Goal: Task Accomplishment & Management: Complete application form

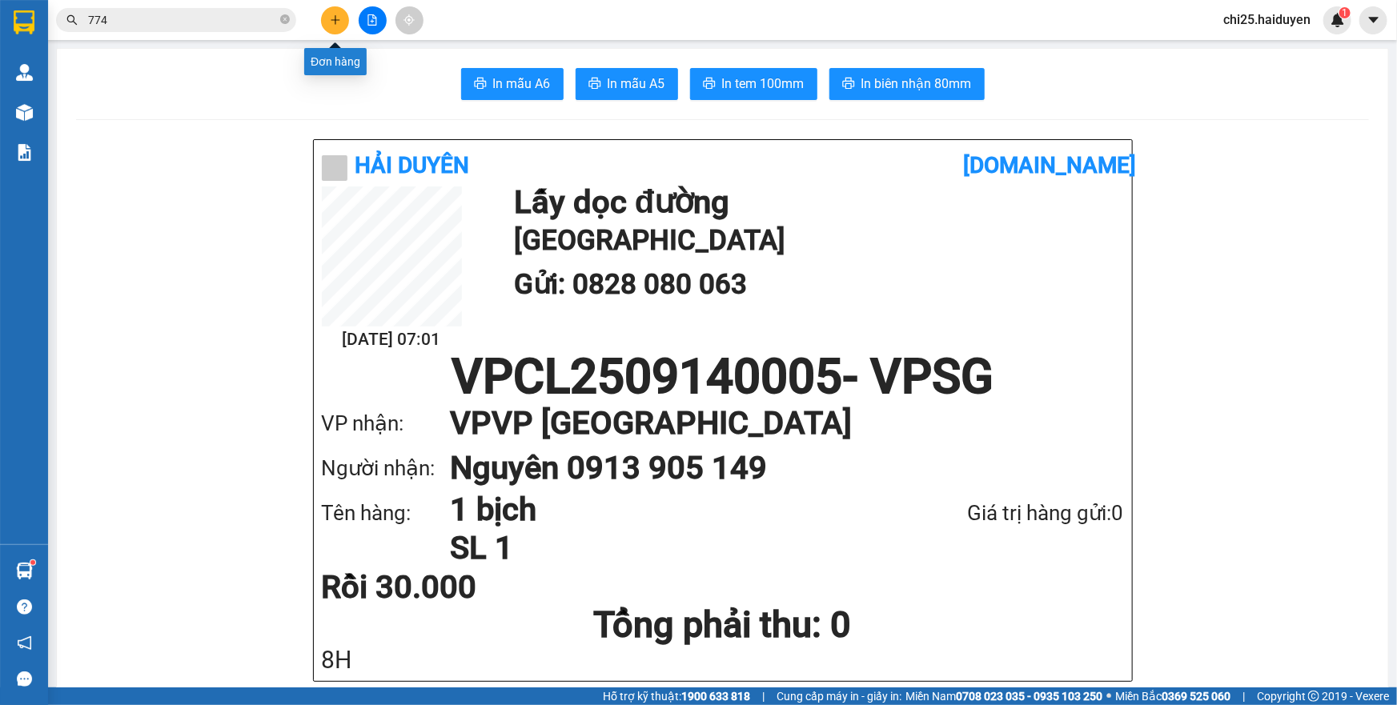
click at [335, 22] on icon "plus" at bounding box center [335, 19] width 1 height 9
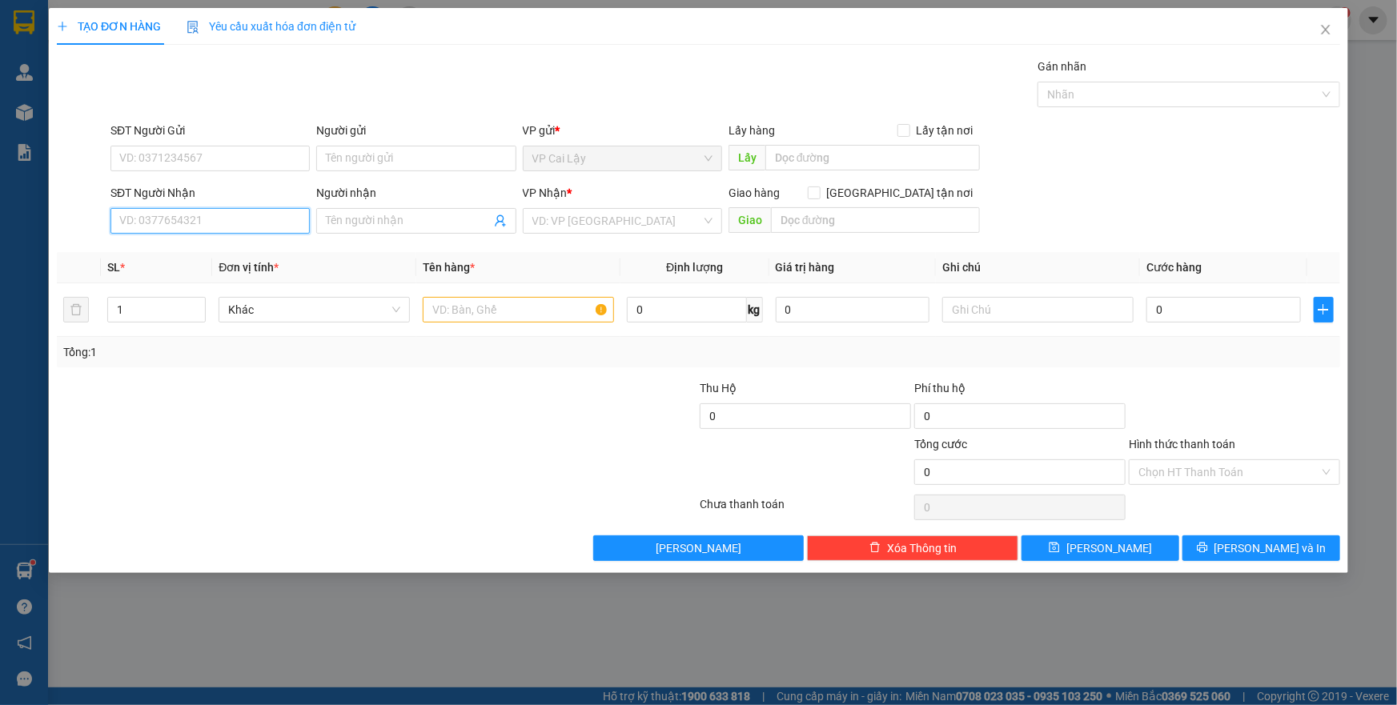
click at [277, 219] on input "SĐT Người Nhận" at bounding box center [209, 221] width 199 height 26
type input "0395450755"
click at [454, 223] on input "Người nhận" at bounding box center [408, 221] width 164 height 18
type input "d"
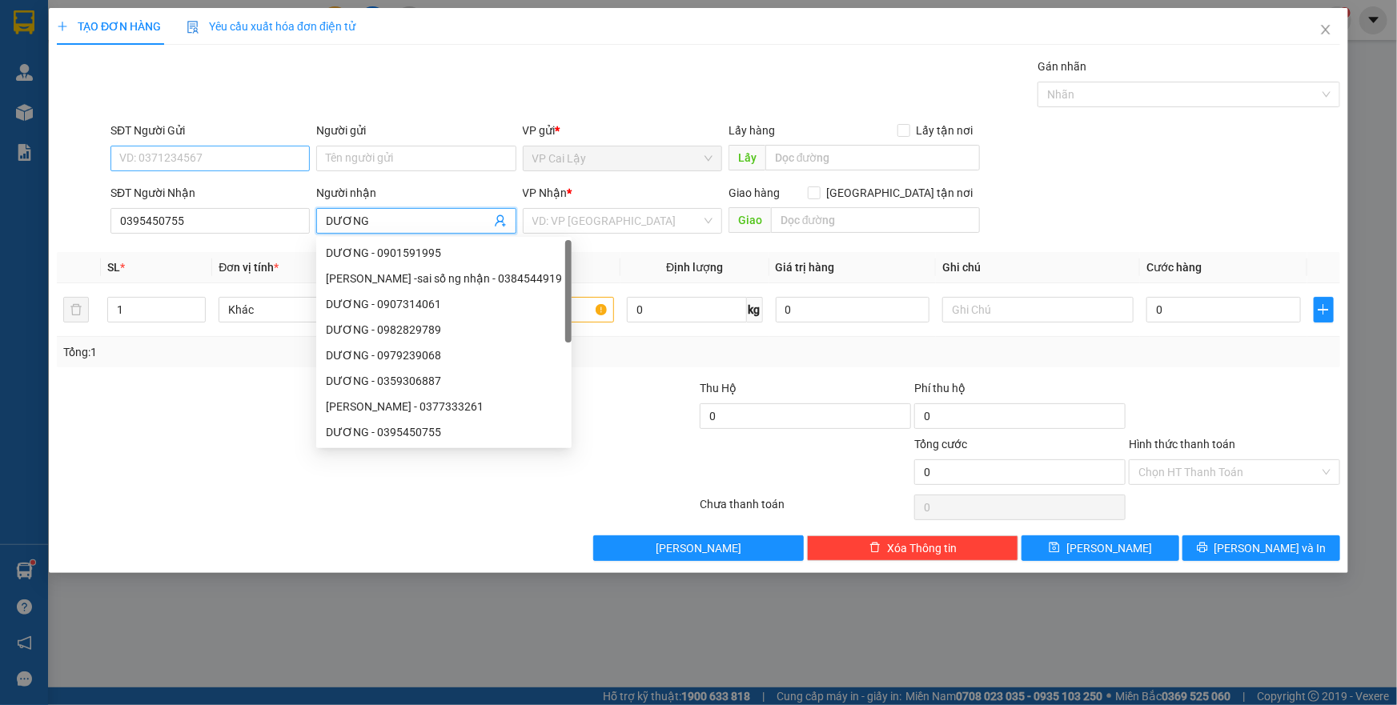
type input "DƯƠNG"
click at [235, 162] on input "SĐT Người Gửi" at bounding box center [209, 159] width 199 height 26
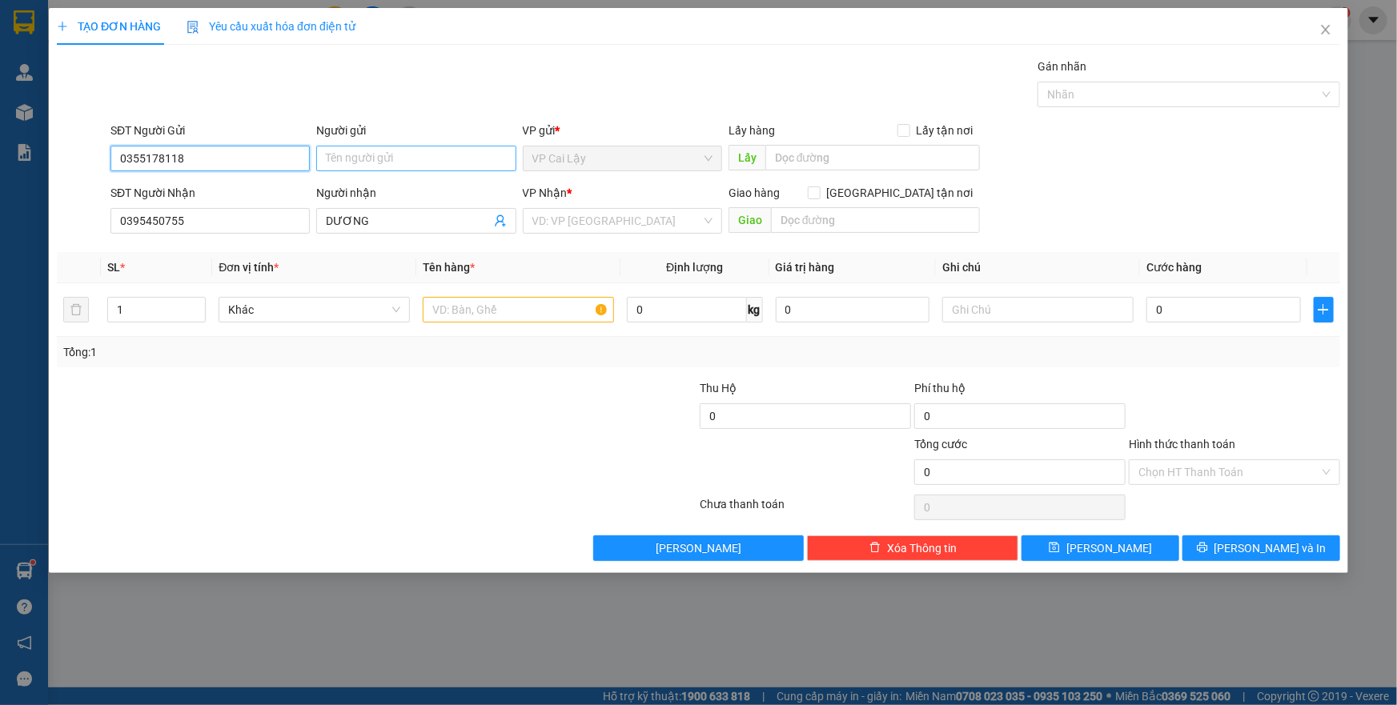
type input "0355178118"
click at [358, 151] on input "Người gửi" at bounding box center [415, 159] width 199 height 26
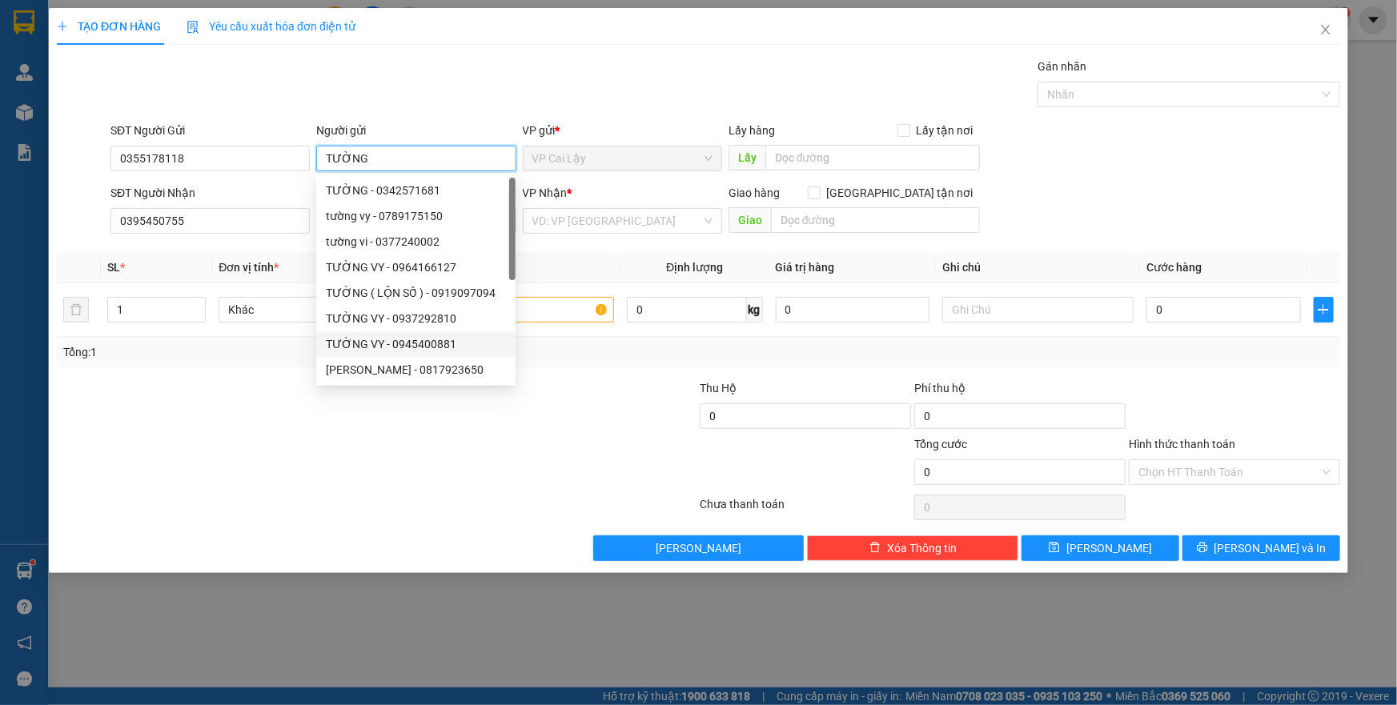
type input "TƯỜNG"
click at [611, 404] on div at bounding box center [591, 407] width 215 height 56
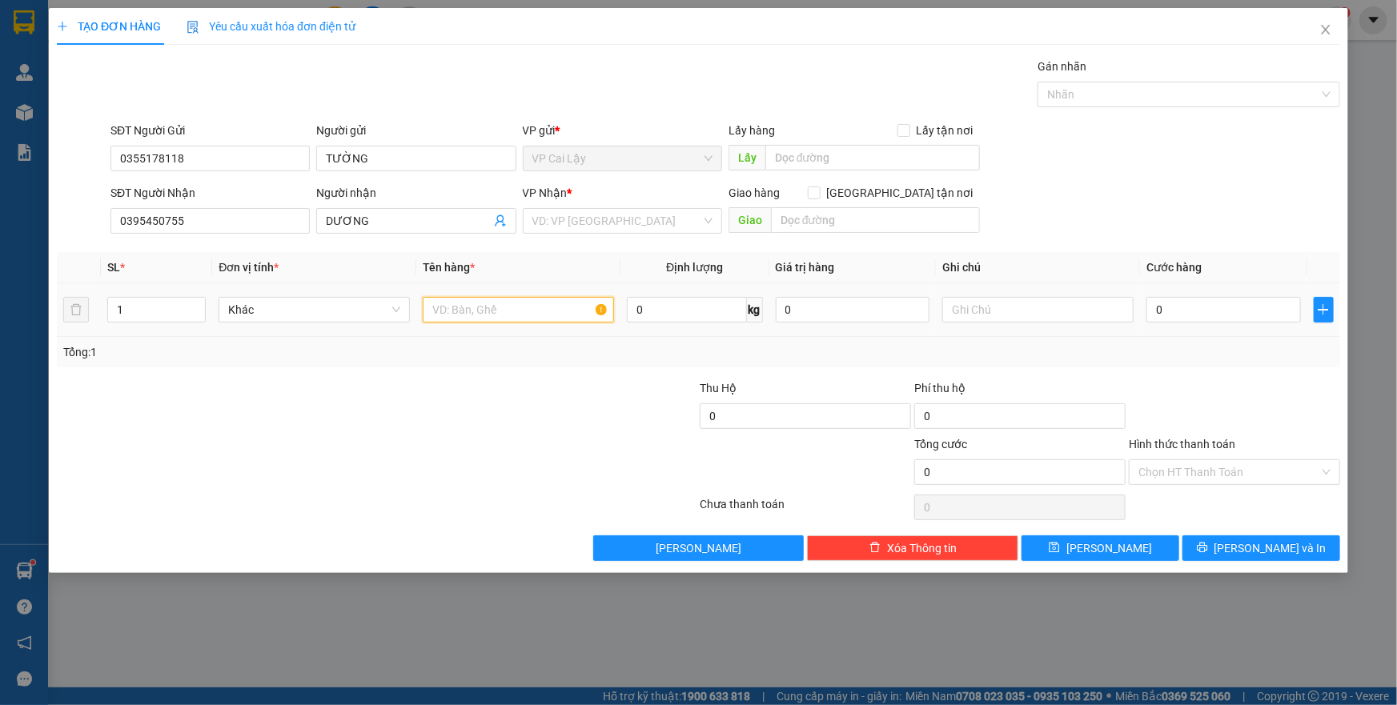
click at [533, 317] on input "text" at bounding box center [518, 310] width 191 height 26
type input "1 GIỎ ĐỎ SỮA TẢ"
click at [894, 159] on input "text" at bounding box center [872, 158] width 215 height 26
type input "NHÀ THỜ NHỊ BÌNH"
click at [797, 224] on input "text" at bounding box center [875, 220] width 209 height 26
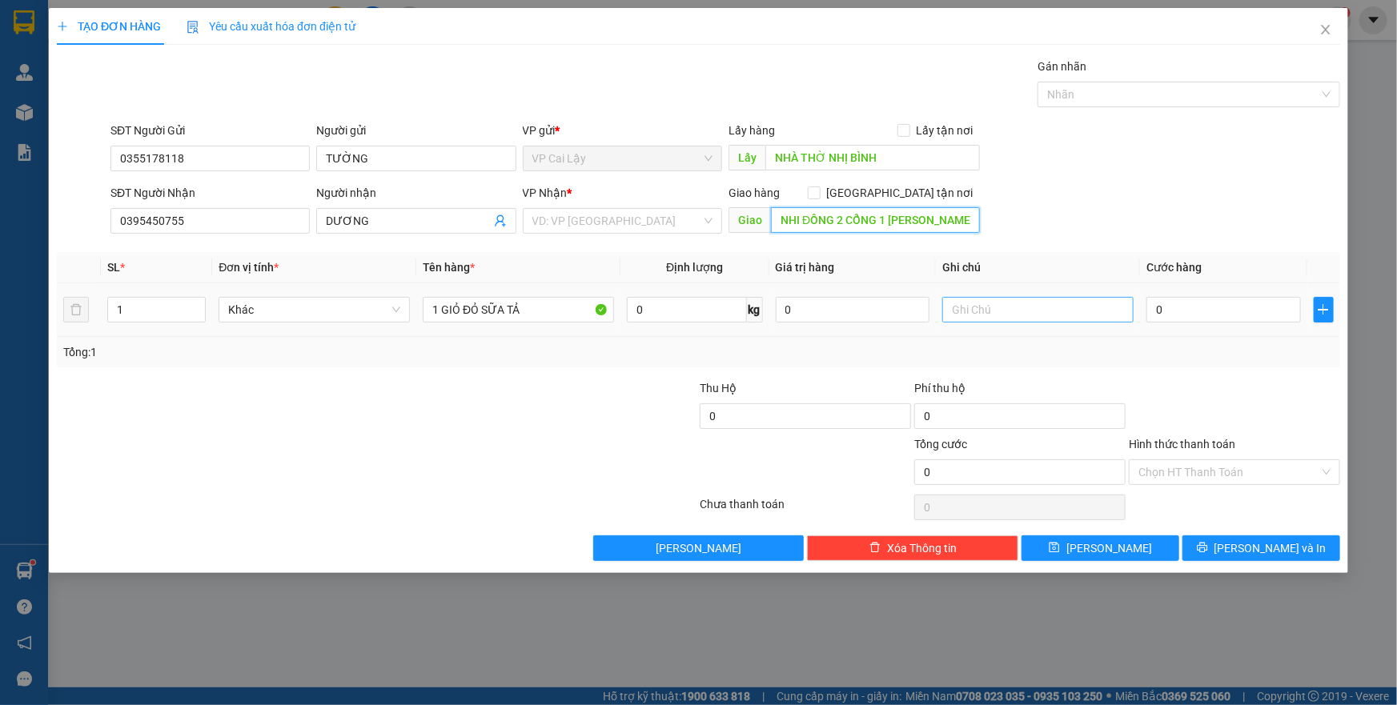
type input "NHI ĐỒNG 2 CỔNG 1 LÝ TỰ TRỌNG"
click at [972, 309] on input "text" at bounding box center [1037, 310] width 191 height 26
type input "9H"
click at [1191, 301] on input "0" at bounding box center [1223, 310] width 155 height 26
type input "6"
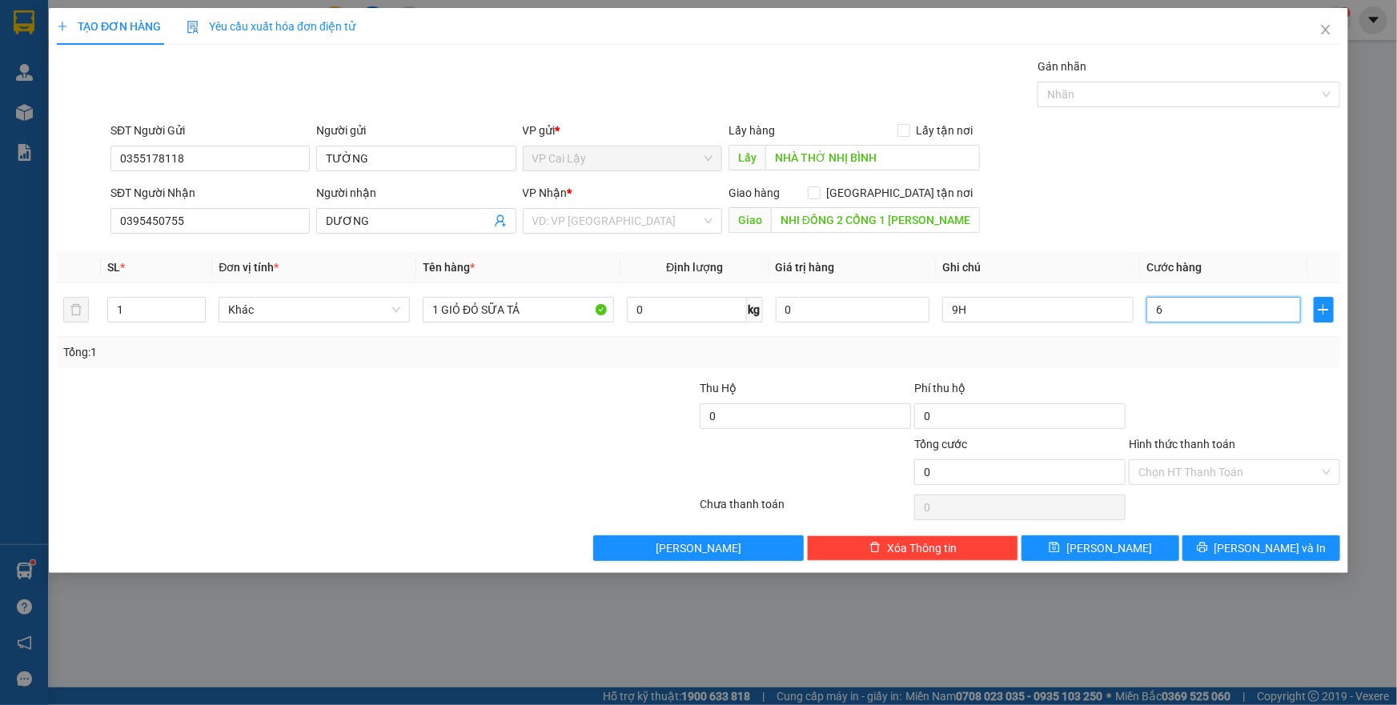
type input "6"
type input "60"
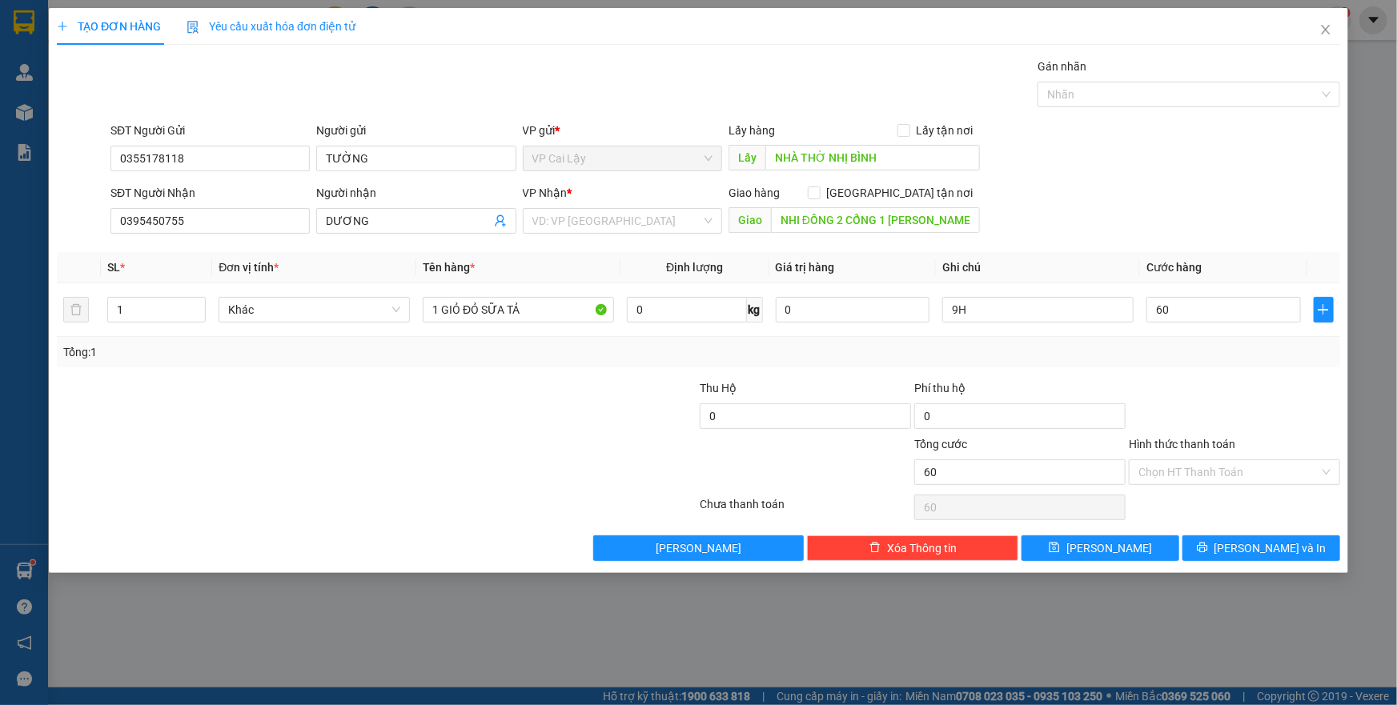
click at [1242, 405] on div at bounding box center [1234, 407] width 215 height 56
type input "60.000"
click at [1257, 545] on span "Lưu và In" at bounding box center [1270, 549] width 112 height 18
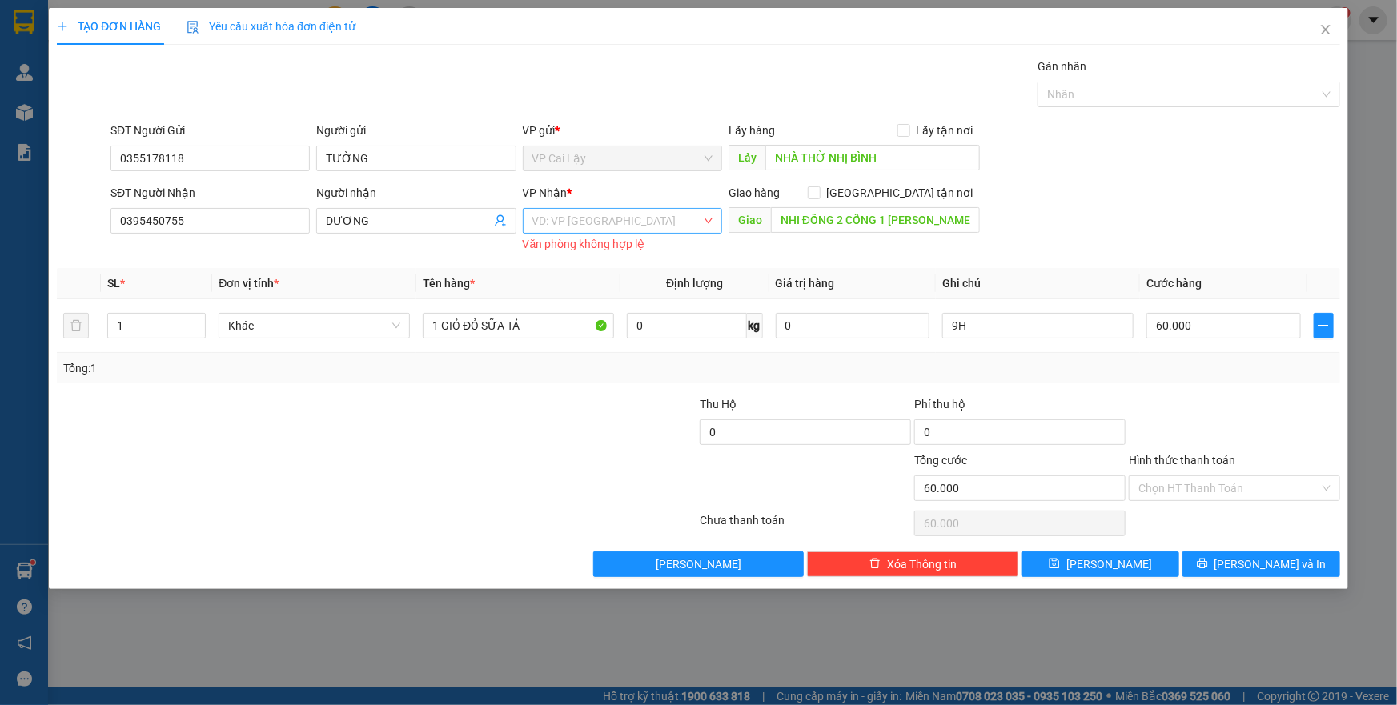
click at [600, 216] on input "search" at bounding box center [616, 221] width 169 height 24
click at [598, 255] on div "VP [GEOGRAPHIC_DATA]" at bounding box center [622, 253] width 180 height 18
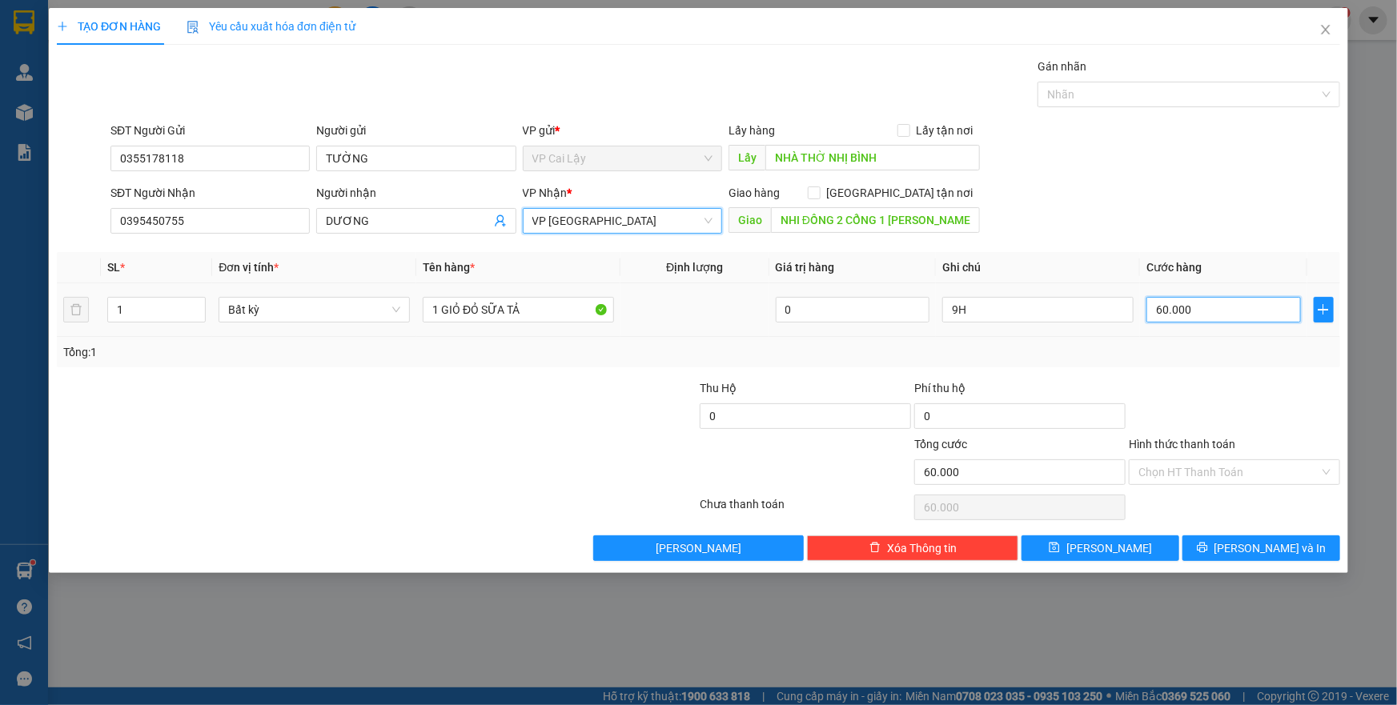
click at [1172, 312] on input "60.000" at bounding box center [1223, 310] width 155 height 26
type input "3"
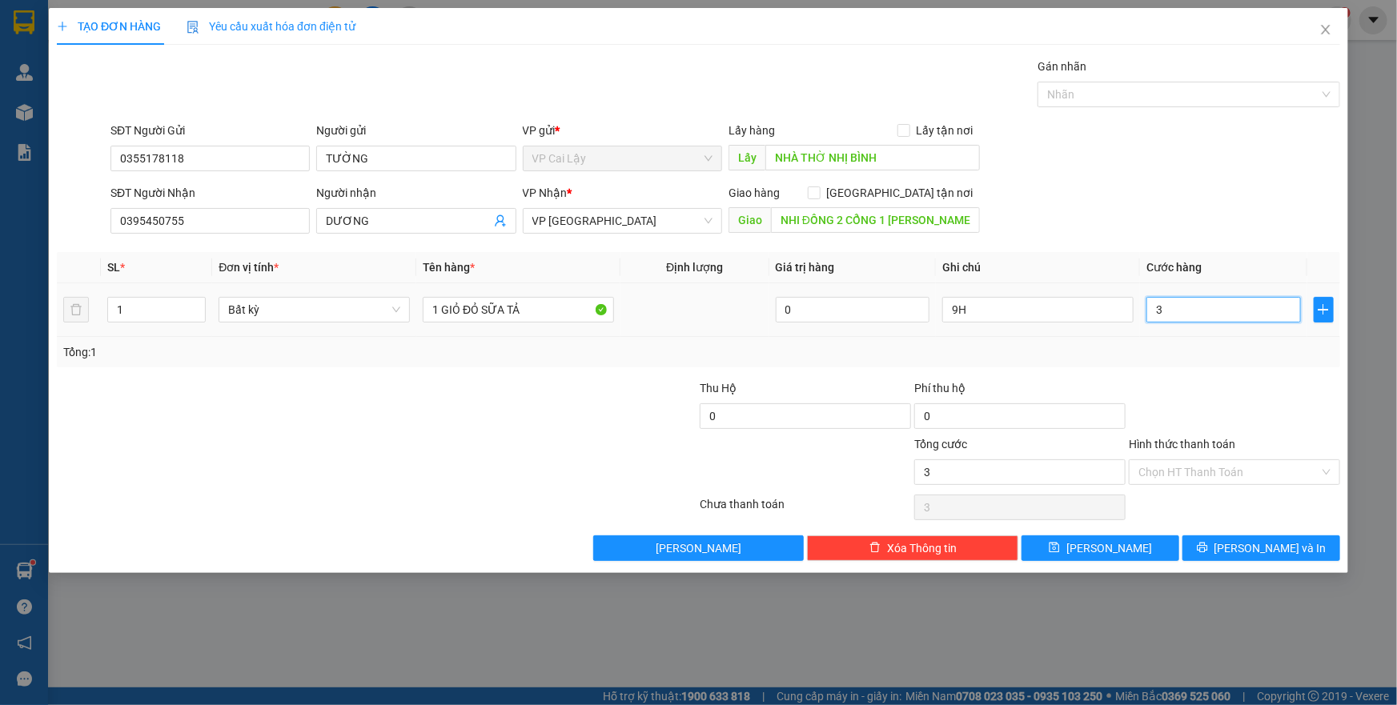
type input "30"
type input "30.000"
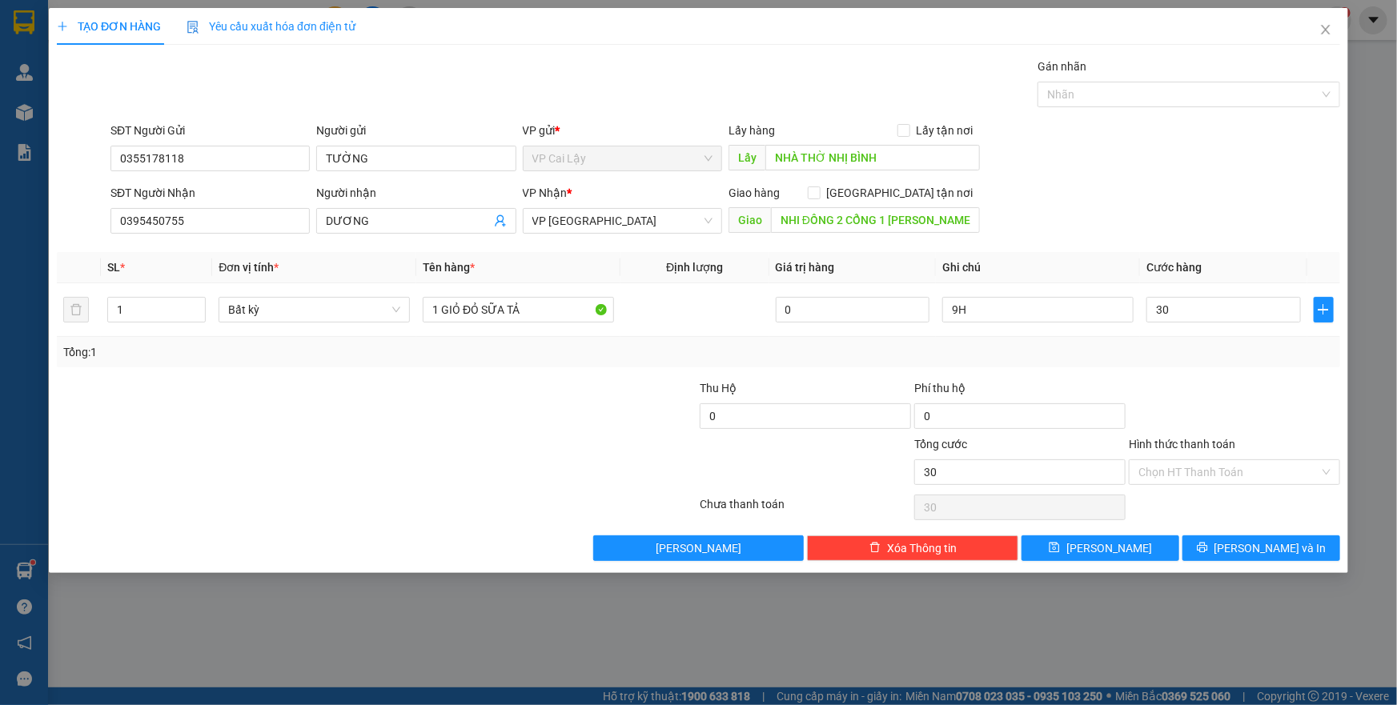
type input "30.000"
click at [1193, 385] on div at bounding box center [1234, 407] width 215 height 56
click at [1009, 305] on input "9H" at bounding box center [1037, 310] width 191 height 26
type input "9"
click at [1028, 335] on td "CHƯA SHIP" at bounding box center [1038, 310] width 204 height 54
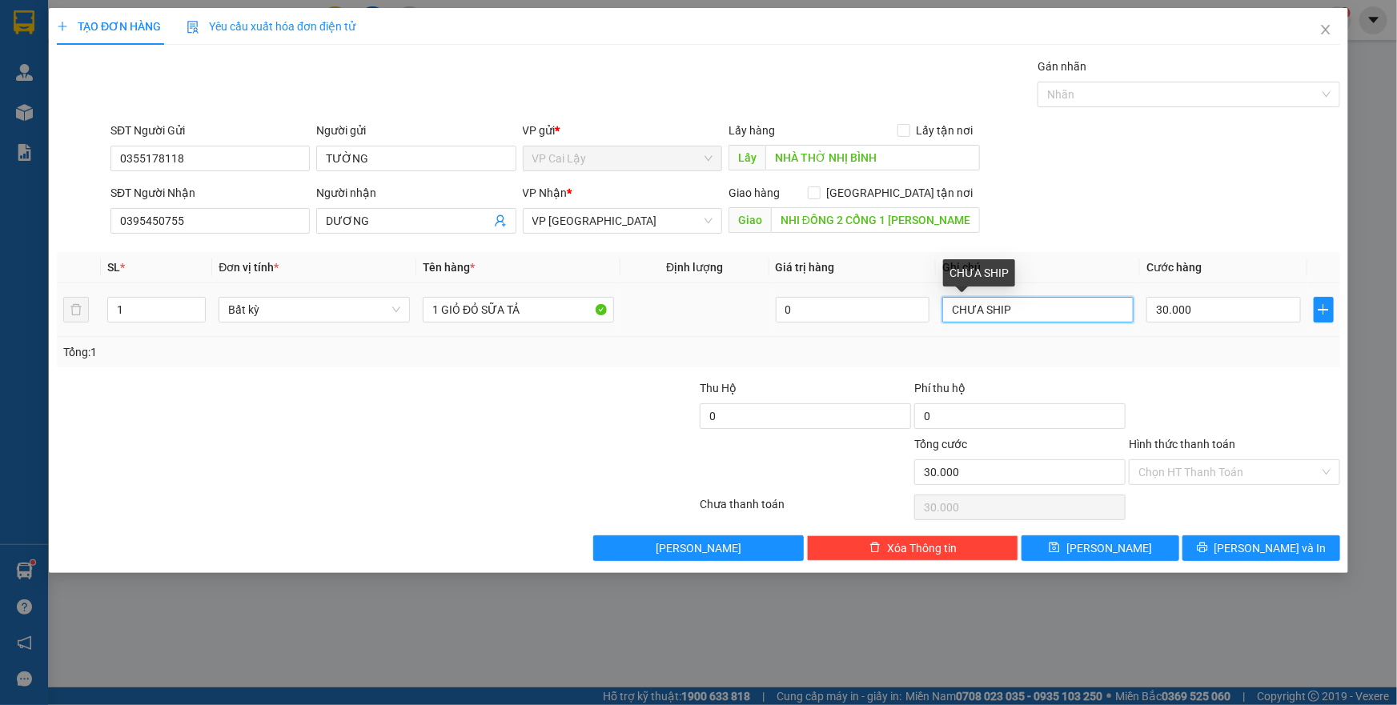
click at [1026, 315] on input "CHƯA SHIP" at bounding box center [1037, 310] width 191 height 26
type input "8H SHIP CHƯA THU"
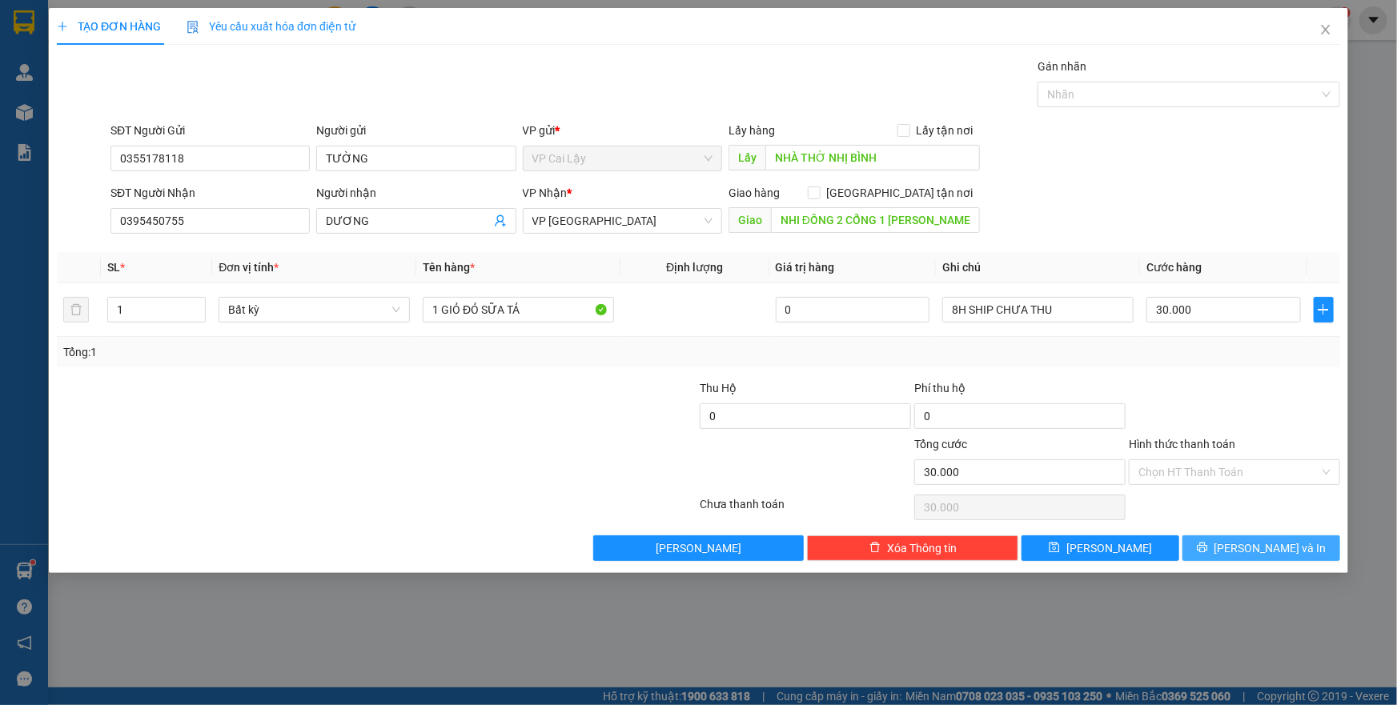
click at [1208, 552] on icon "printer" at bounding box center [1202, 547] width 11 height 11
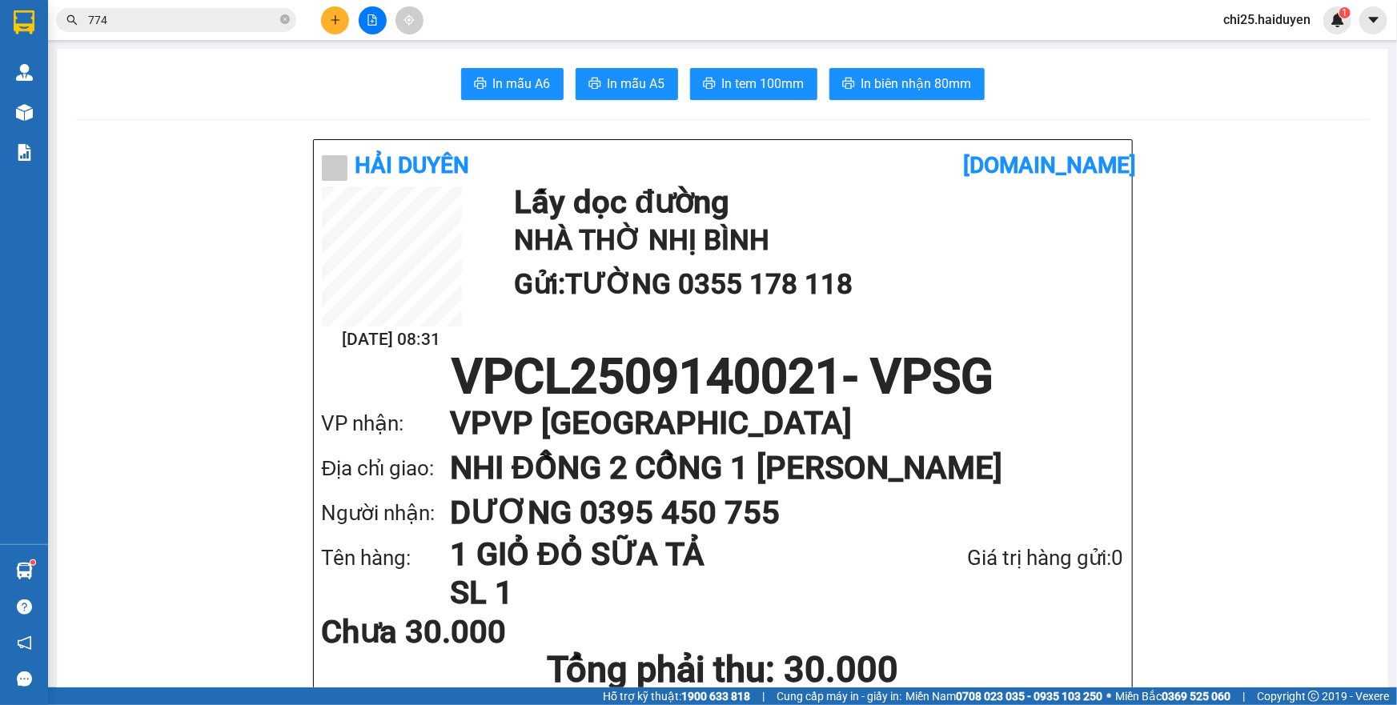
scroll to position [72, 0]
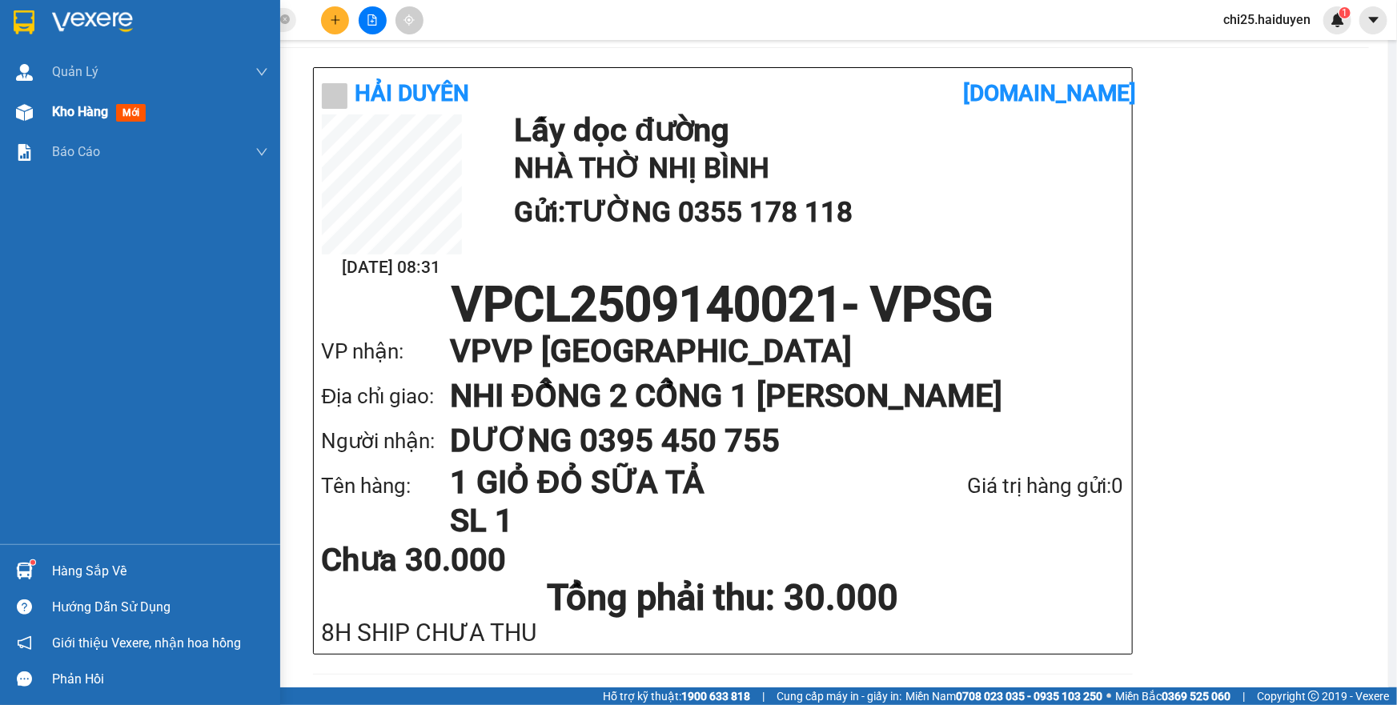
click at [70, 113] on span "Kho hàng" at bounding box center [80, 111] width 56 height 15
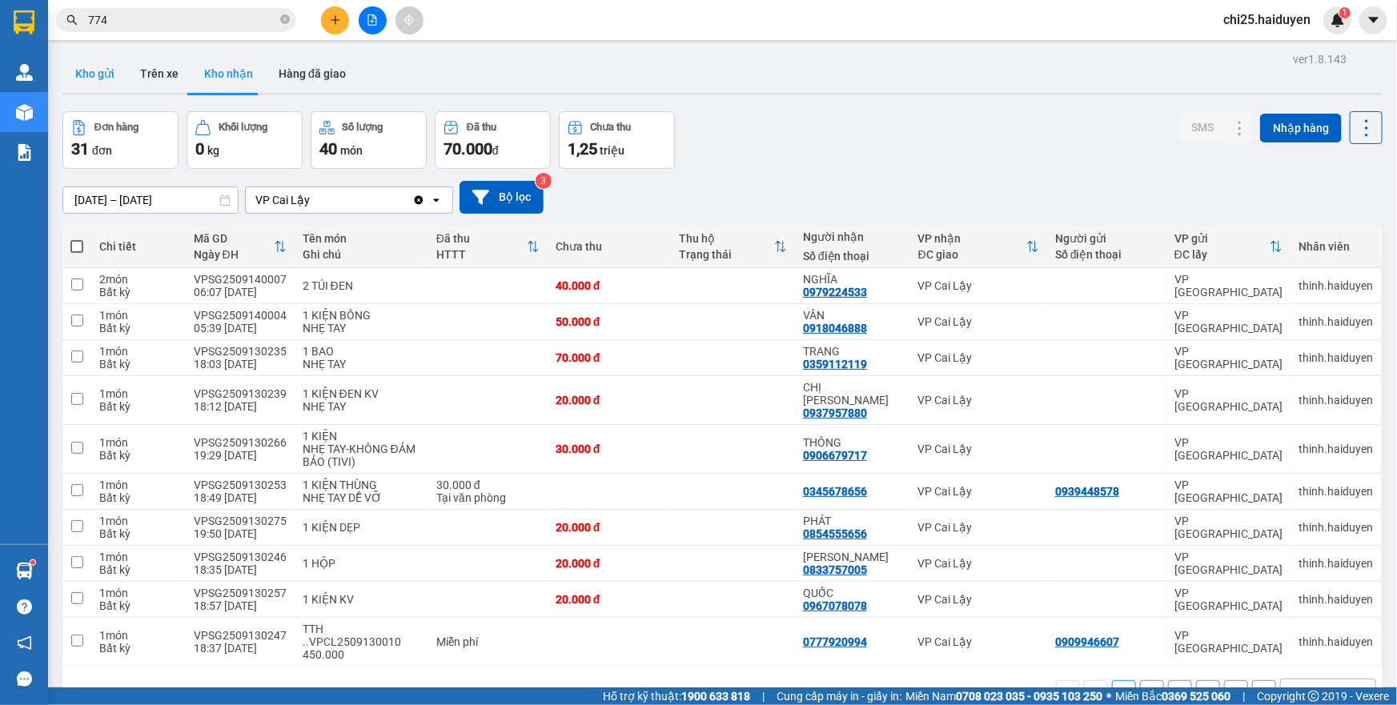
click at [73, 81] on button "Kho gửi" at bounding box center [94, 73] width 65 height 38
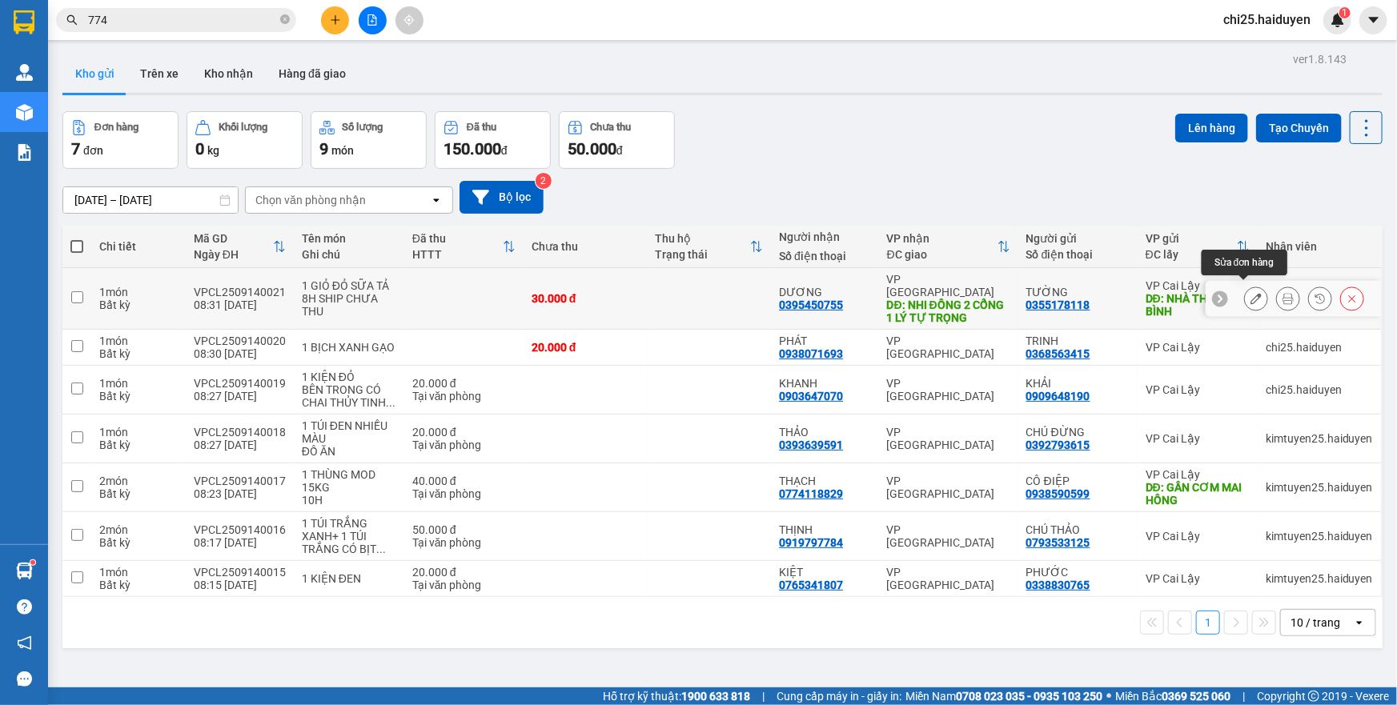
click at [1250, 293] on icon at bounding box center [1255, 298] width 11 height 11
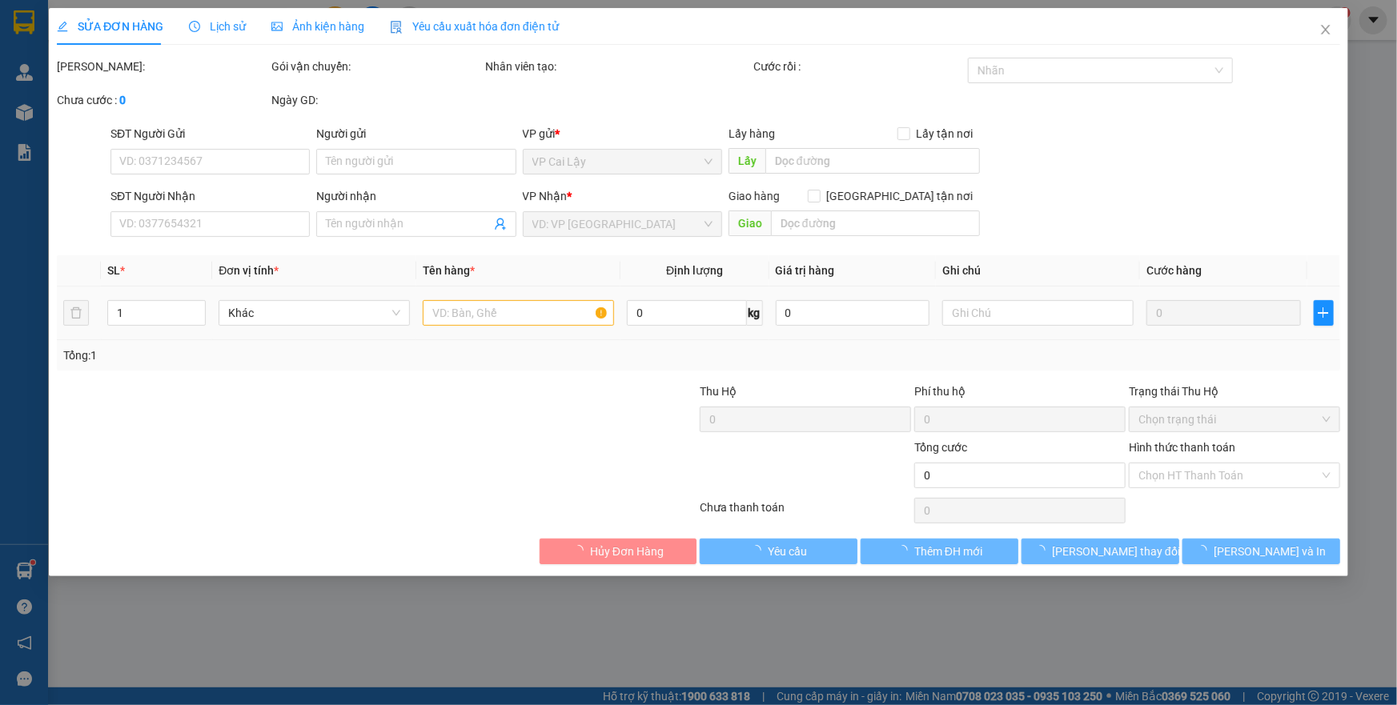
type input "0355178118"
type input "TƯỜNG"
type input "NHÀ THỜ NHỊ BÌNH"
type input "0395450755"
type input "DƯƠNG"
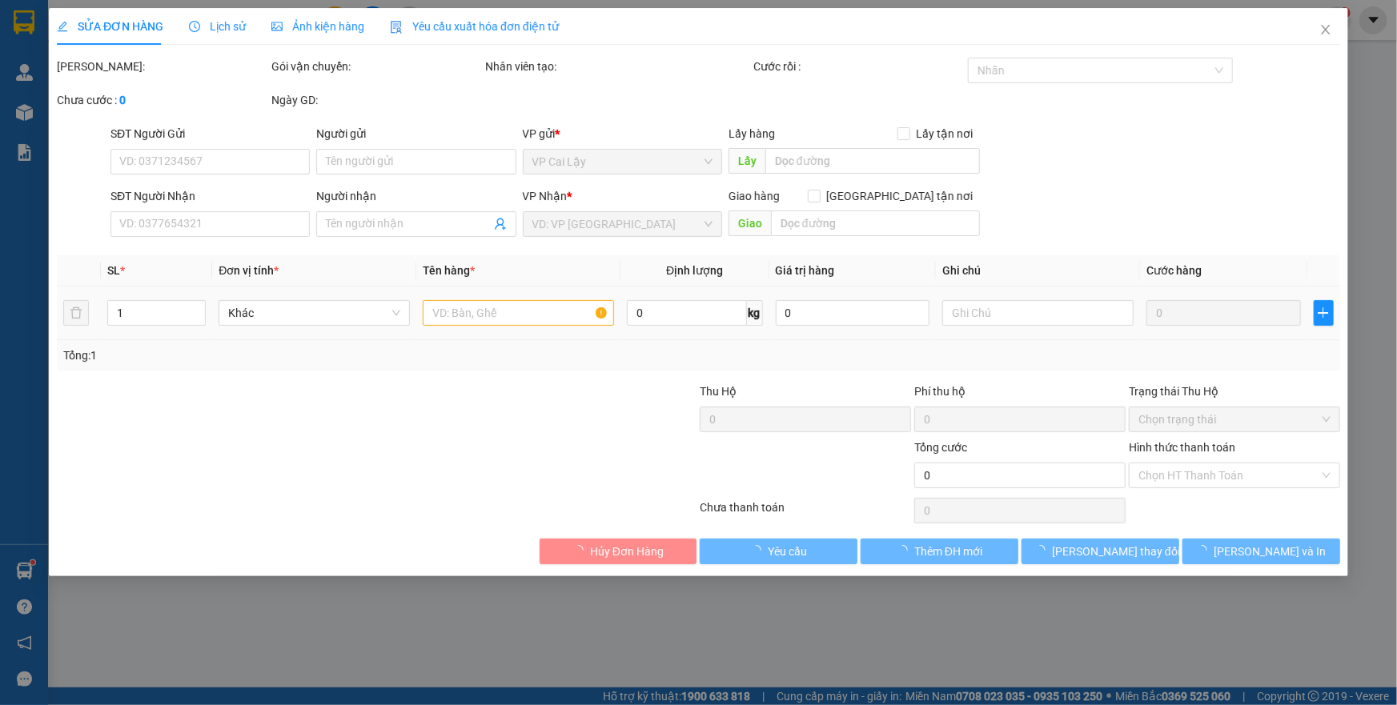
type input "NHI ĐỒNG 2 CỔNG 1 LÝ TỰ TRỌNG"
type input "30.000"
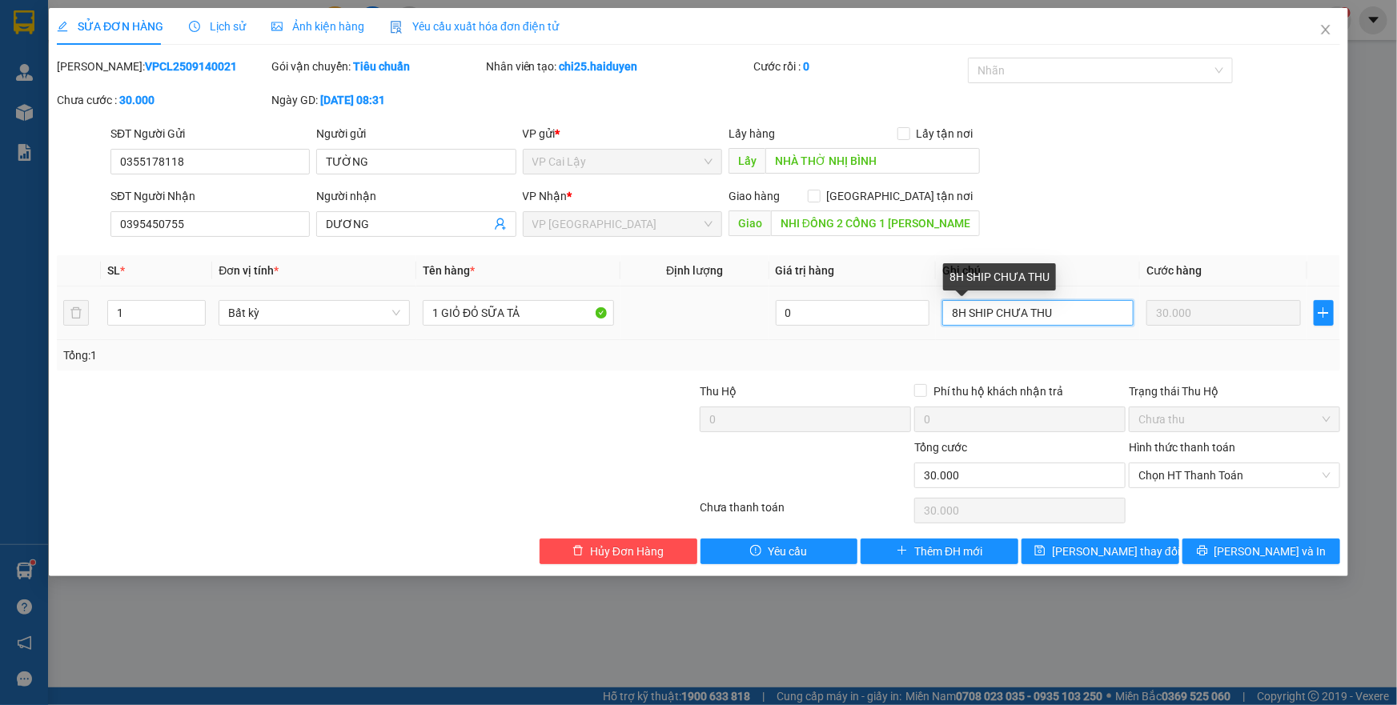
click at [958, 312] on input "8H SHIP CHƯA THU" at bounding box center [1037, 313] width 191 height 26
type input "9H SHIP CHƯA THU"
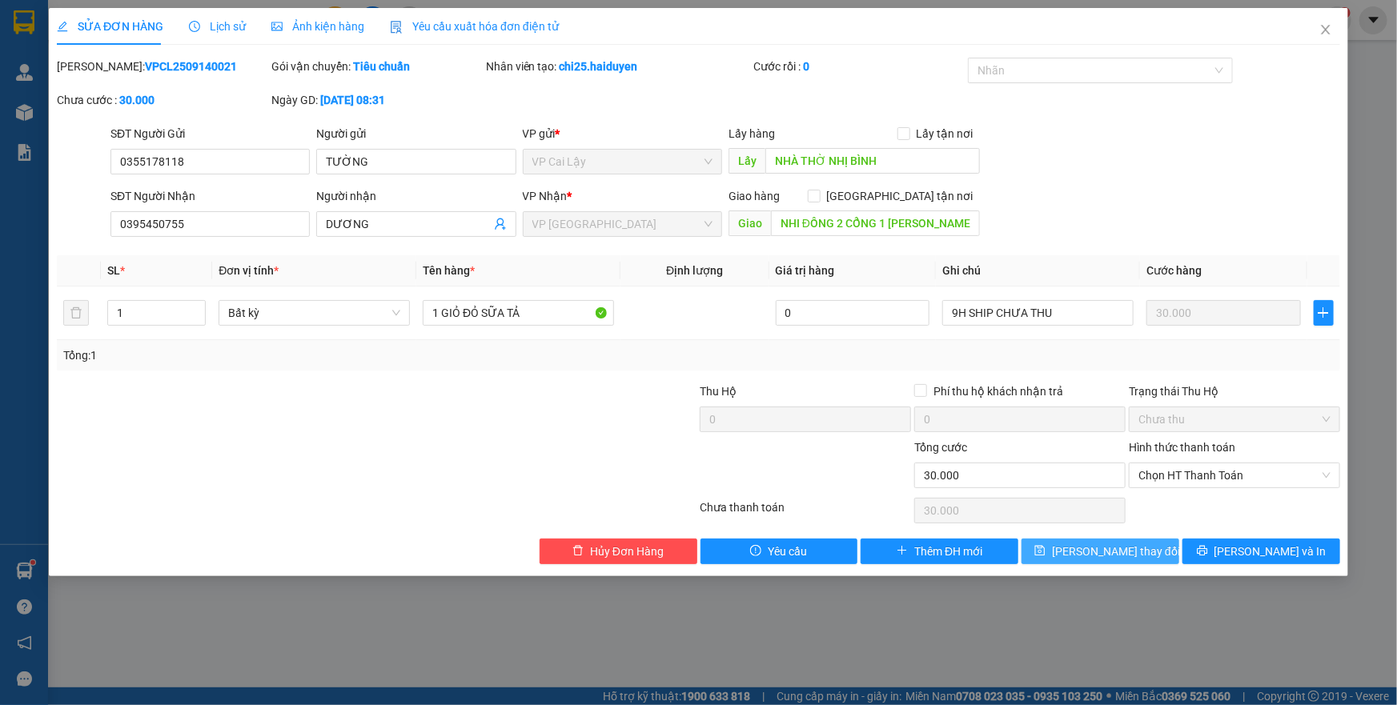
click at [1090, 558] on span "Lưu thay đổi" at bounding box center [1116, 552] width 128 height 18
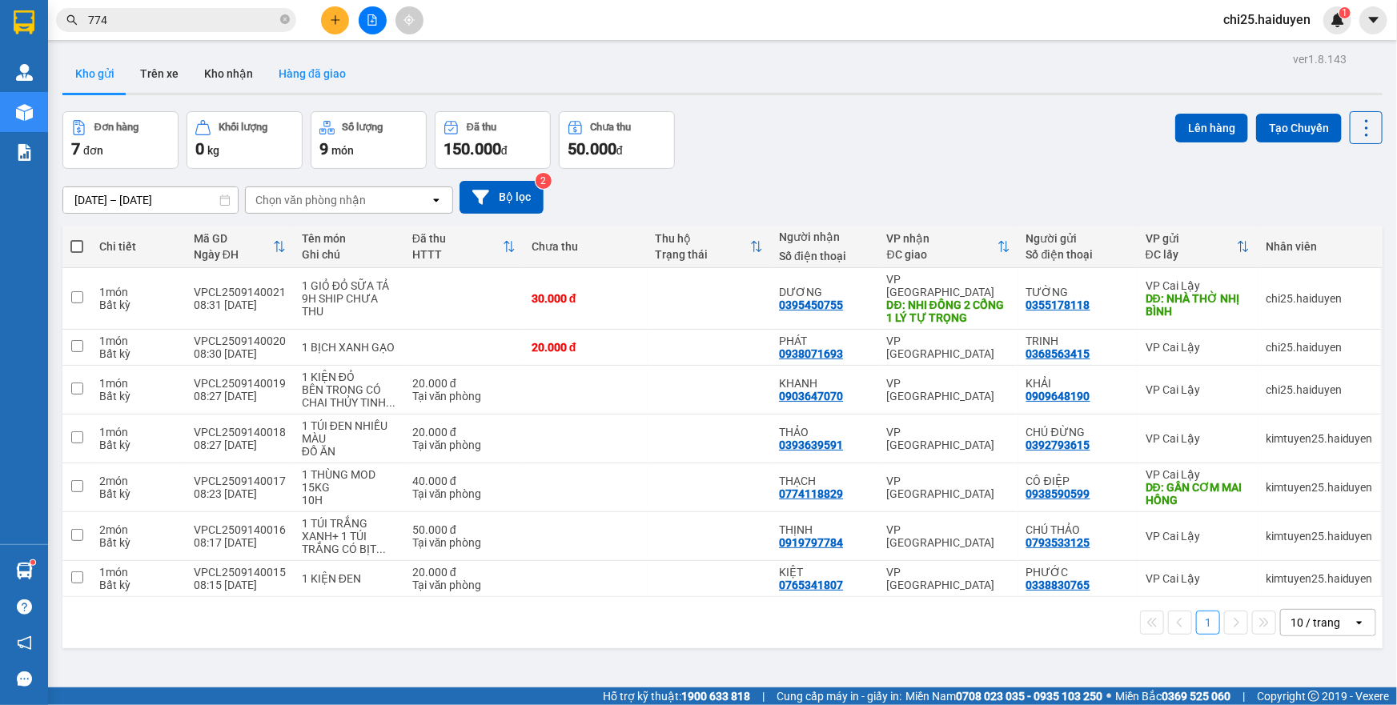
click at [275, 70] on button "Hàng đã giao" at bounding box center [312, 73] width 93 height 38
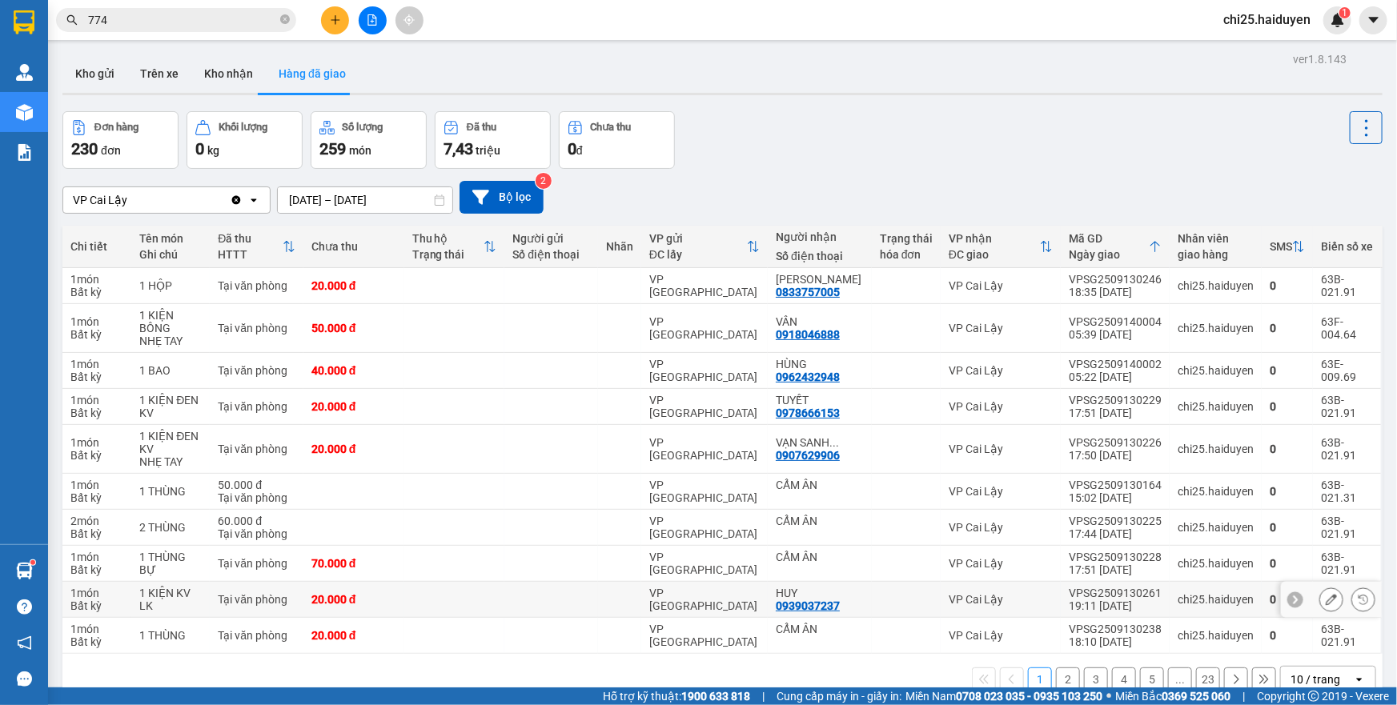
click at [741, 582] on td "VP [GEOGRAPHIC_DATA]" at bounding box center [704, 600] width 126 height 36
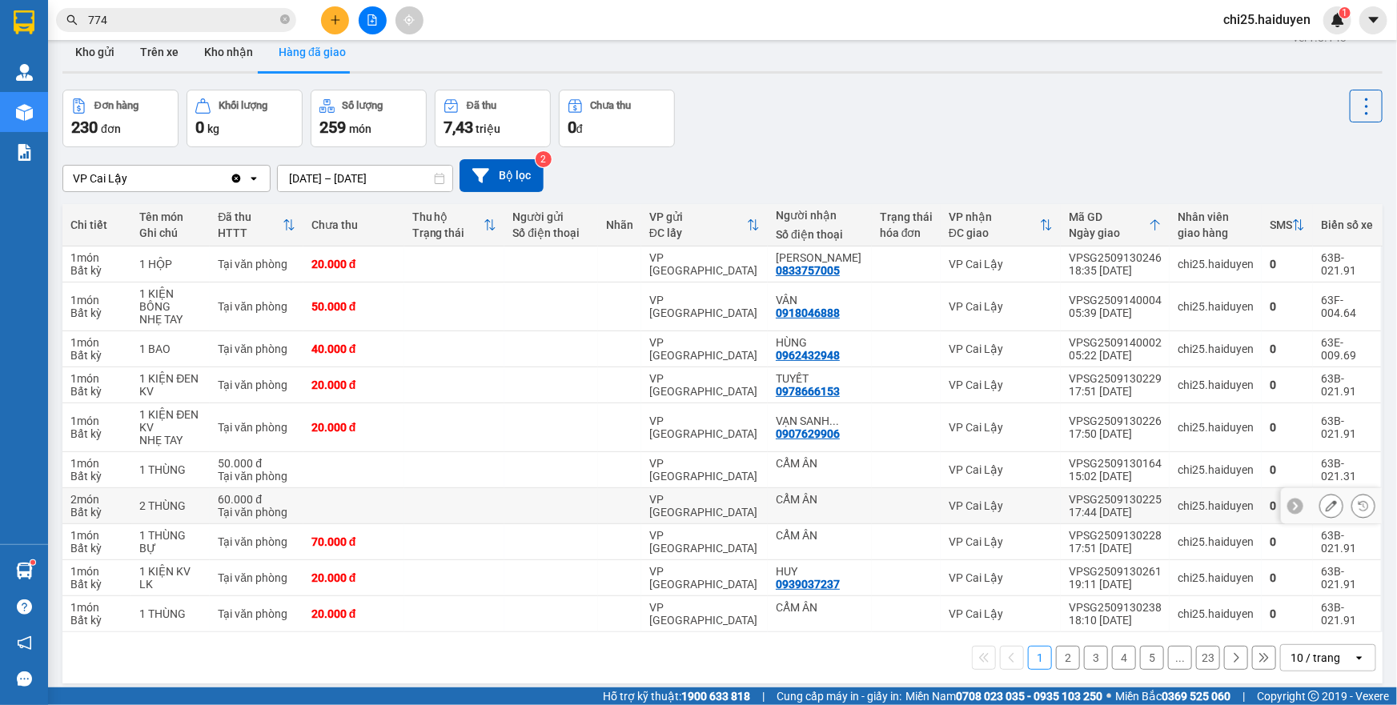
scroll to position [73, 0]
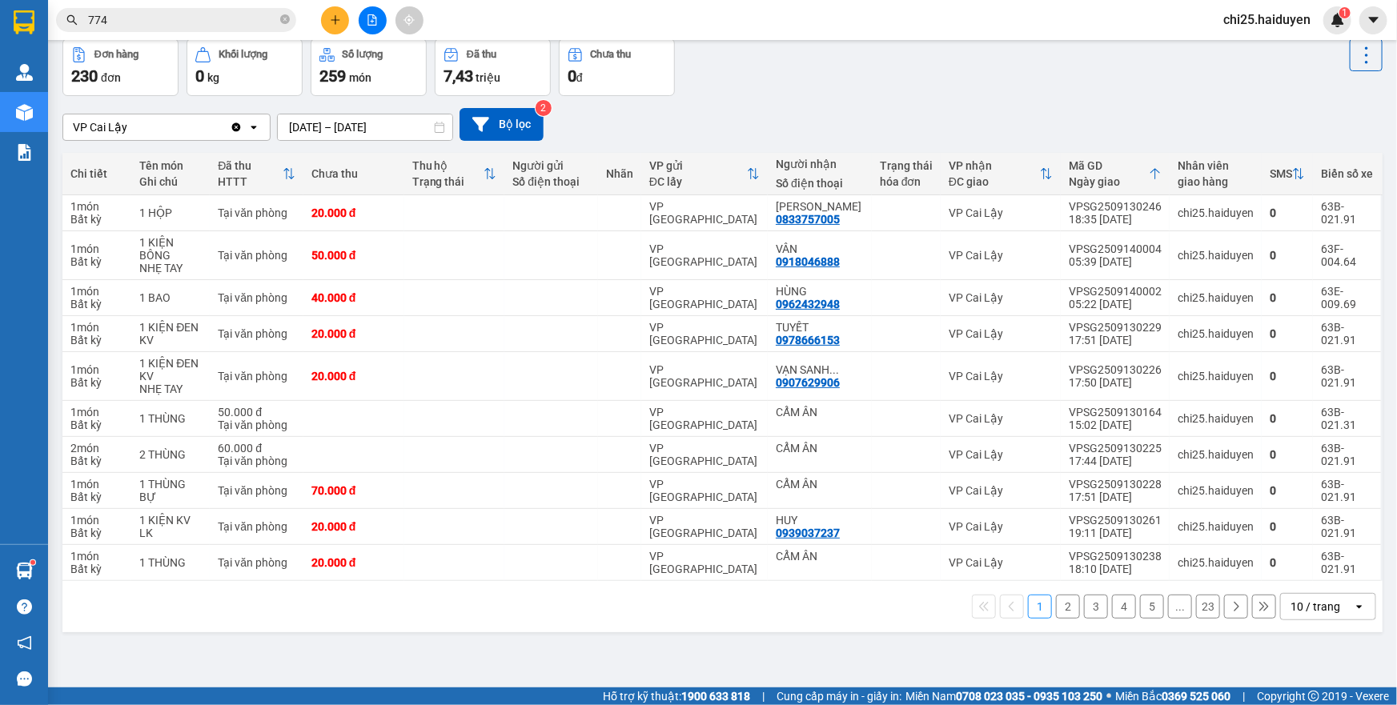
click at [1294, 604] on div "10 / trang" at bounding box center [1315, 607] width 50 height 16
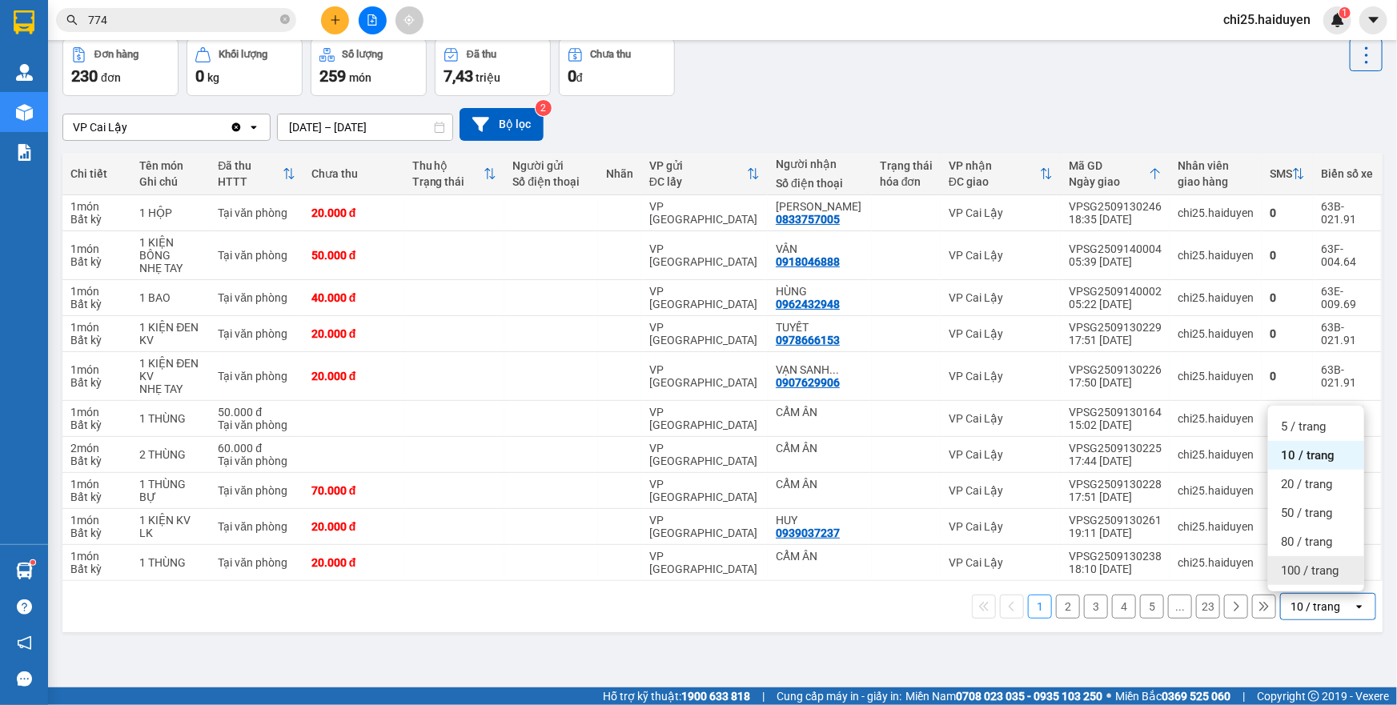
click at [1289, 568] on span "100 / trang" at bounding box center [1310, 571] width 58 height 16
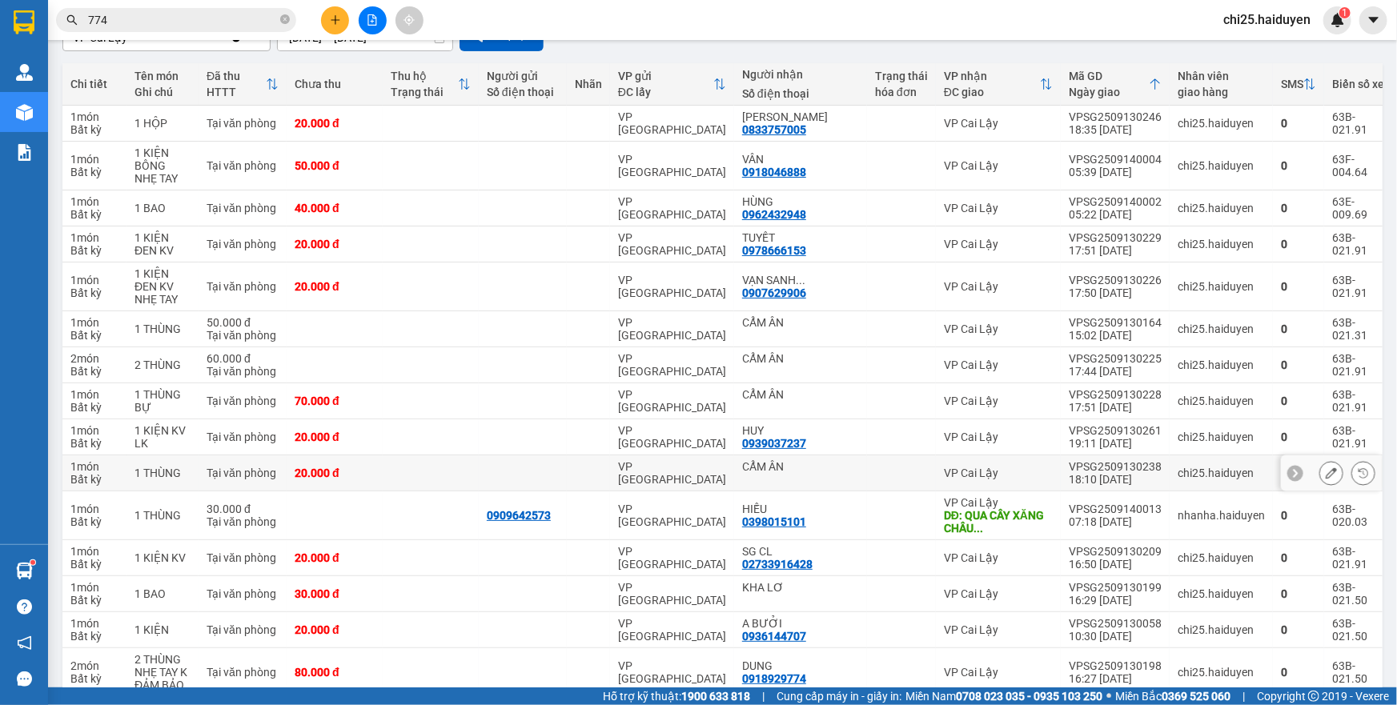
scroll to position [219, 0]
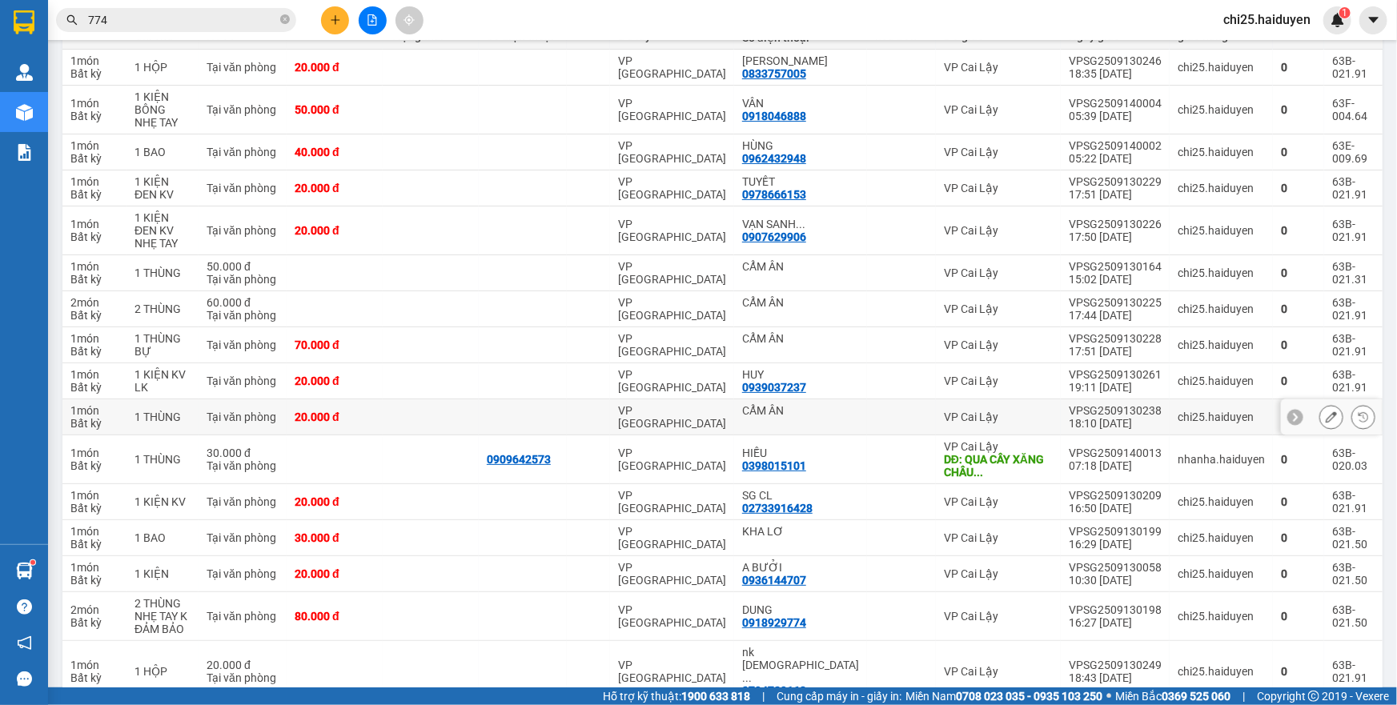
click at [878, 411] on div at bounding box center [901, 417] width 53 height 13
click at [869, 352] on td at bounding box center [901, 345] width 69 height 36
click at [867, 272] on td at bounding box center [901, 273] width 69 height 36
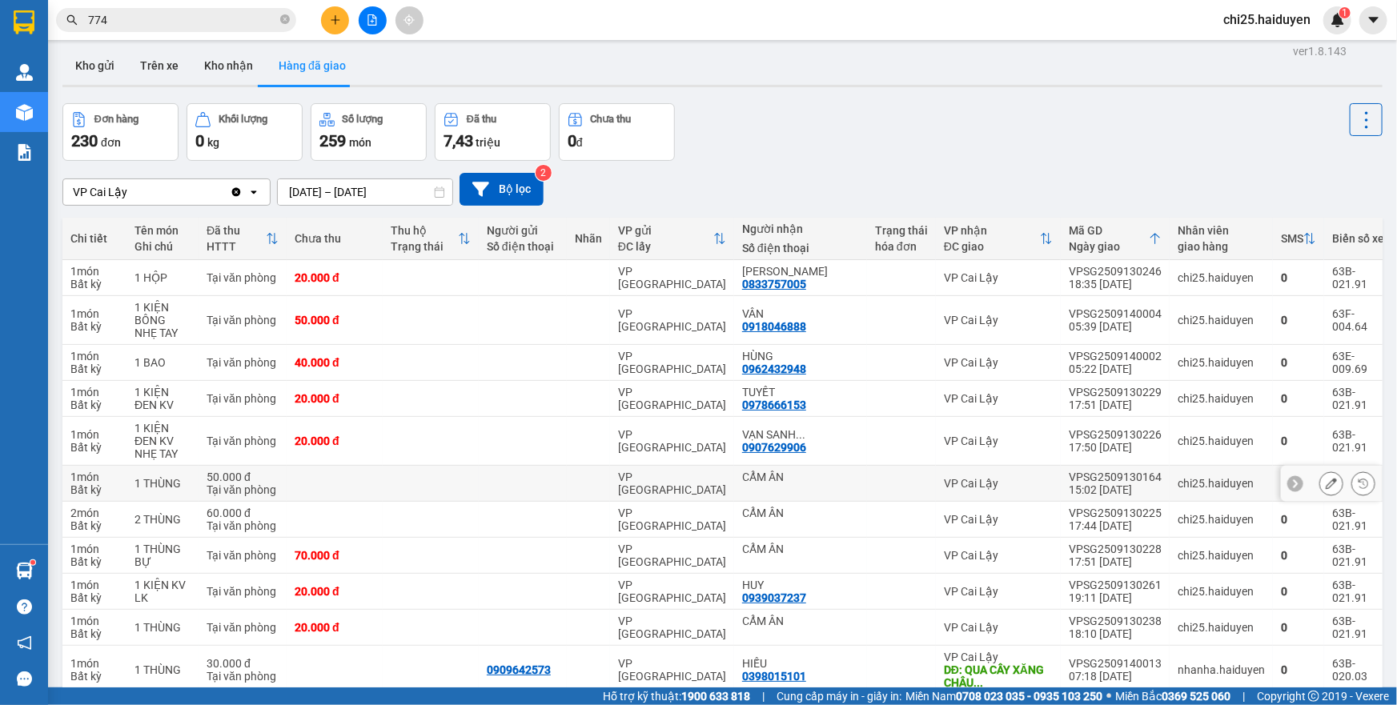
scroll to position [0, 0]
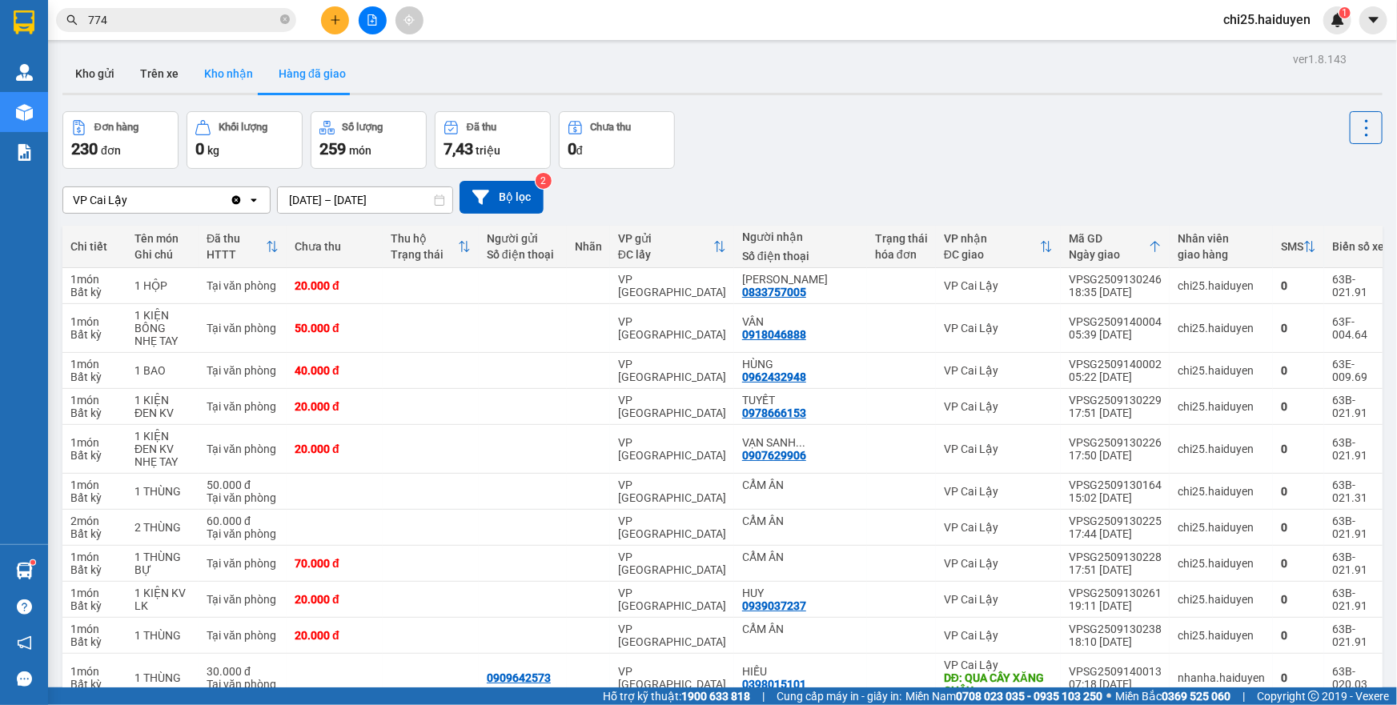
click at [240, 88] on button "Kho nhận" at bounding box center [228, 73] width 74 height 38
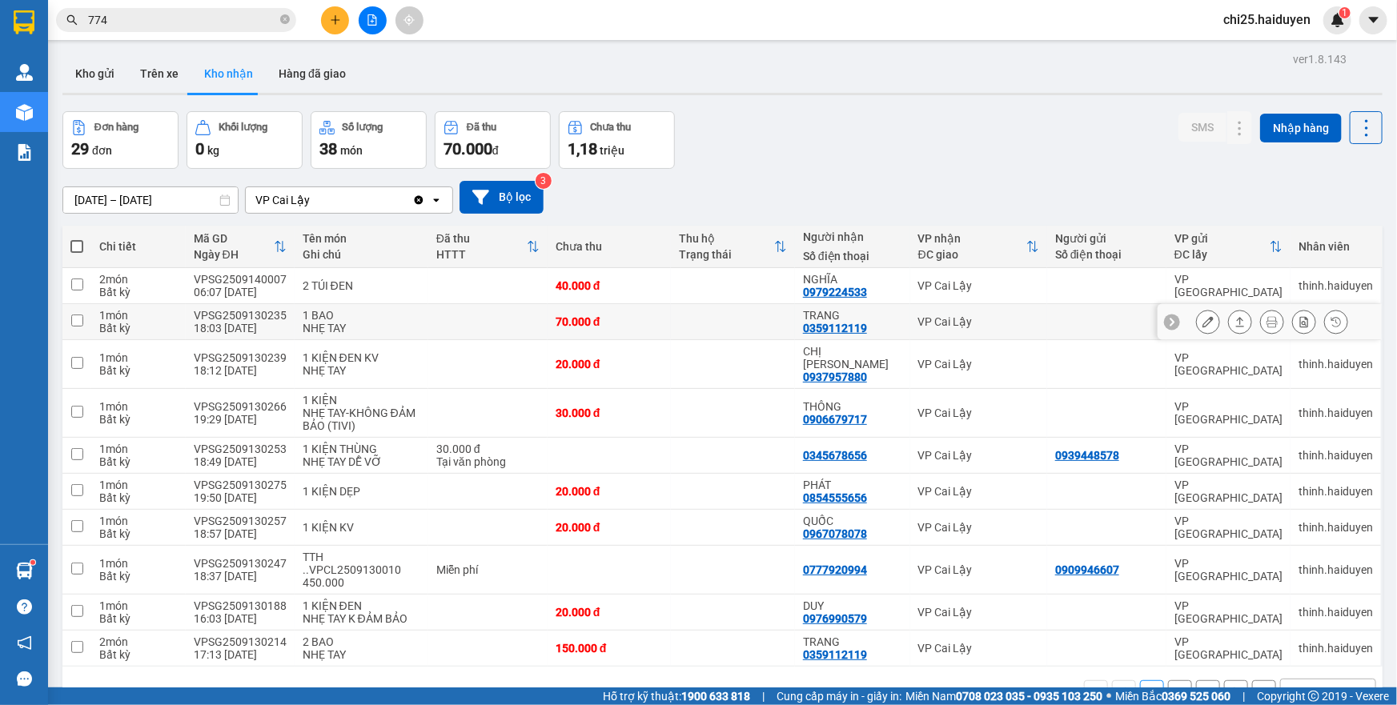
scroll to position [73, 0]
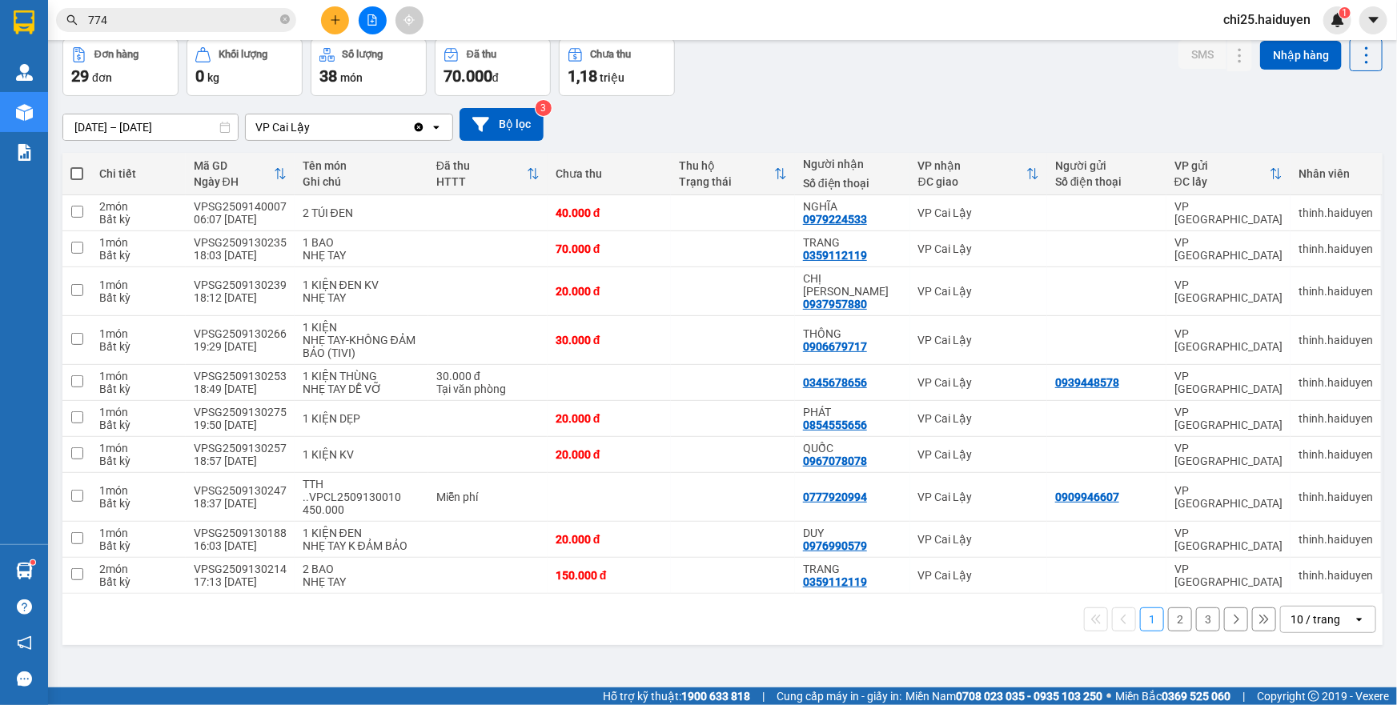
click at [1300, 607] on div "10 / trang" at bounding box center [1317, 620] width 72 height 26
click at [1306, 556] on span "100 / trang" at bounding box center [1310, 558] width 58 height 16
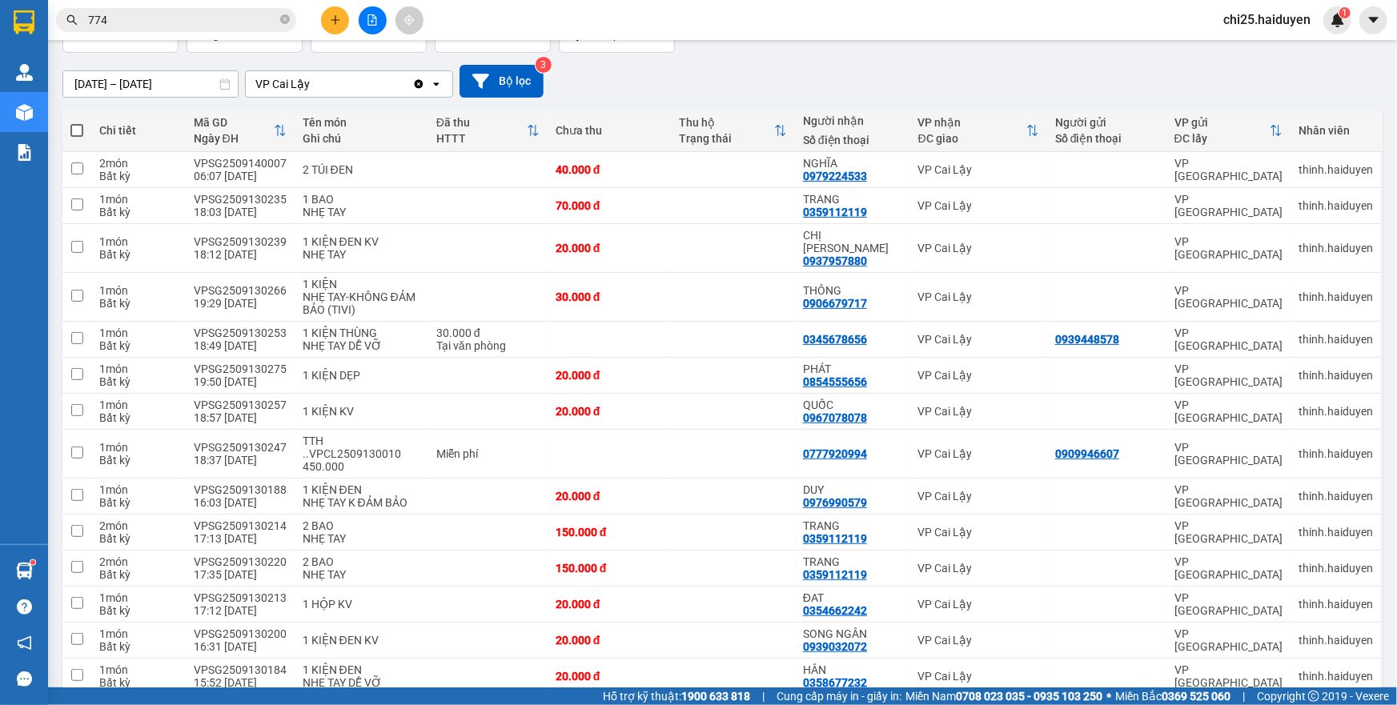
scroll to position [0, 0]
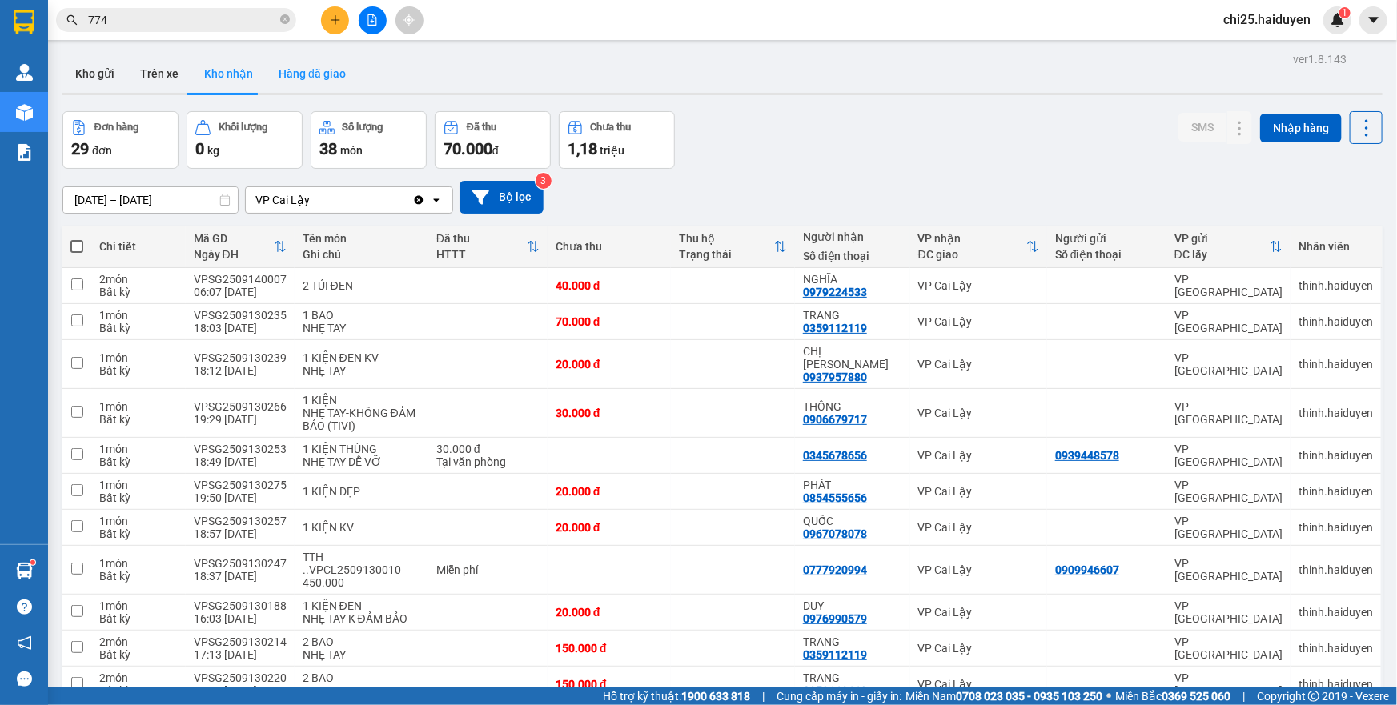
click at [315, 74] on button "Hàng đã giao" at bounding box center [312, 73] width 93 height 38
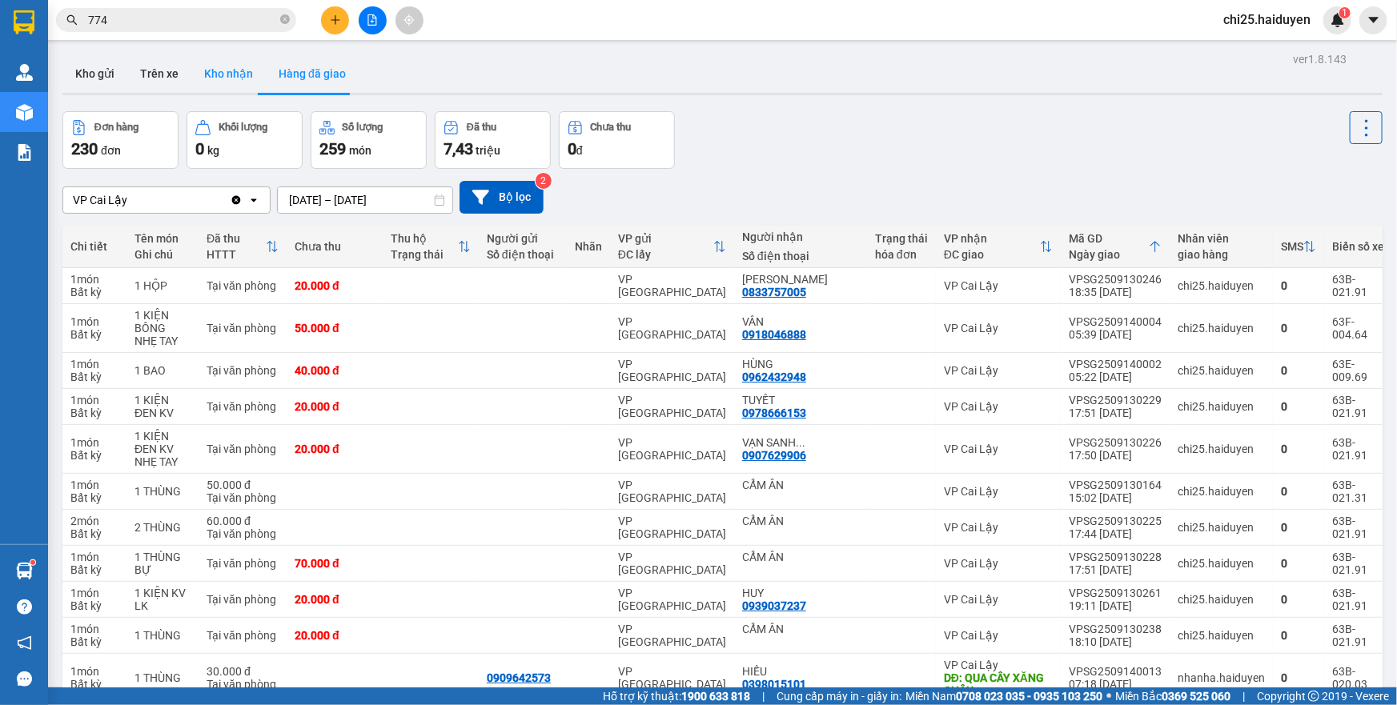
click at [232, 74] on button "Kho nhận" at bounding box center [228, 73] width 74 height 38
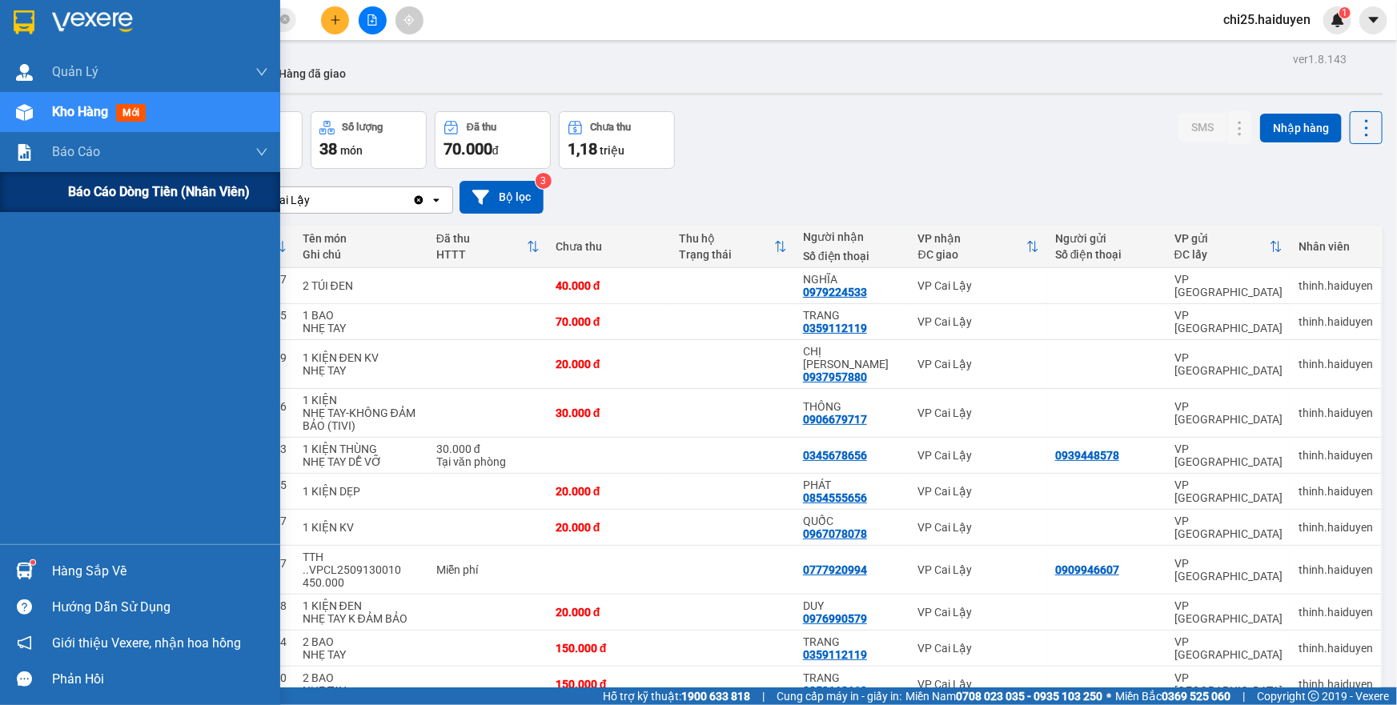
click at [47, 185] on div "Báo cáo dòng tiền (nhân viên)" at bounding box center [140, 192] width 280 height 40
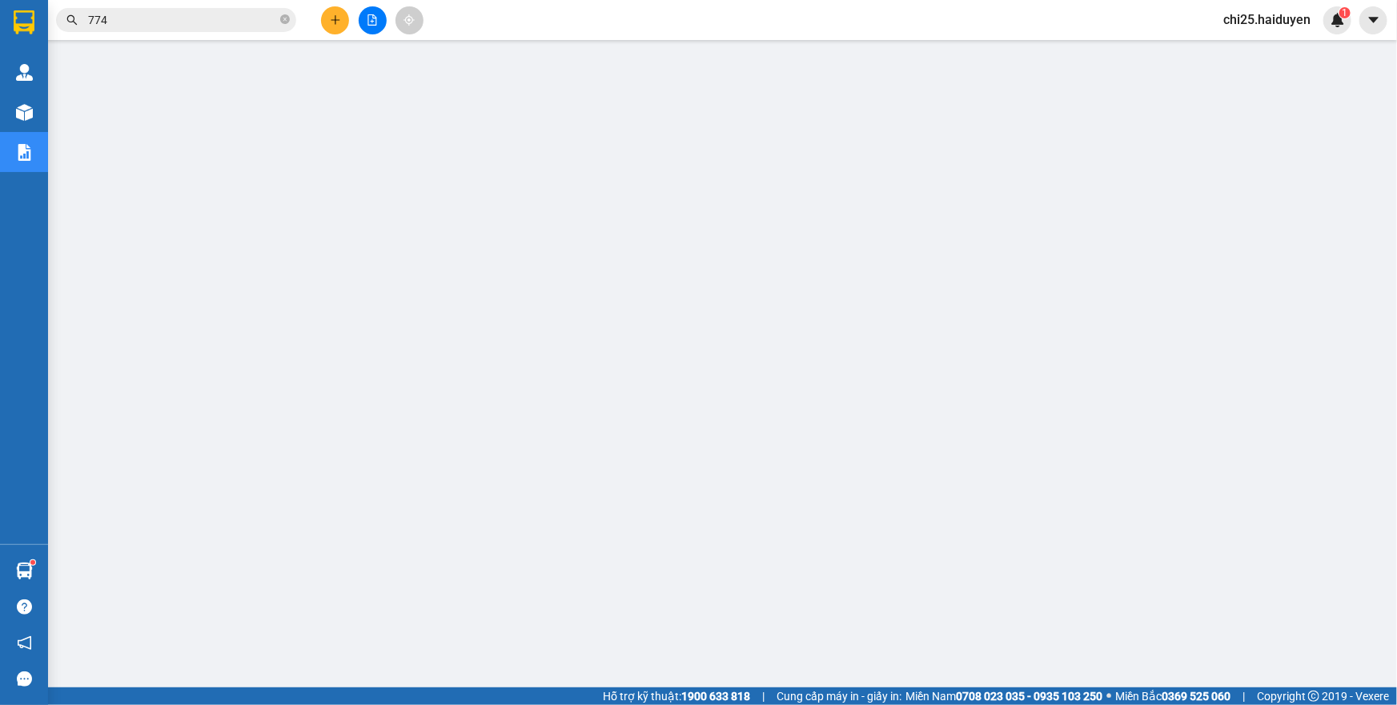
click at [341, 22] on button at bounding box center [335, 20] width 28 height 28
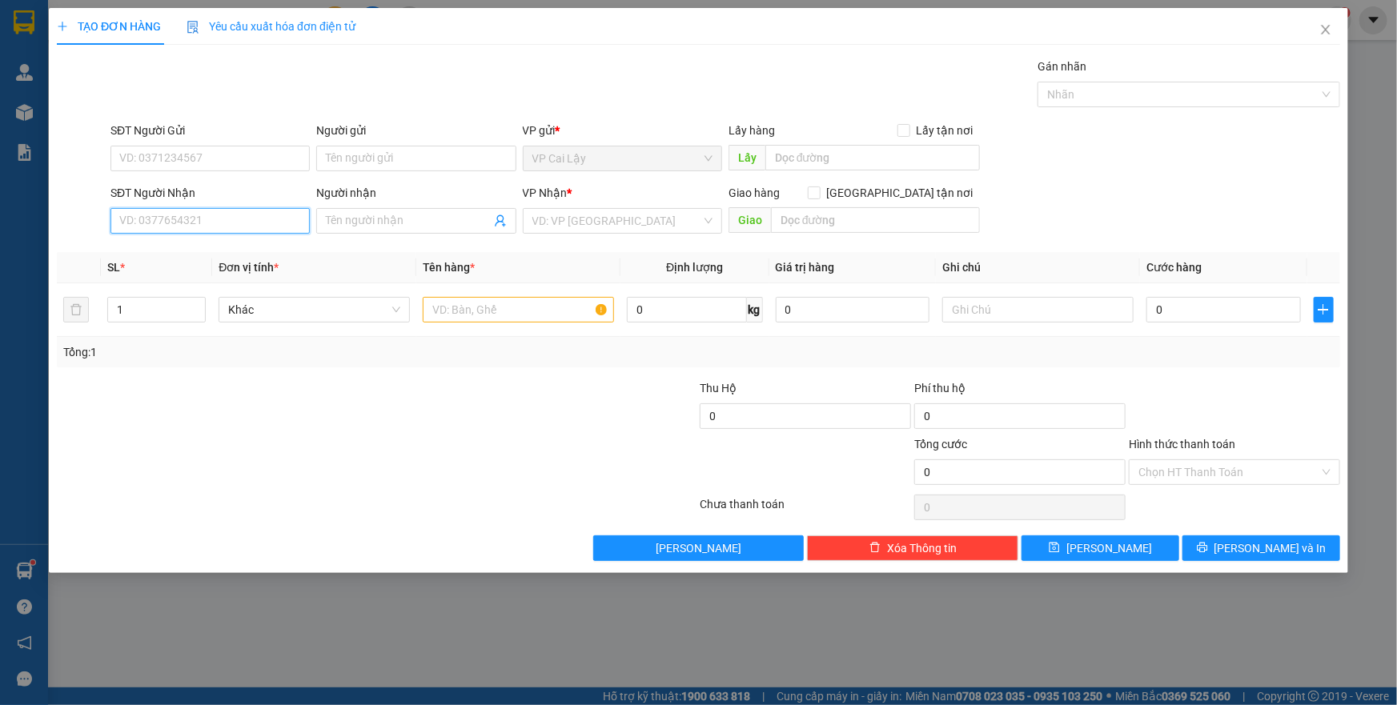
click at [262, 224] on input "SĐT Người Nhận" at bounding box center [209, 221] width 199 height 26
click at [216, 160] on input "SĐT Người Gửi" at bounding box center [209, 159] width 199 height 26
click at [193, 191] on div "0394855299" at bounding box center [210, 191] width 180 height 18
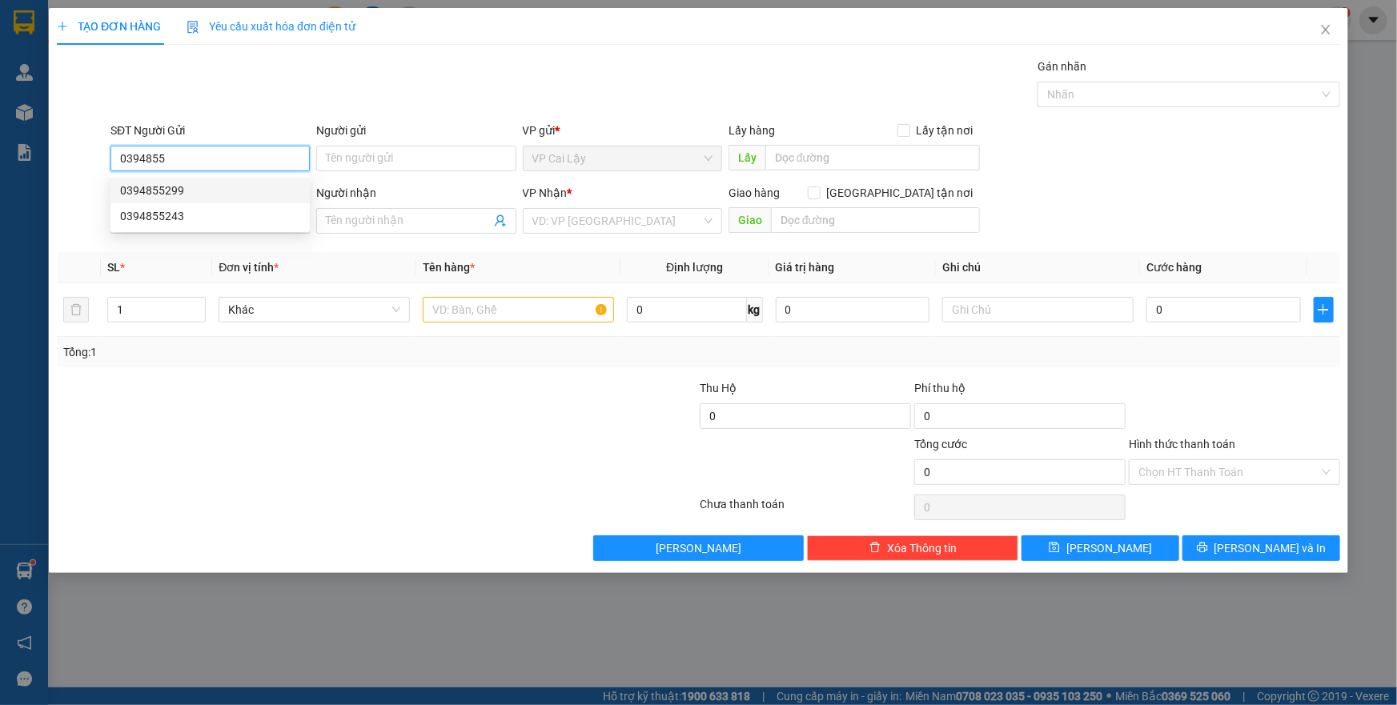
type input "0394855299"
type input "QUA CẦU MỸ QUÝ"
type input "0868368989"
type input "CÚC"
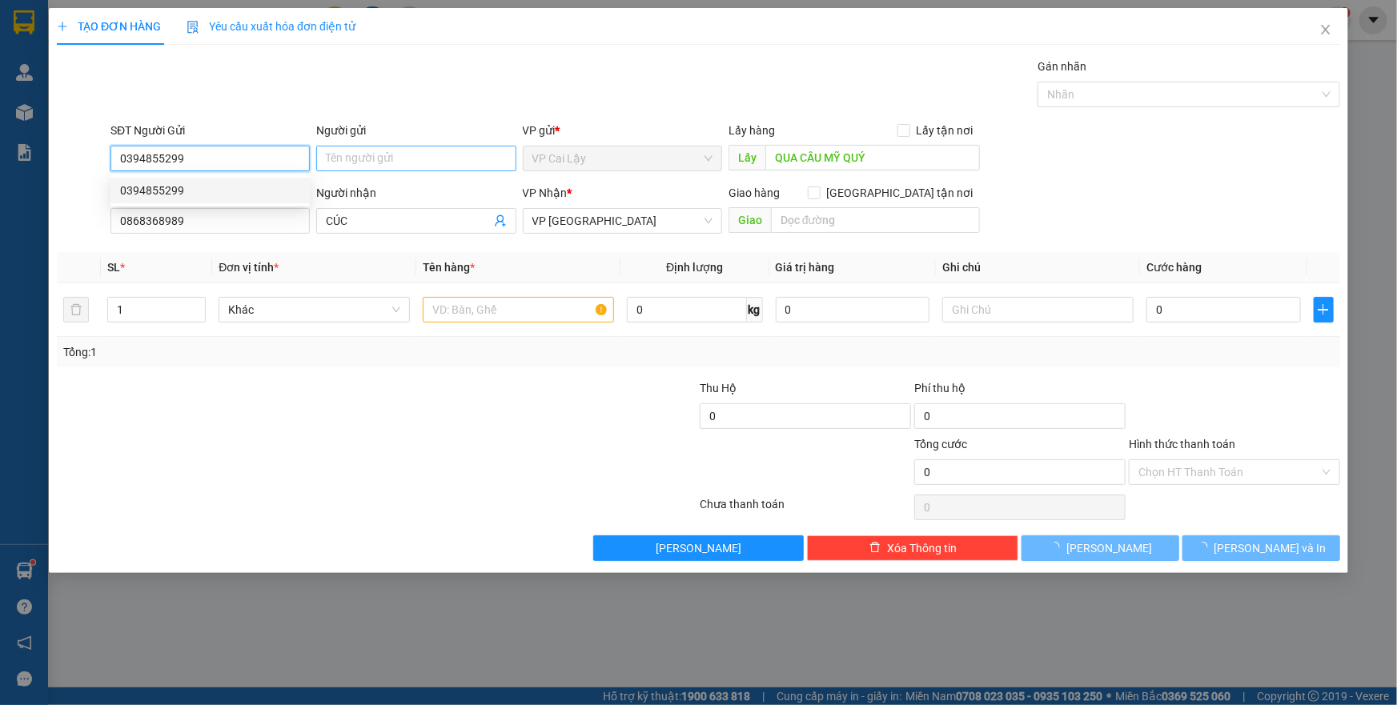
type input "350.000"
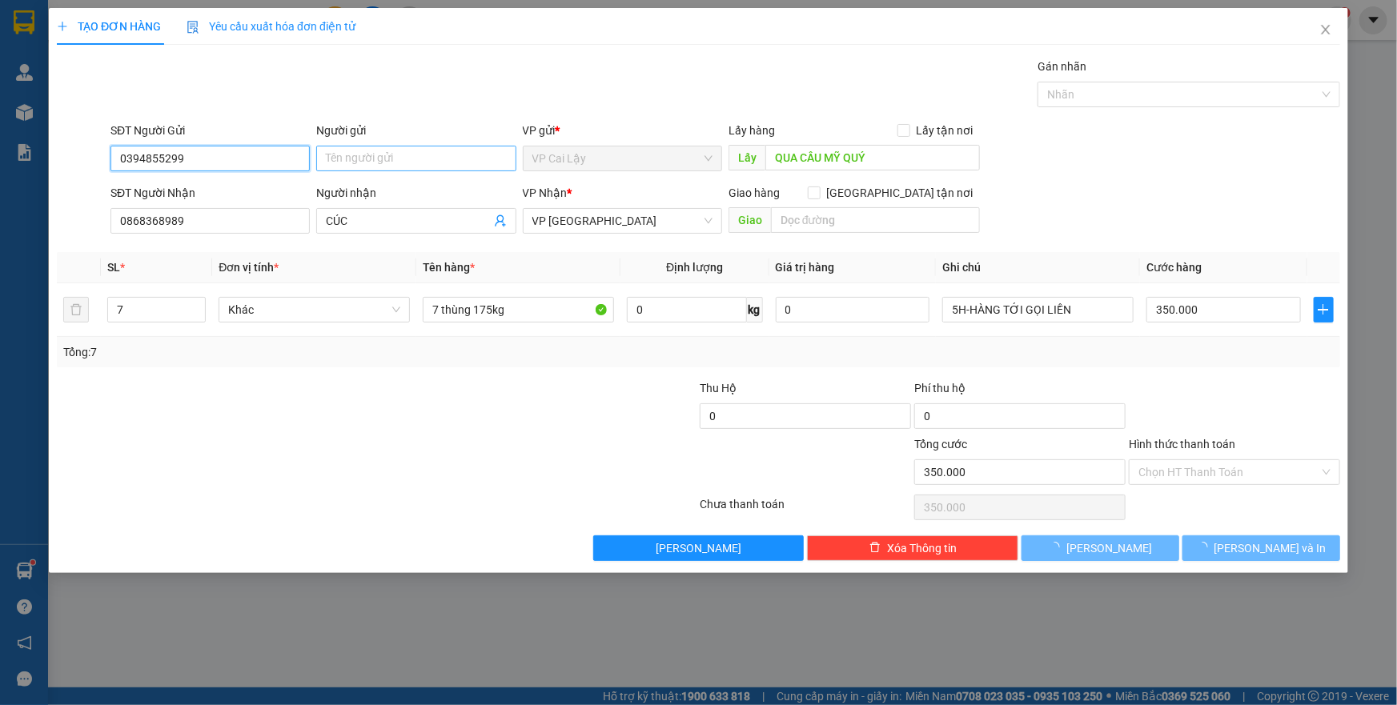
type input "0394855299"
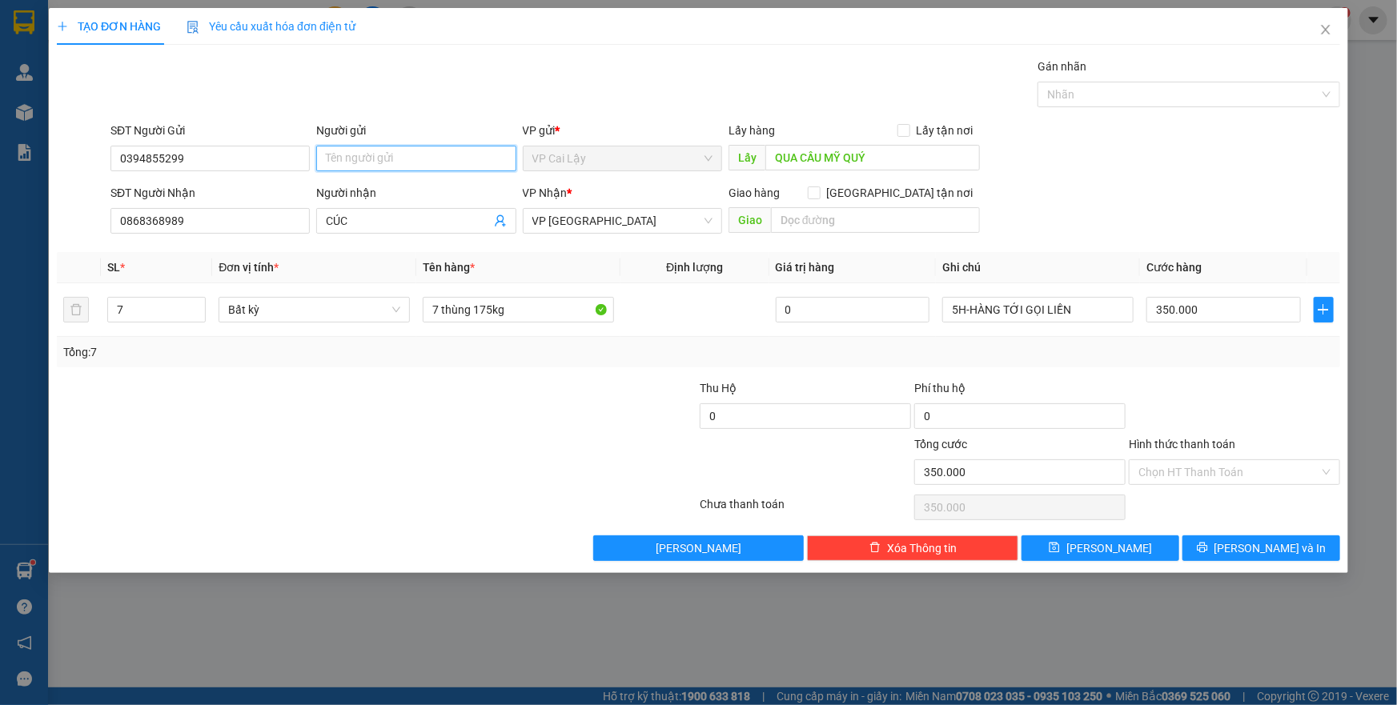
click at [328, 151] on input "Người gửi" at bounding box center [415, 159] width 199 height 26
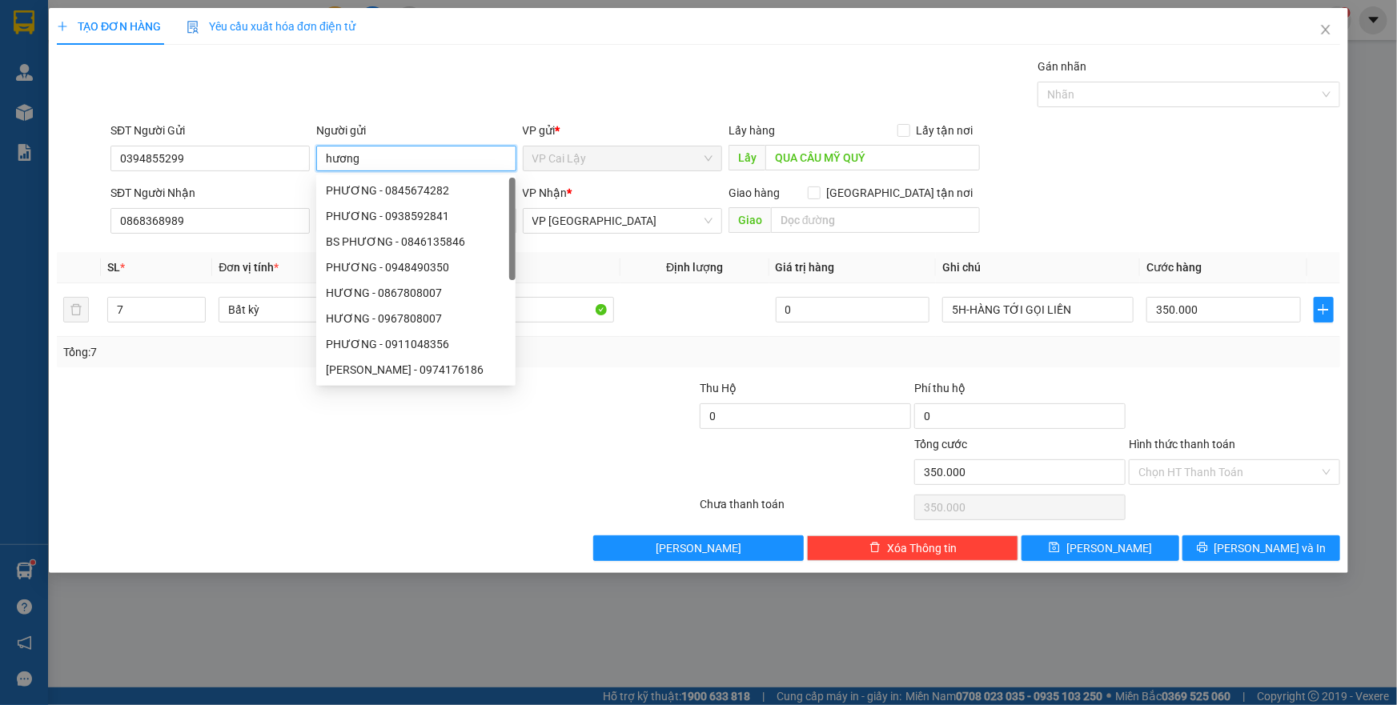
click at [359, 158] on input "hương" at bounding box center [415, 159] width 199 height 26
type input "\"
type input "h"
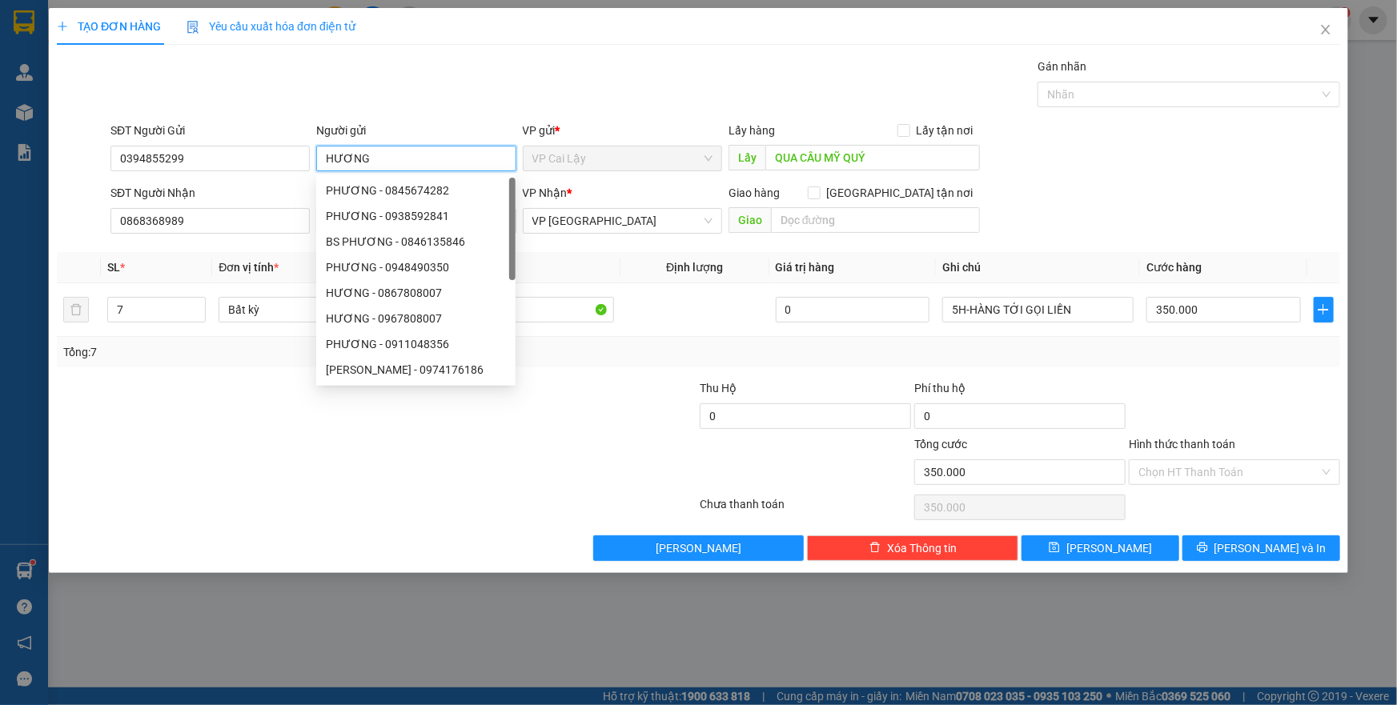
type input "HƯƠNG"
click at [288, 407] on div at bounding box center [269, 407] width 429 height 56
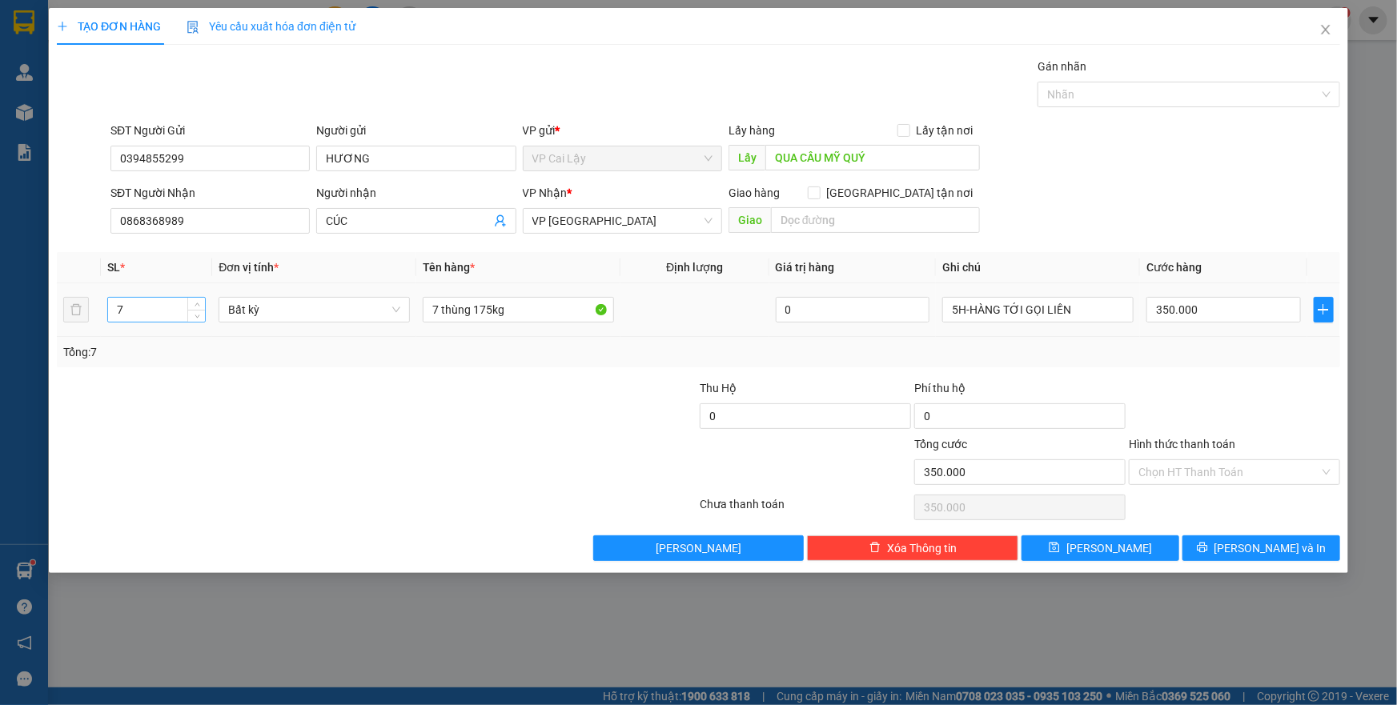
click at [160, 308] on input "7" at bounding box center [156, 310] width 97 height 24
click at [159, 308] on input "7" at bounding box center [156, 310] width 97 height 24
type input "2"
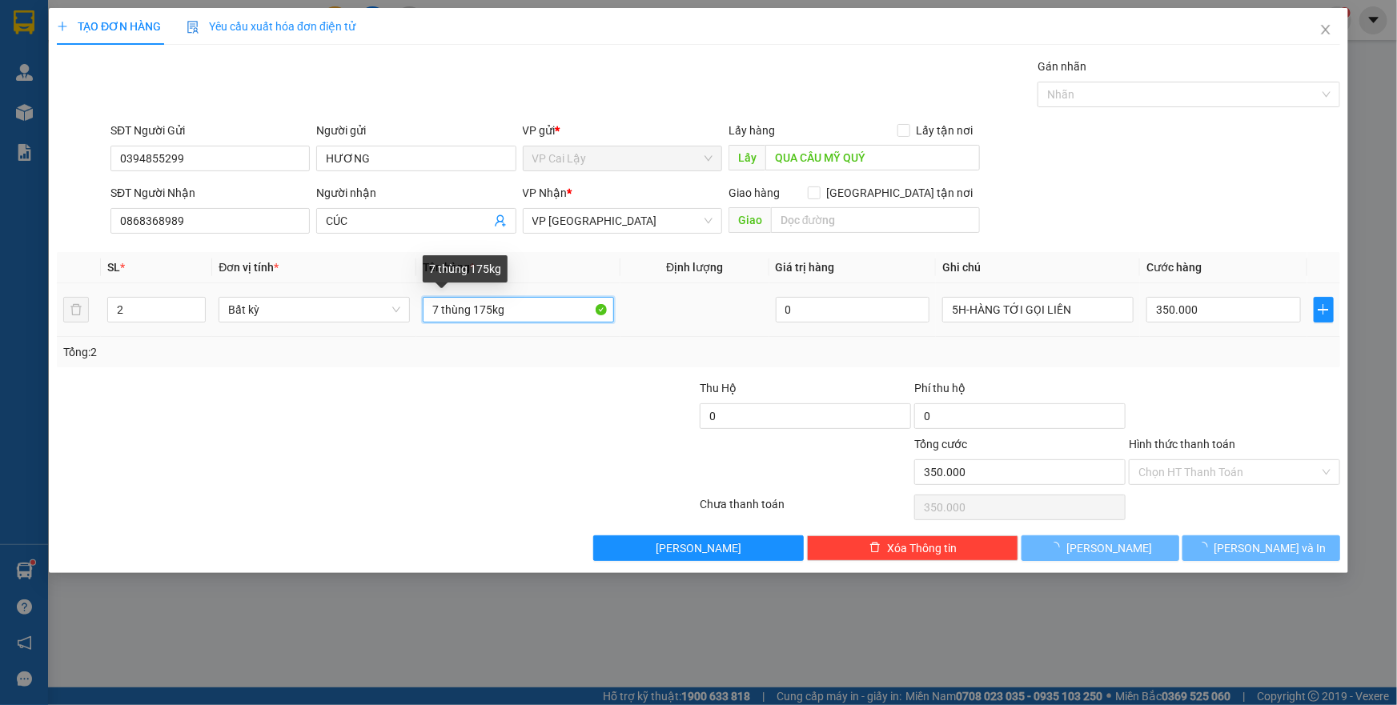
click at [438, 308] on input "7 thùng 175kg" at bounding box center [518, 310] width 191 height 26
type input "0"
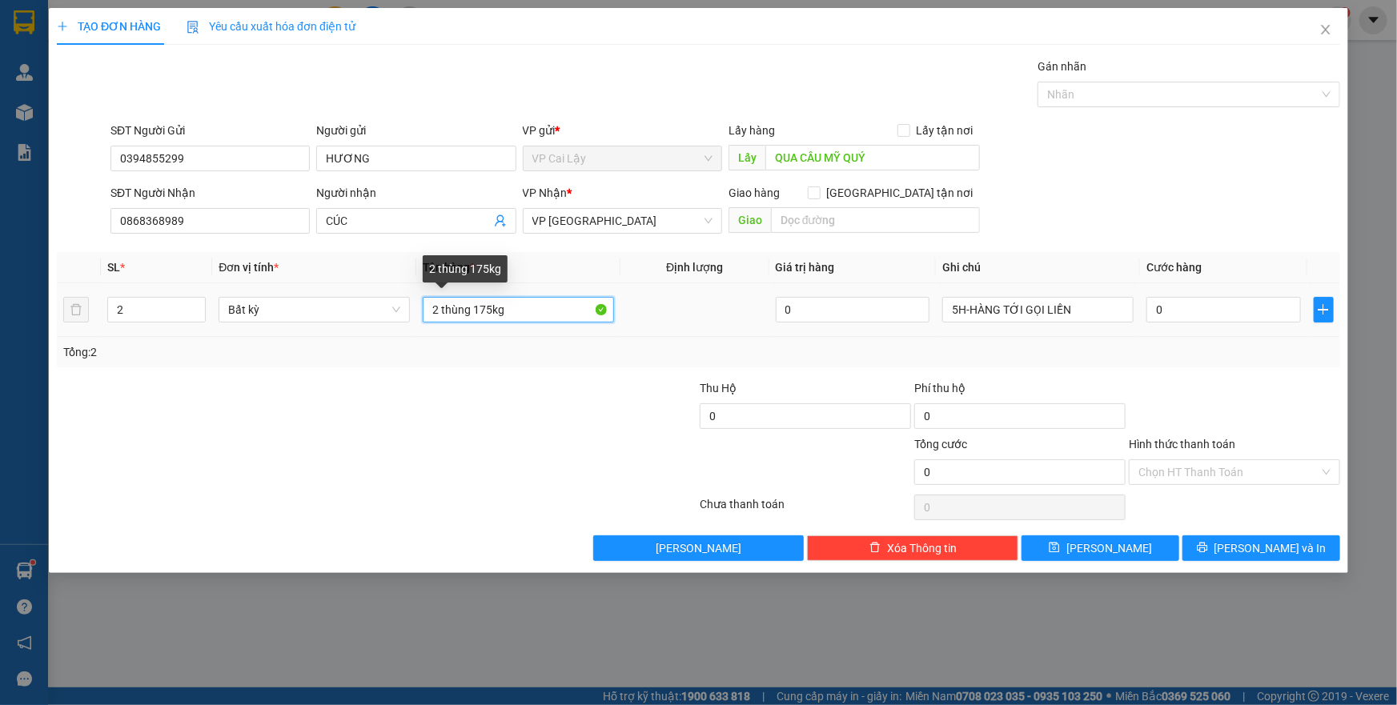
click at [488, 308] on input "2 thùng 175kg" at bounding box center [518, 310] width 191 height 26
click at [479, 306] on input "2 thùng 5kg" at bounding box center [518, 310] width 191 height 26
type input "2 thùng 50kg"
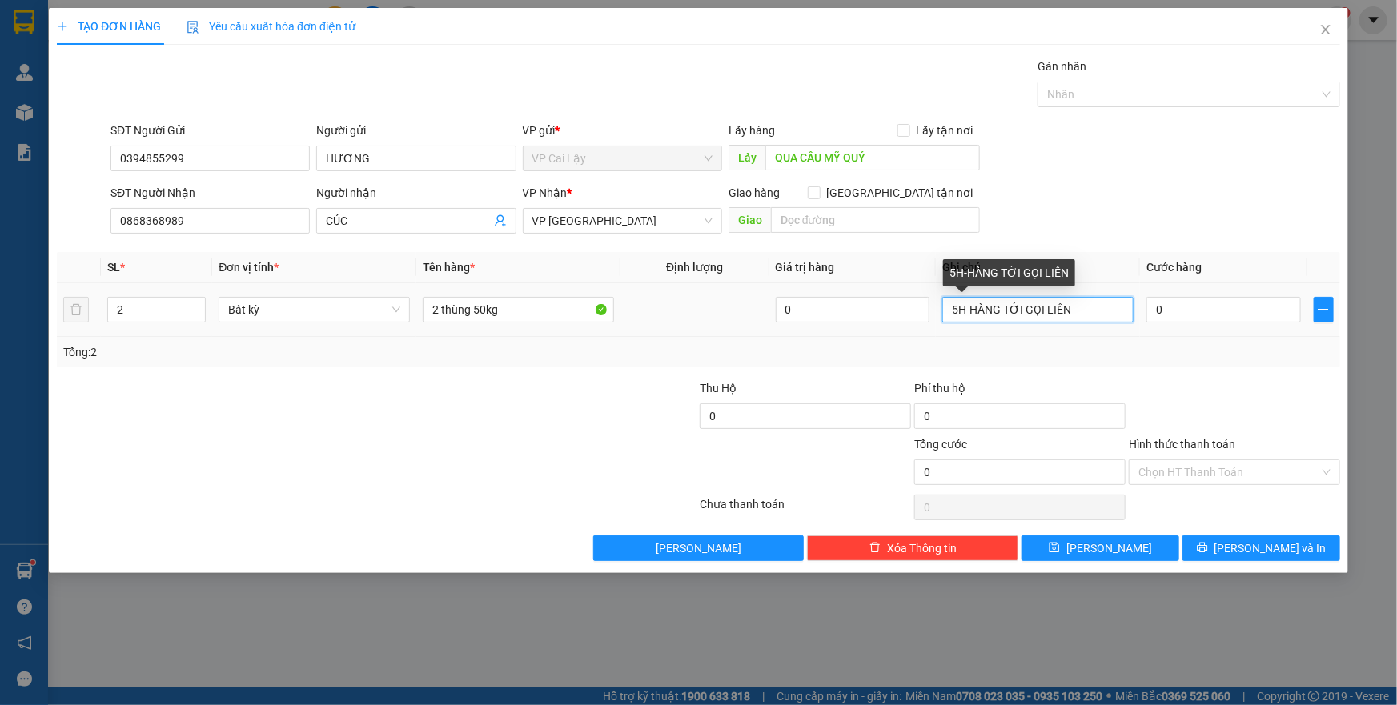
drag, startPoint x: 945, startPoint y: 307, endPoint x: 1065, endPoint y: 303, distance: 120.2
click at [1065, 303] on input "5H-HÀNG TỚI GỌI LIỀN" at bounding box center [1037, 310] width 191 height 26
click at [1054, 372] on div "Transit Pickup Surcharge Ids Transit Deliver Surcharge Ids Transit Deliver Surc…" at bounding box center [698, 310] width 1283 height 504
click at [956, 307] on input "5H-HÀNG TỚI GỌI LIỀN" at bounding box center [1037, 310] width 191 height 26
type input "9H-HÀNG TỚI GỌI LIỀN"
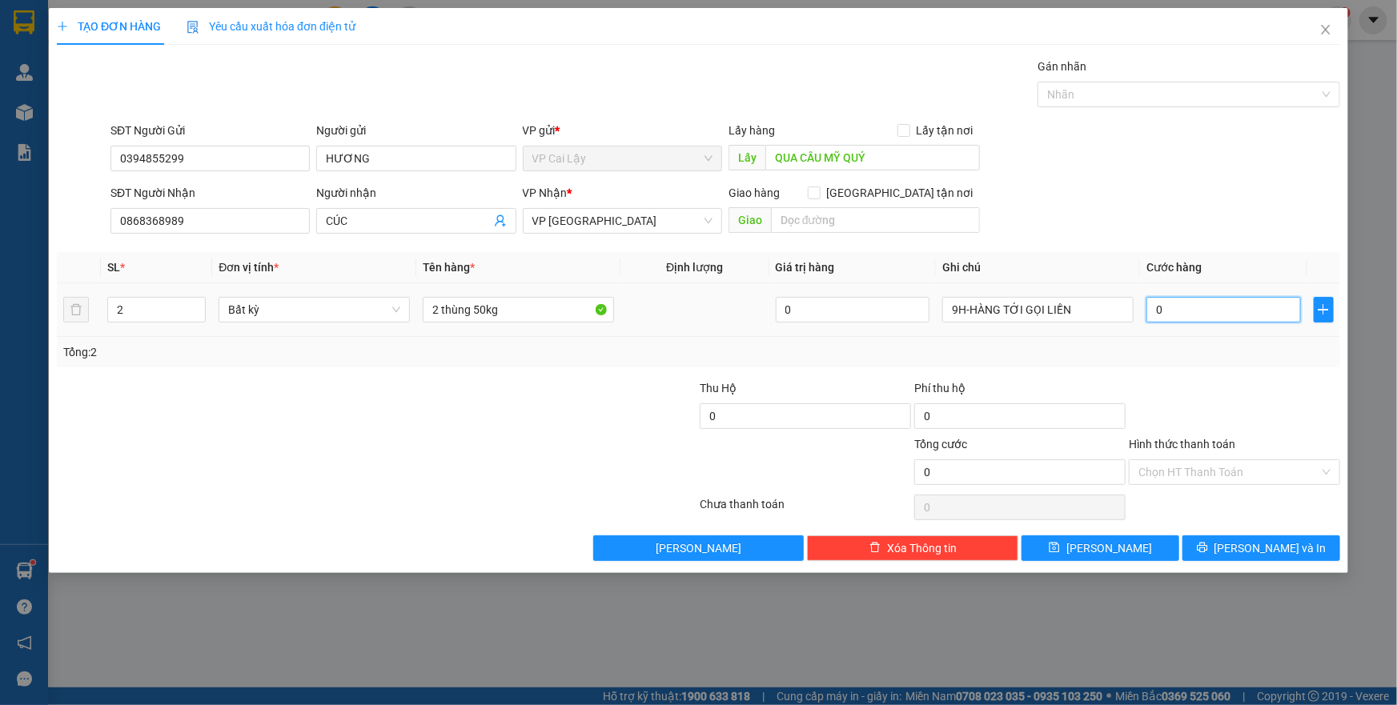
click at [1185, 302] on input "0" at bounding box center [1223, 310] width 155 height 26
click at [1190, 321] on input "0" at bounding box center [1223, 310] width 155 height 26
type input "2"
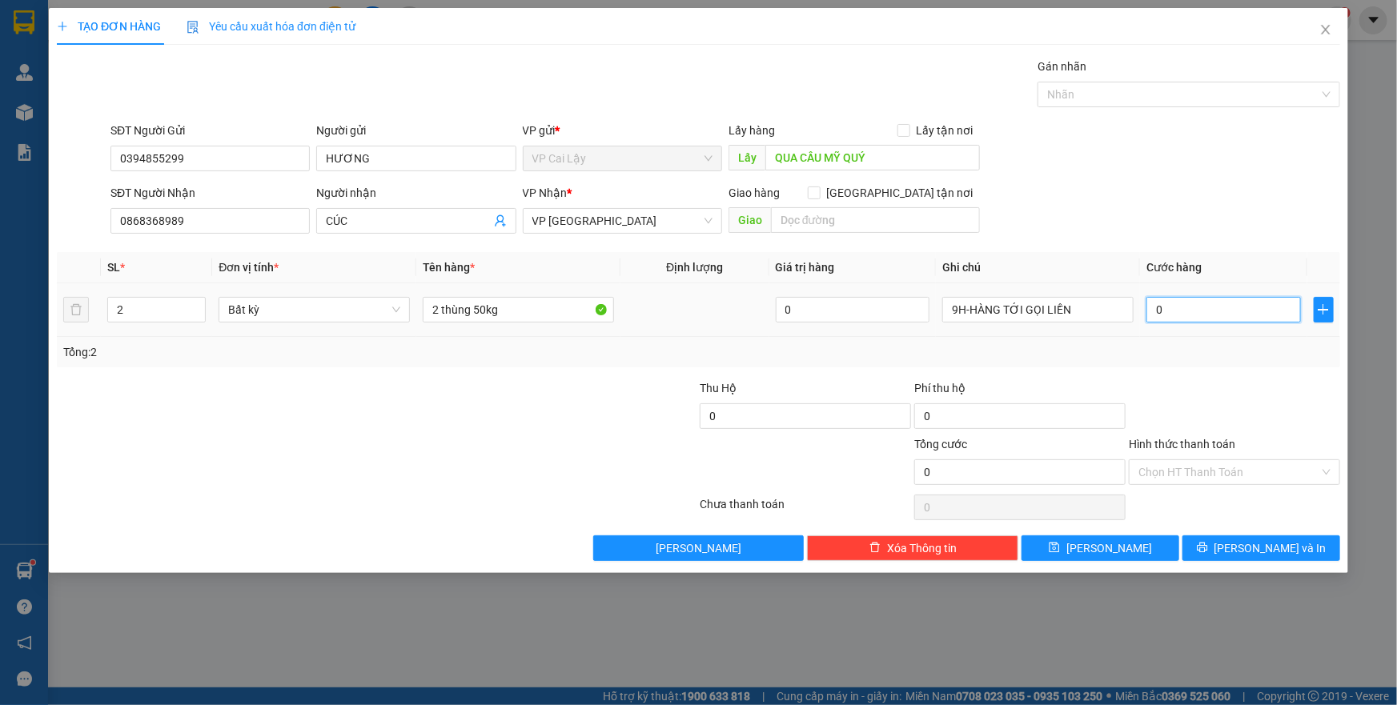
type input "2"
type input "20"
type input "20.000"
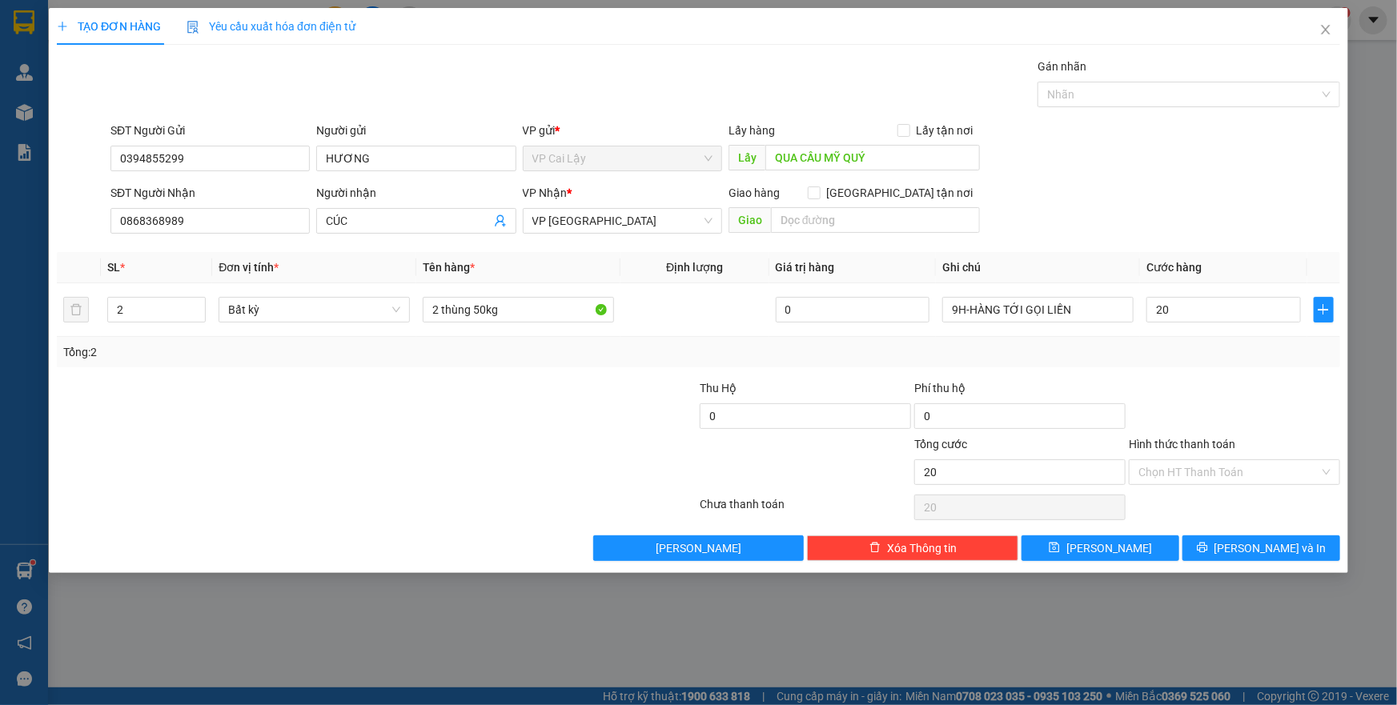
type input "20.000"
click at [1219, 323] on div "20.000" at bounding box center [1223, 310] width 155 height 32
click at [1217, 313] on input "20.000" at bounding box center [1223, 310] width 155 height 26
click at [1215, 313] on input "20.000" at bounding box center [1223, 310] width 155 height 26
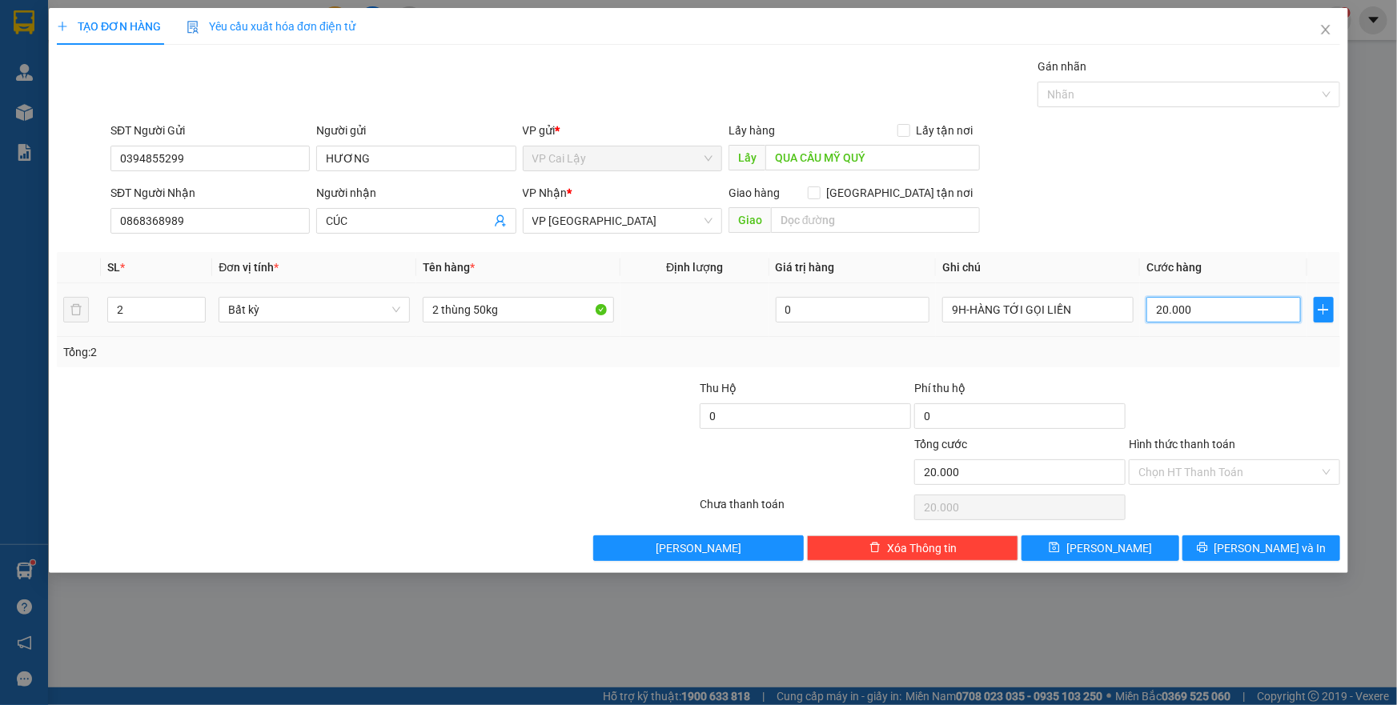
type input "1"
type input "10"
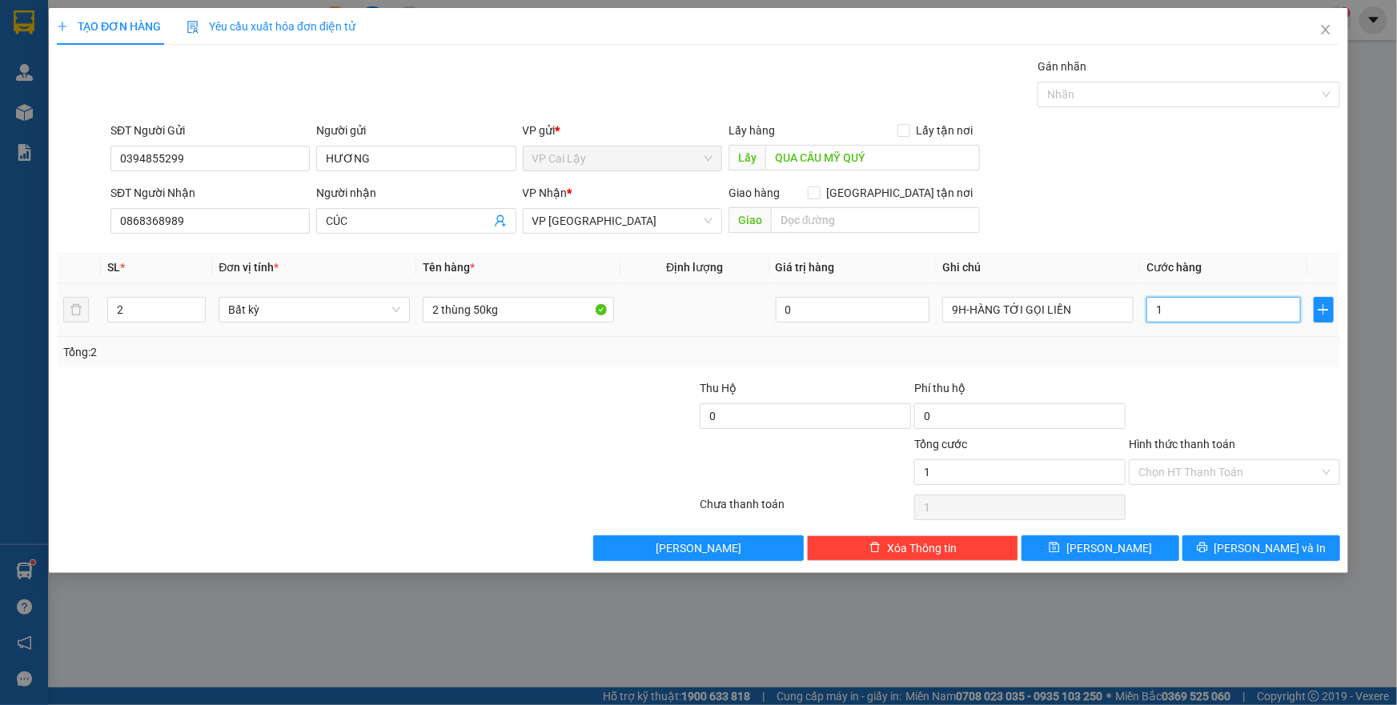
type input "10"
type input "1"
type input "11"
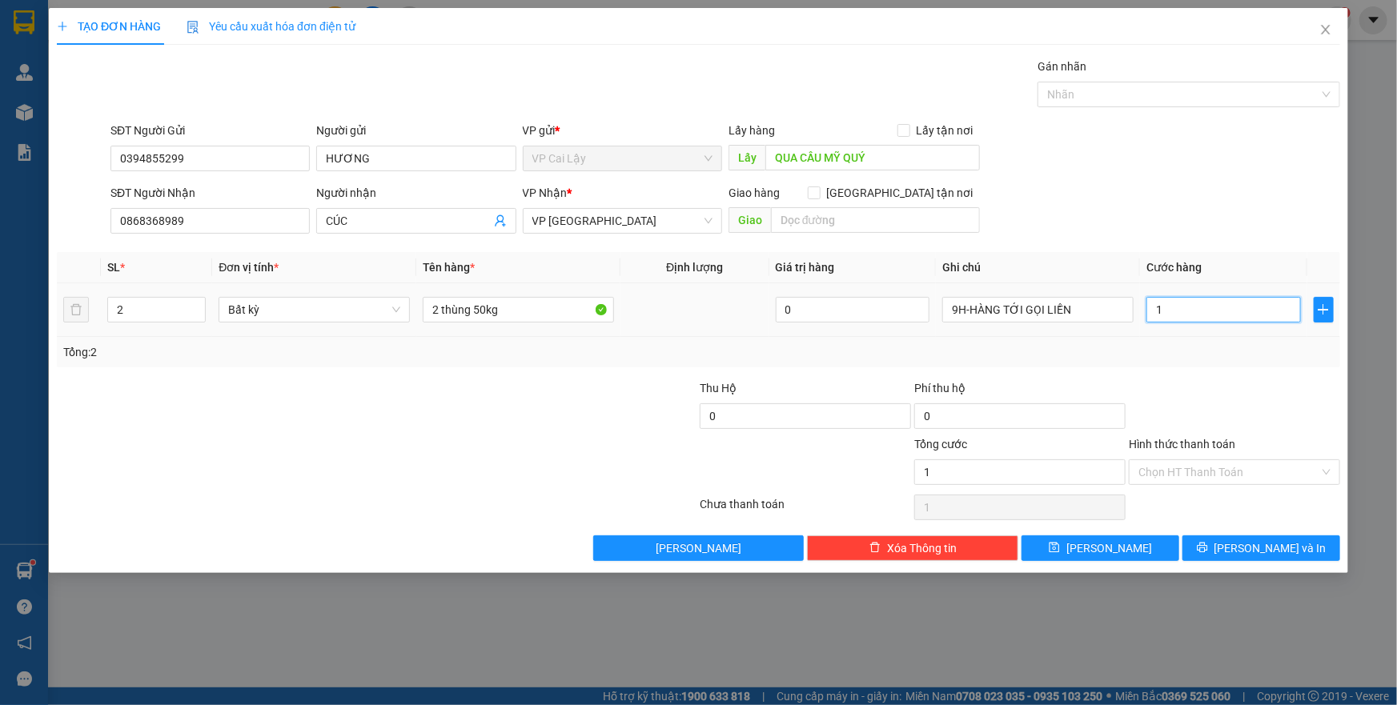
type input "11"
type input "110"
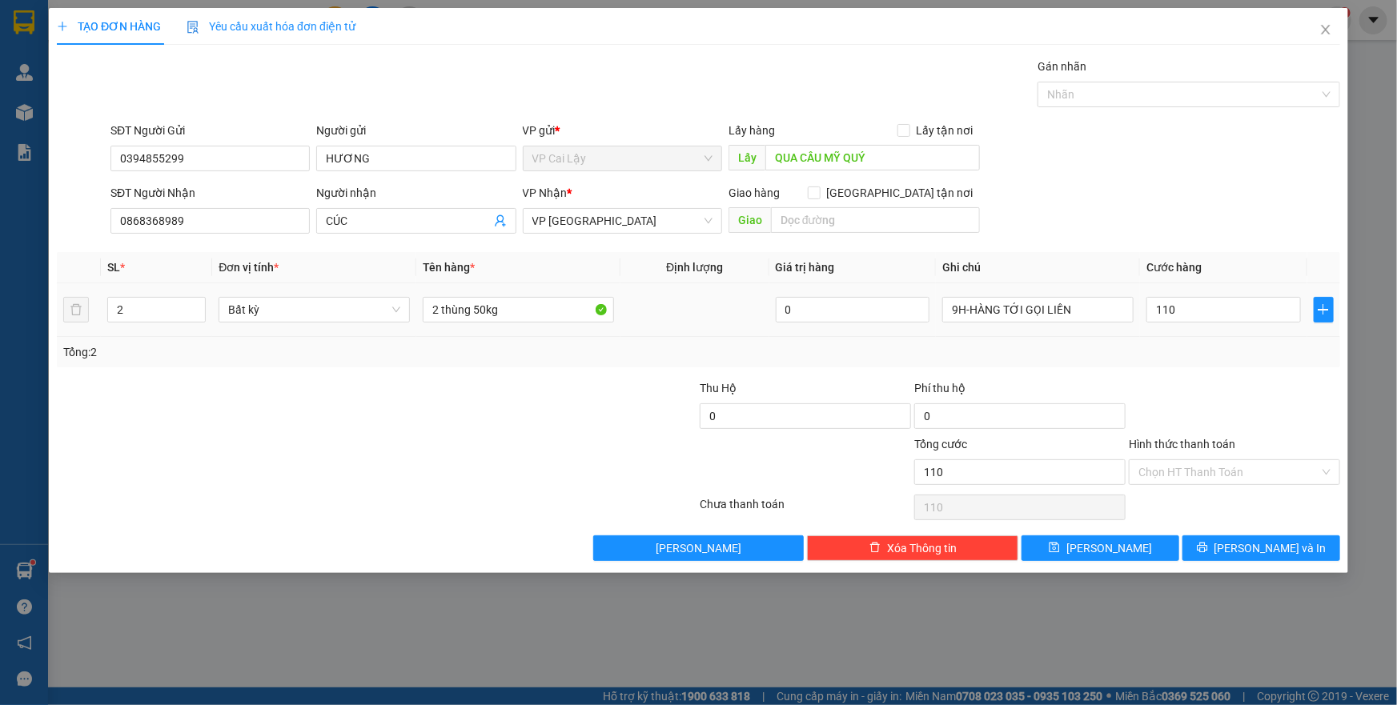
type input "110.000"
click at [1170, 366] on div "Tổng: 2" at bounding box center [698, 352] width 1283 height 30
click at [1228, 472] on input "Hình thức thanh toán" at bounding box center [1228, 472] width 181 height 24
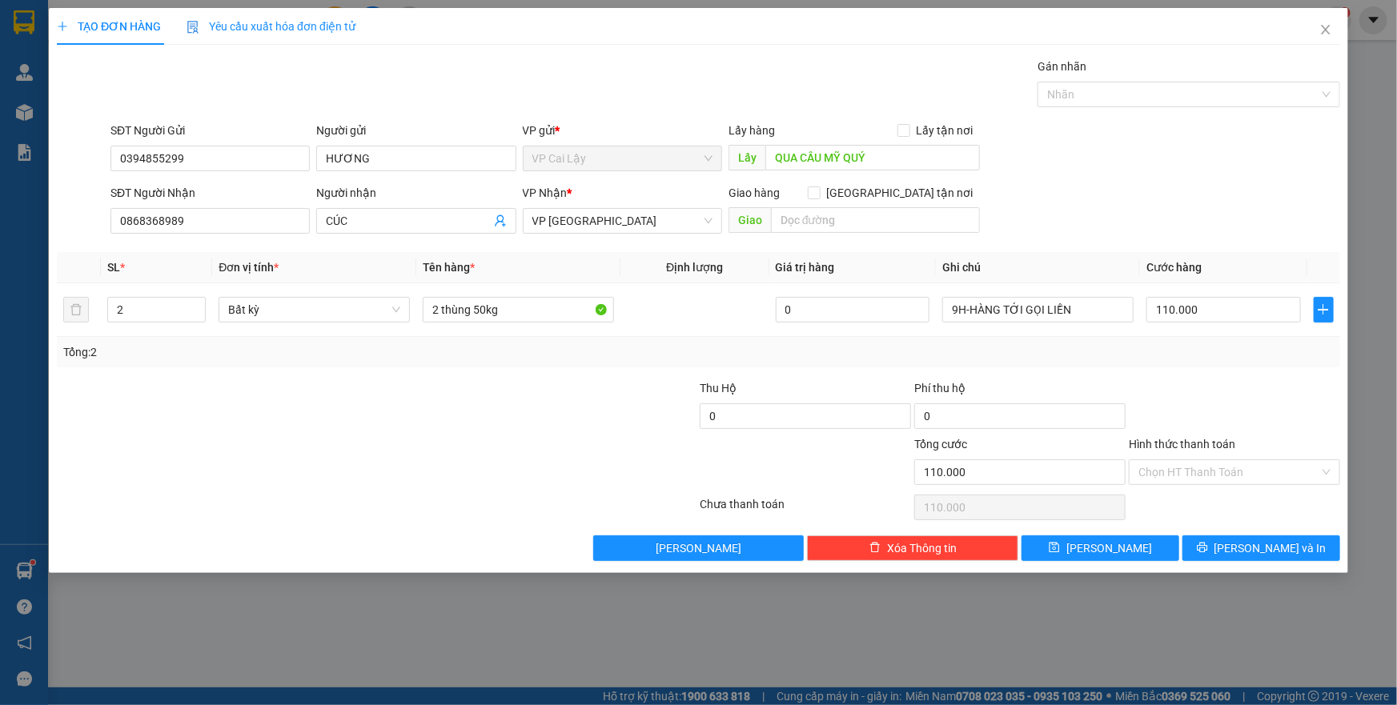
click at [1178, 357] on div "Tổng: 2" at bounding box center [698, 352] width 1270 height 18
click at [1121, 224] on div "SĐT Người Nhận 0868368989 Người nhận CÚC VP Nhận * VP Sài Gòn Giao hàng Giao tậ…" at bounding box center [725, 212] width 1236 height 56
click at [1199, 469] on input "Hình thức thanh toán" at bounding box center [1228, 472] width 181 height 24
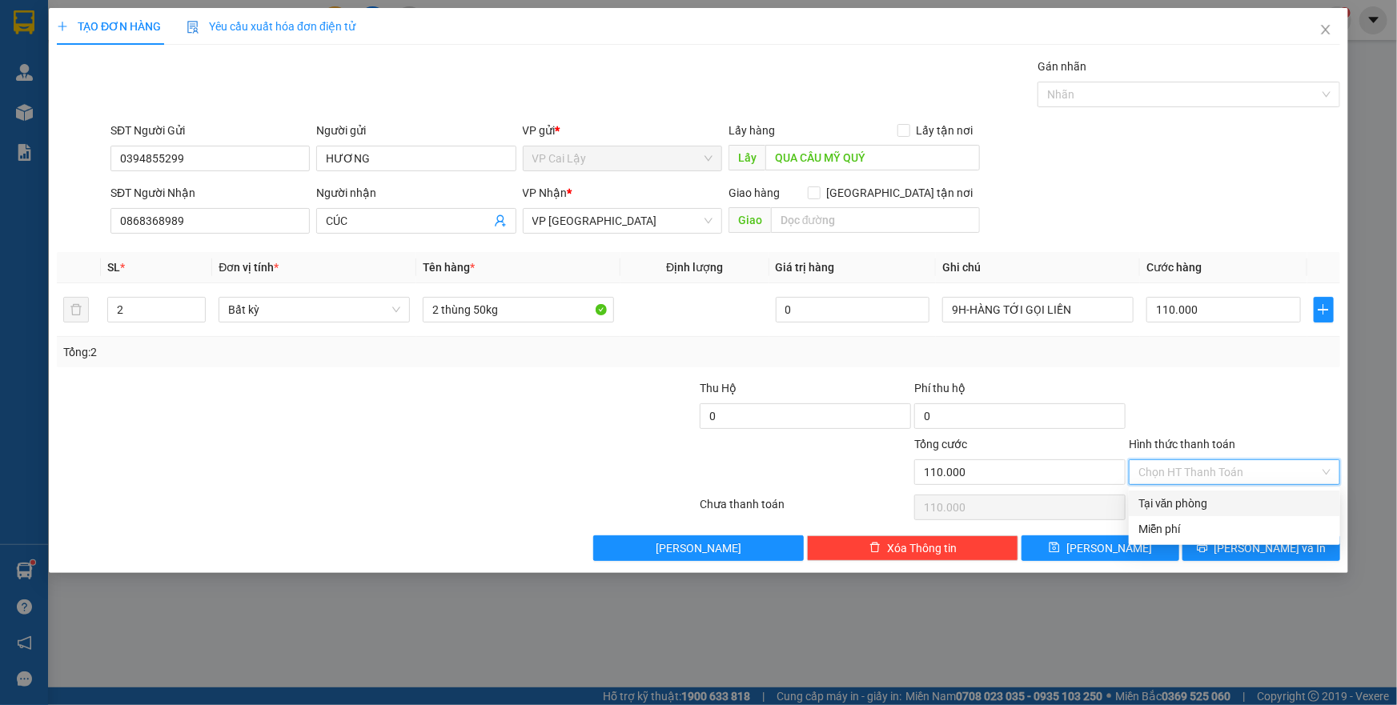
click at [1197, 502] on div "Tại văn phòng" at bounding box center [1234, 504] width 192 height 18
type input "0"
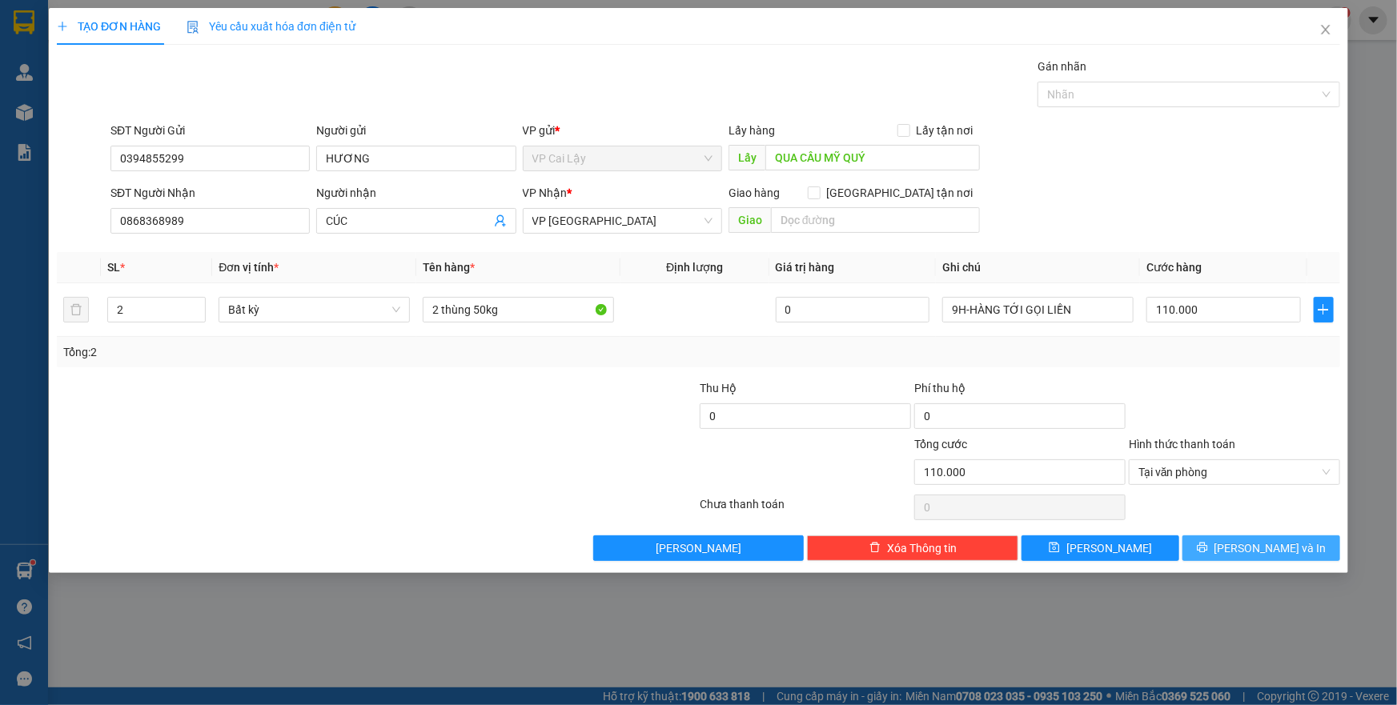
click at [1245, 544] on button "Lưu và In" at bounding box center [1261, 549] width 158 height 26
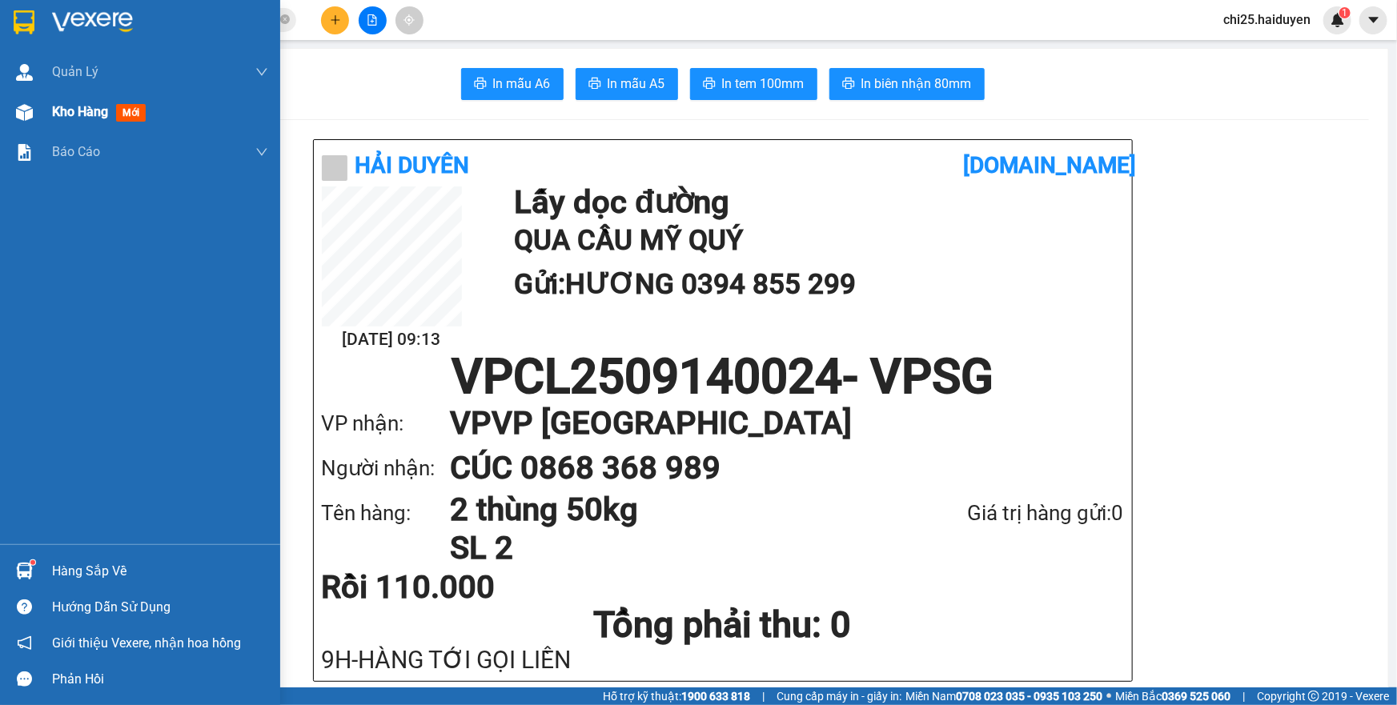
click at [42, 114] on div "Kho hàng mới" at bounding box center [140, 112] width 280 height 40
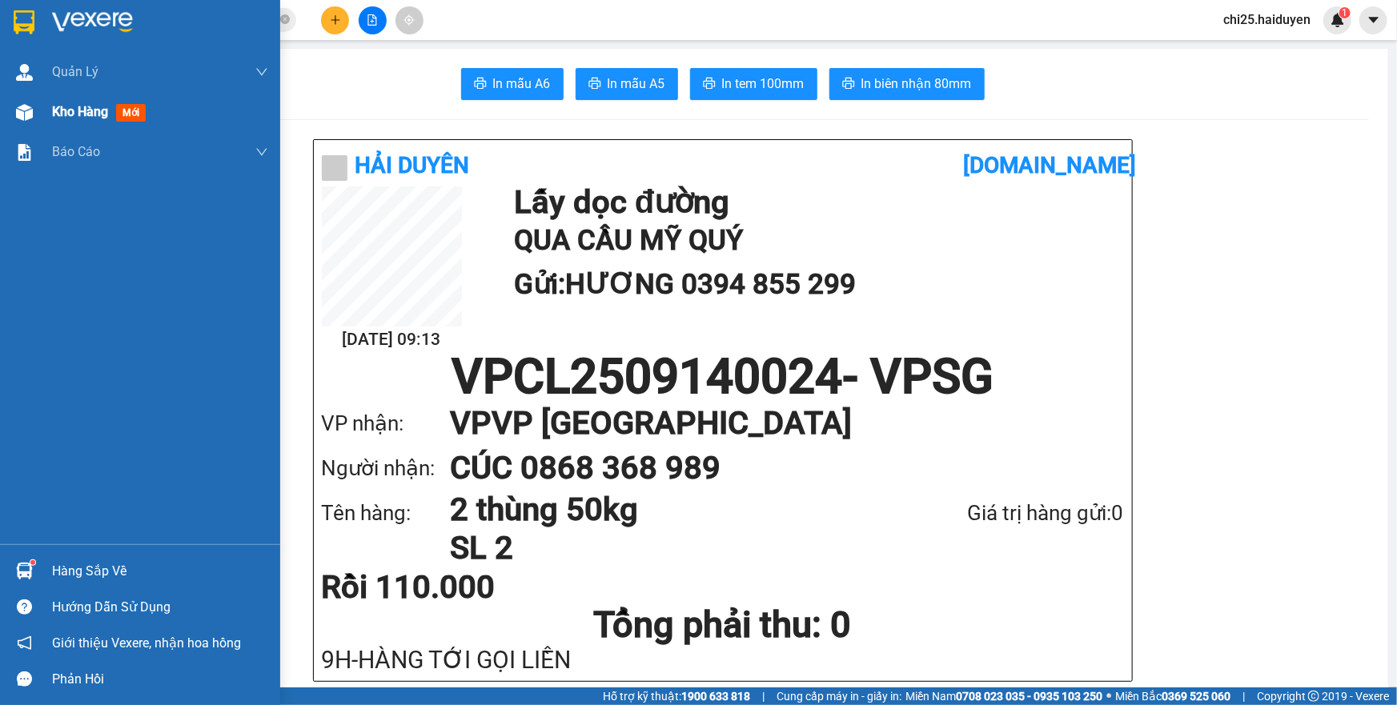
click at [42, 114] on div "Kho hàng mới" at bounding box center [140, 112] width 280 height 40
drag, startPoint x: 42, startPoint y: 114, endPoint x: 84, endPoint y: 106, distance: 42.4
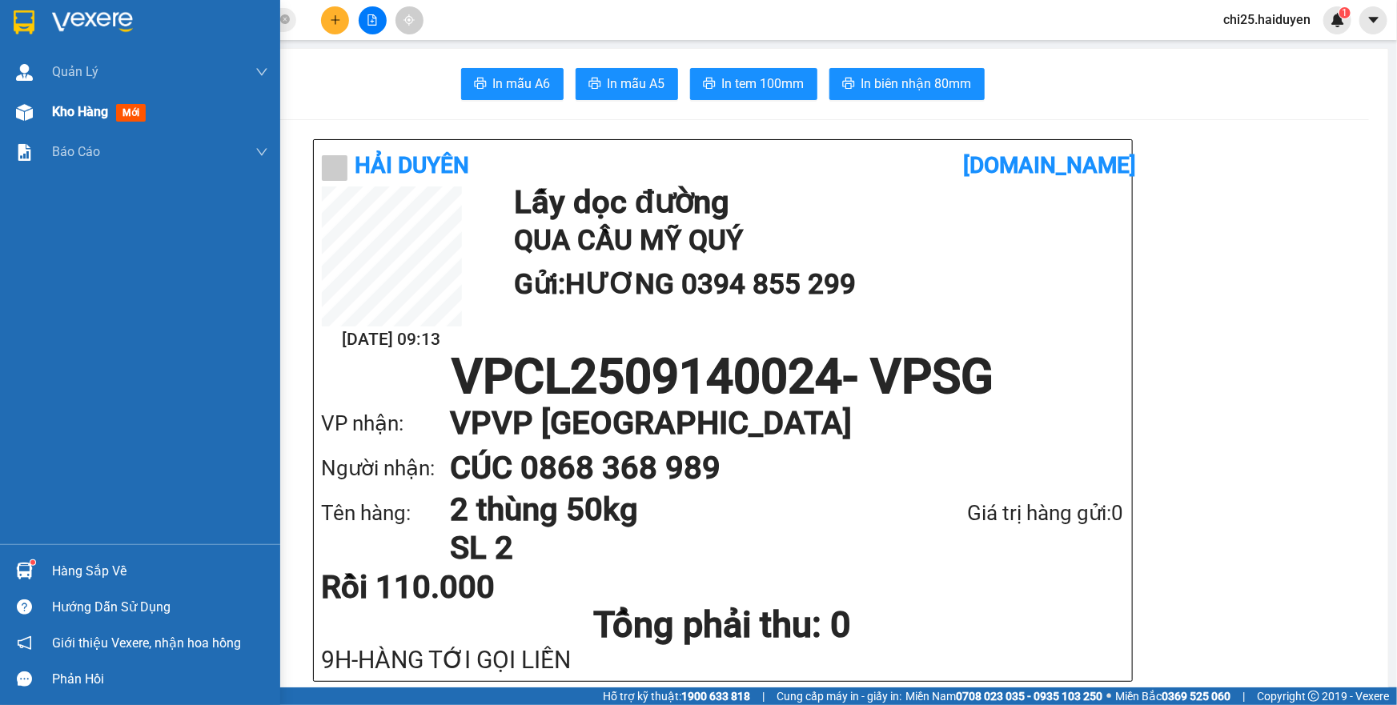
click at [42, 114] on div "Kho hàng mới" at bounding box center [140, 112] width 280 height 40
click at [84, 102] on div "Kho hàng mới" at bounding box center [102, 112] width 100 height 20
click at [84, 106] on span "Kho hàng" at bounding box center [80, 111] width 56 height 15
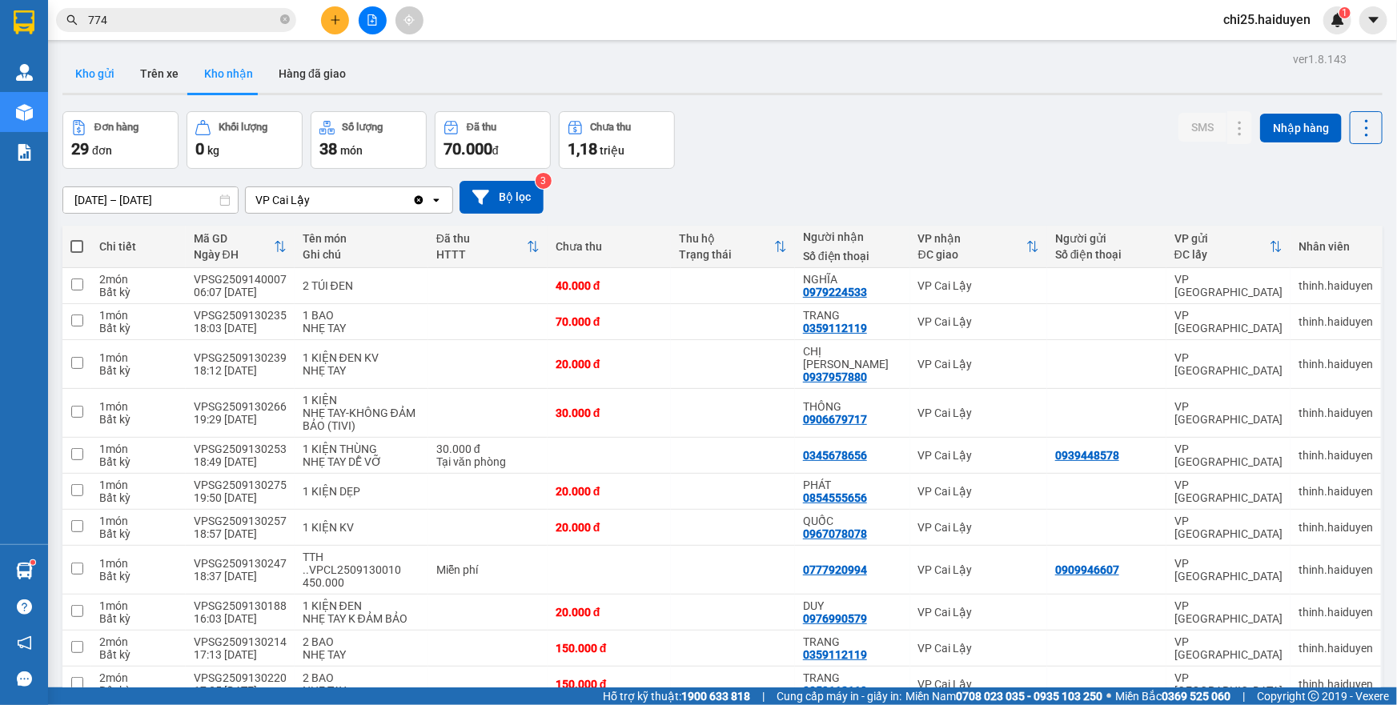
click at [102, 77] on button "Kho gửi" at bounding box center [94, 73] width 65 height 38
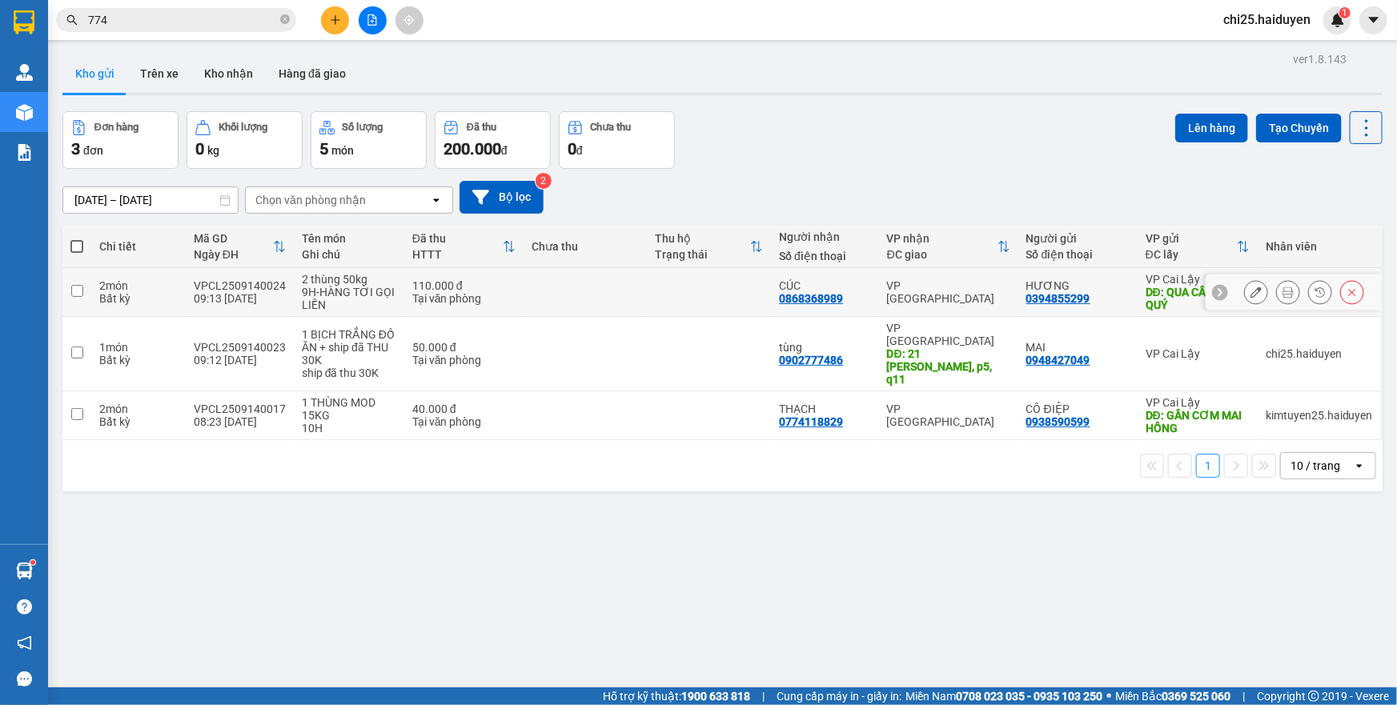
click at [1250, 296] on icon at bounding box center [1255, 292] width 11 height 11
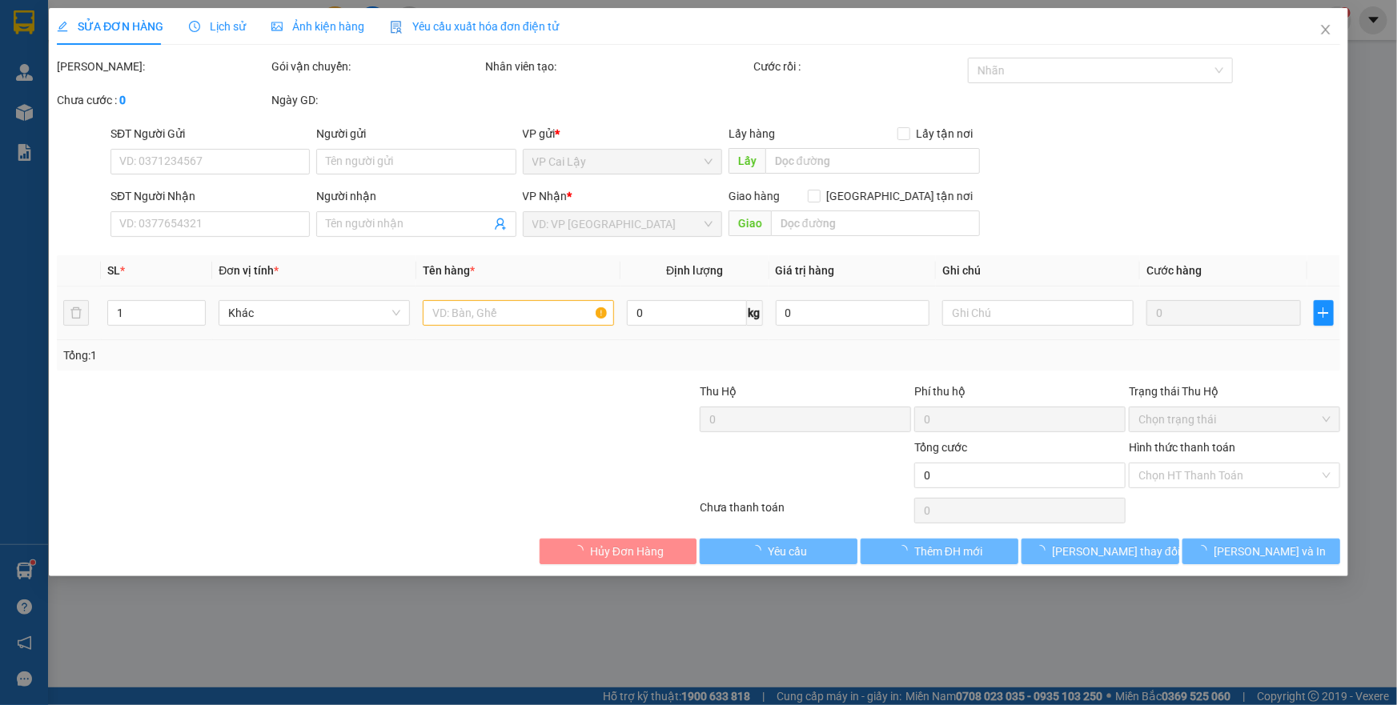
type input "0394855299"
type input "HƯƠNG"
type input "QUA CẦU MỸ QUÝ"
type input "0868368989"
type input "CÚC"
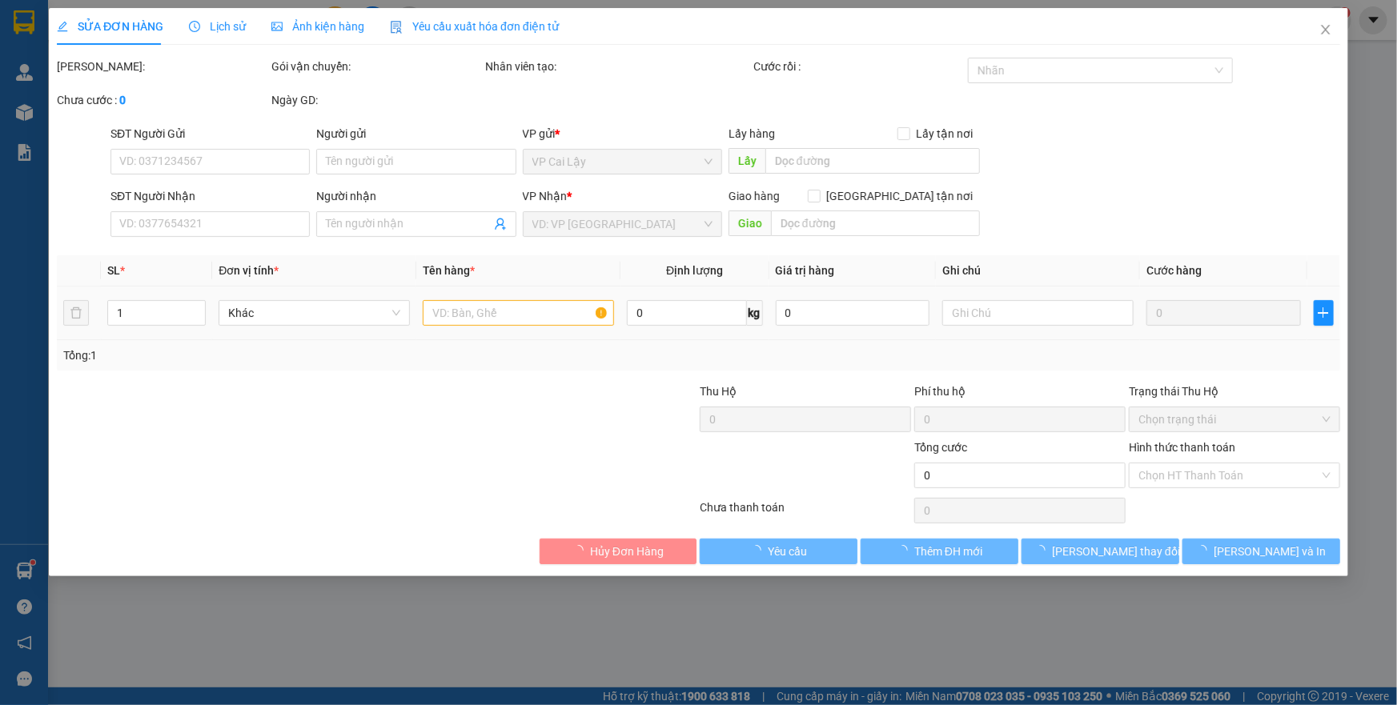
type input "110.000"
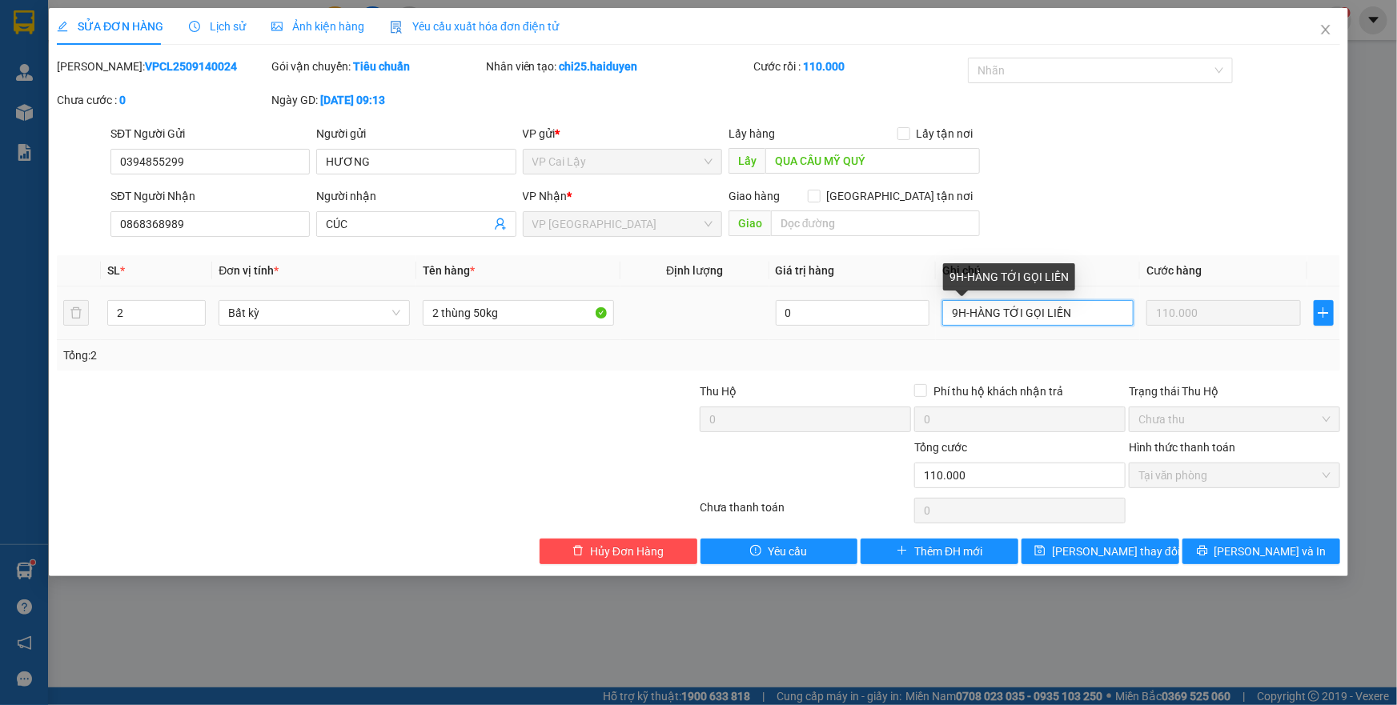
click at [956, 313] on input "9H-HÀNG TỚI GỌI LIỀN" at bounding box center [1037, 313] width 191 height 26
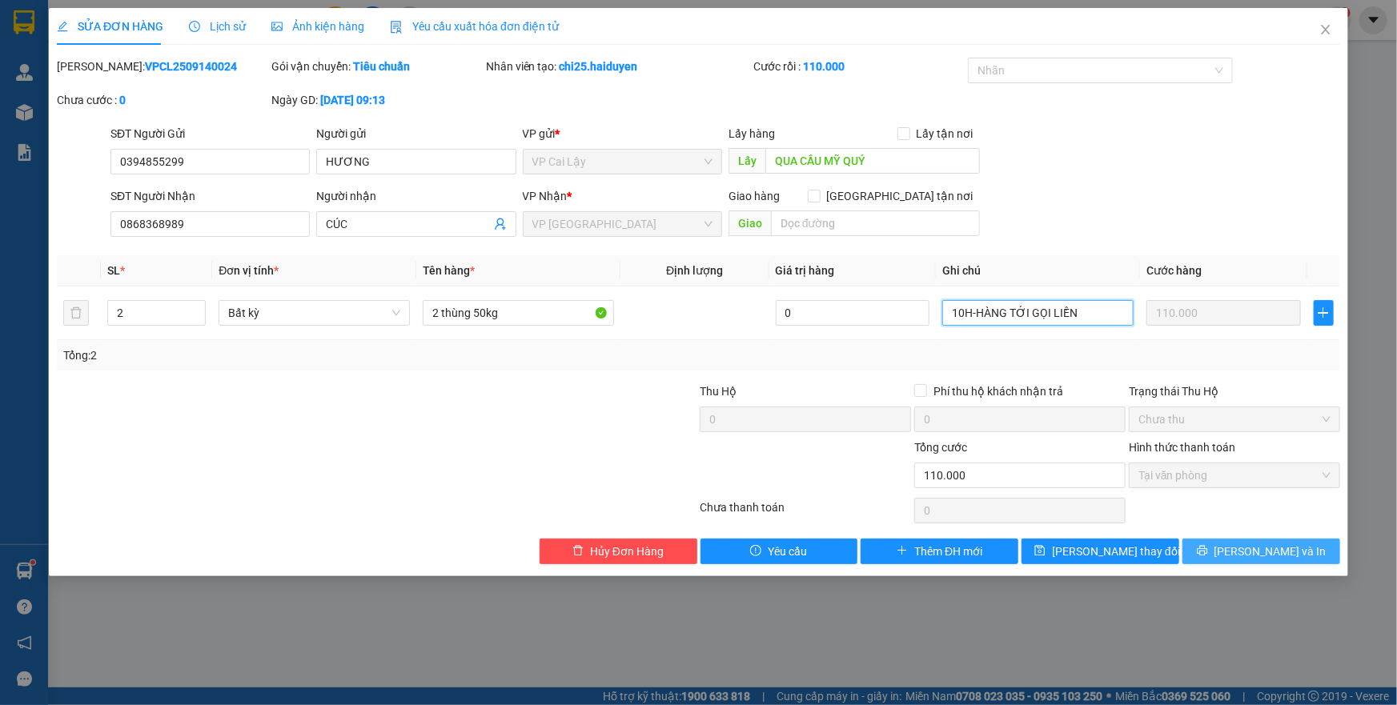
type input "10H-HÀNG TỚI GỌI LIỀN"
click at [1260, 557] on span "Lưu và In" at bounding box center [1270, 552] width 112 height 18
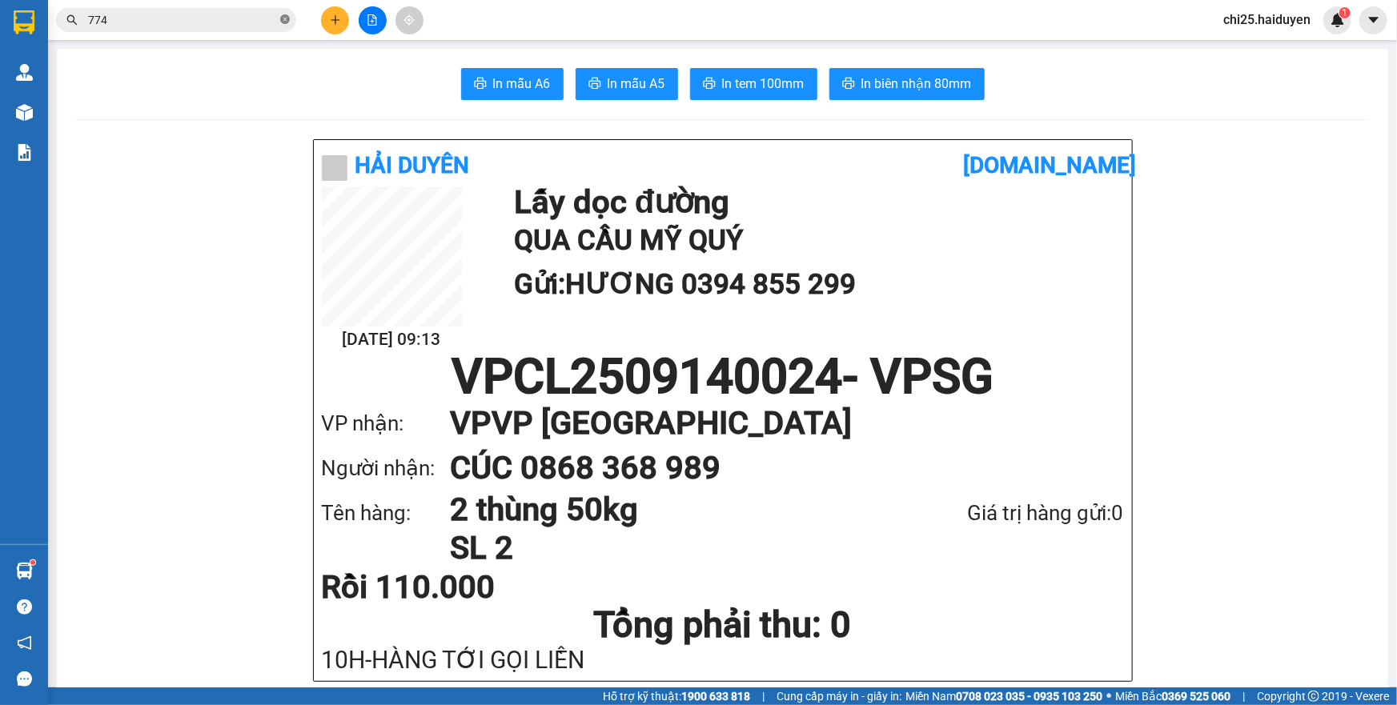
click at [283, 23] on icon "close-circle" at bounding box center [285, 19] width 10 height 10
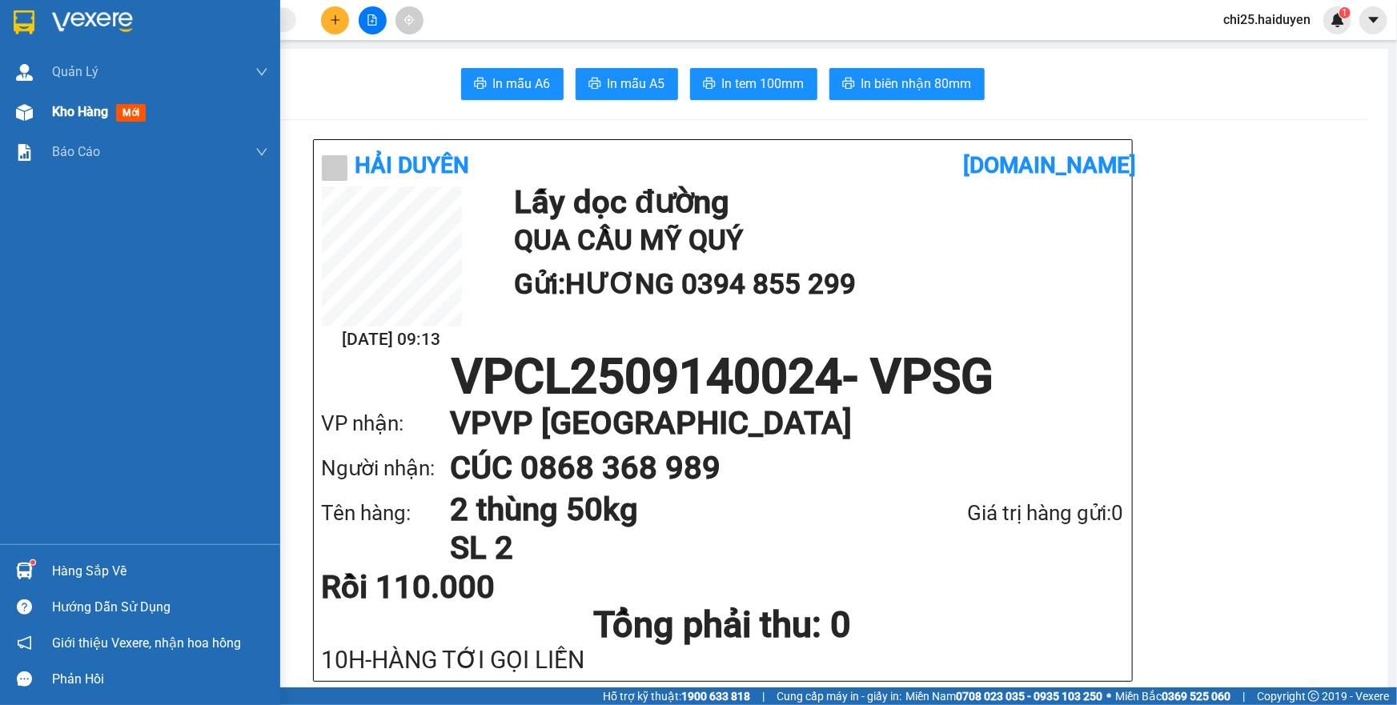
click at [89, 104] on span "Kho hàng" at bounding box center [80, 111] width 56 height 15
click at [95, 105] on span "Kho hàng" at bounding box center [80, 111] width 56 height 15
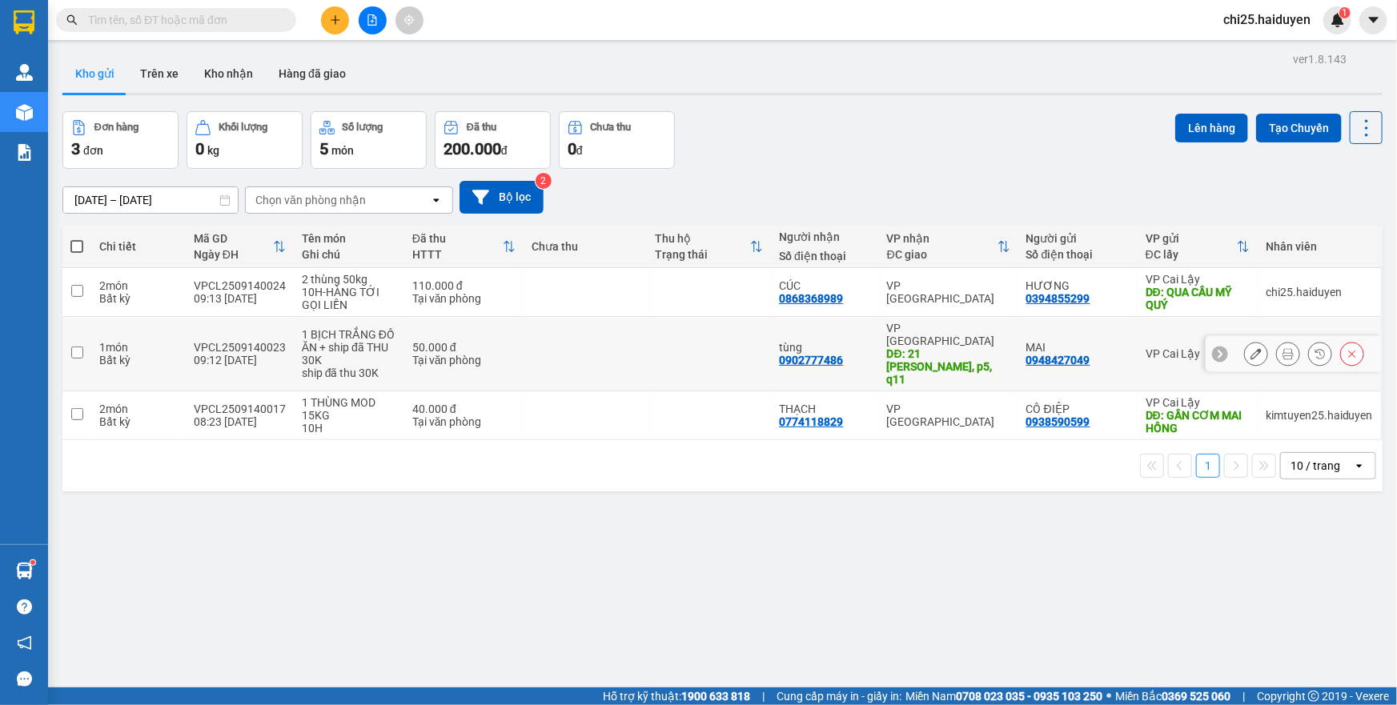
click at [1250, 348] on icon at bounding box center [1255, 353] width 11 height 11
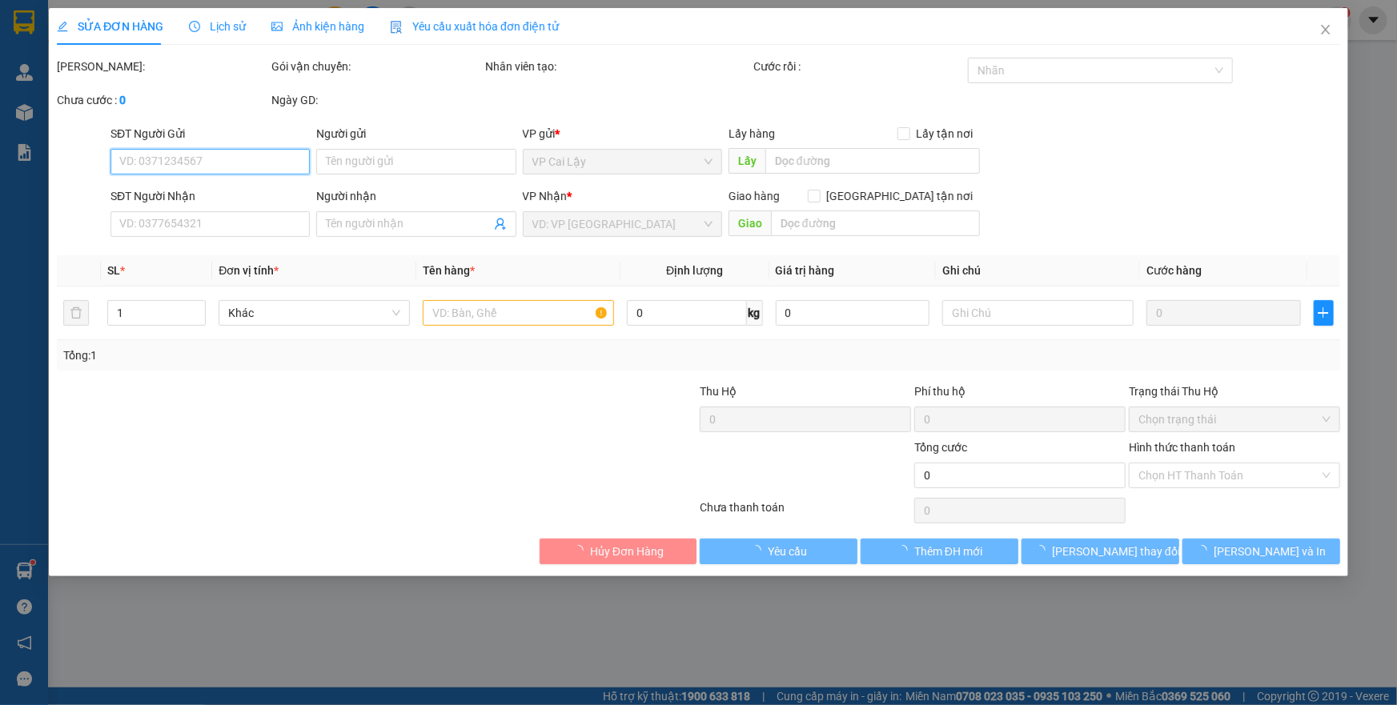
type input "0948427049"
type input "MAI"
type input "0902777486"
type input "tùng"
type input "21 trịnh đình trọng, p5, q11"
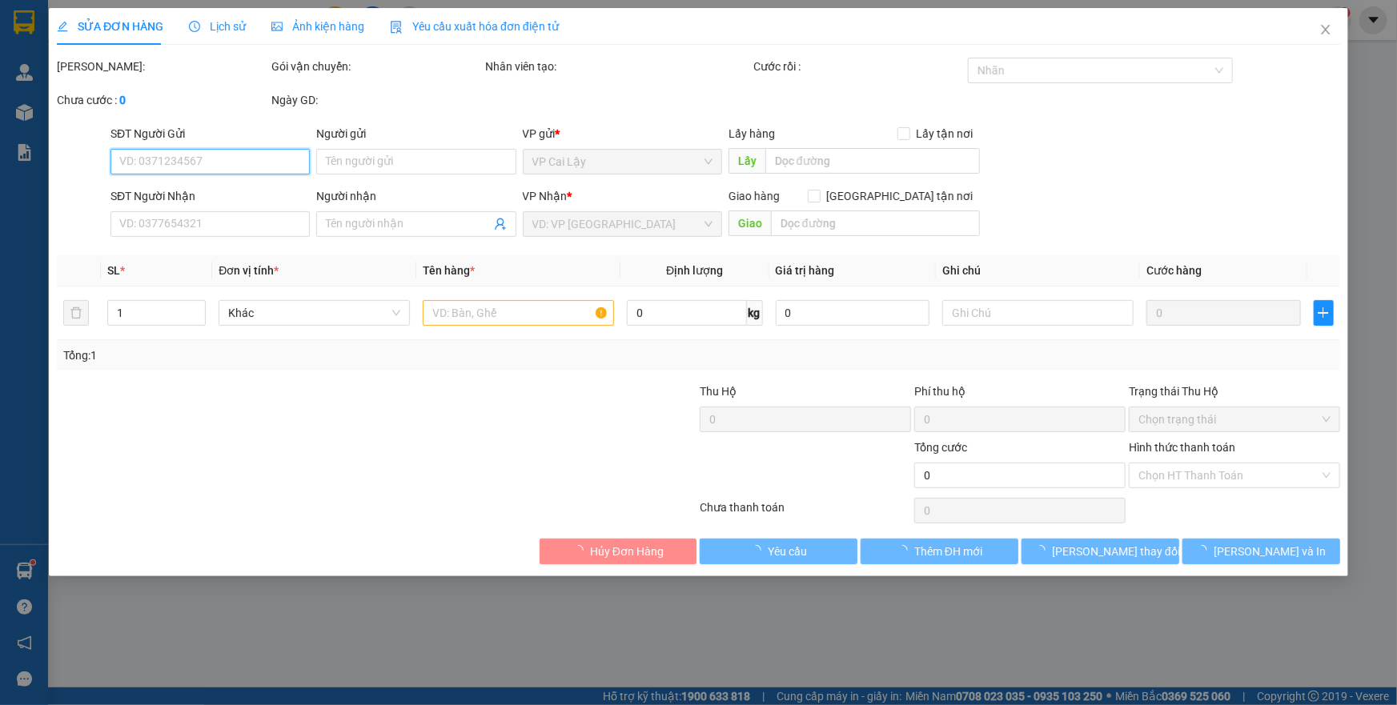
type input "50.000"
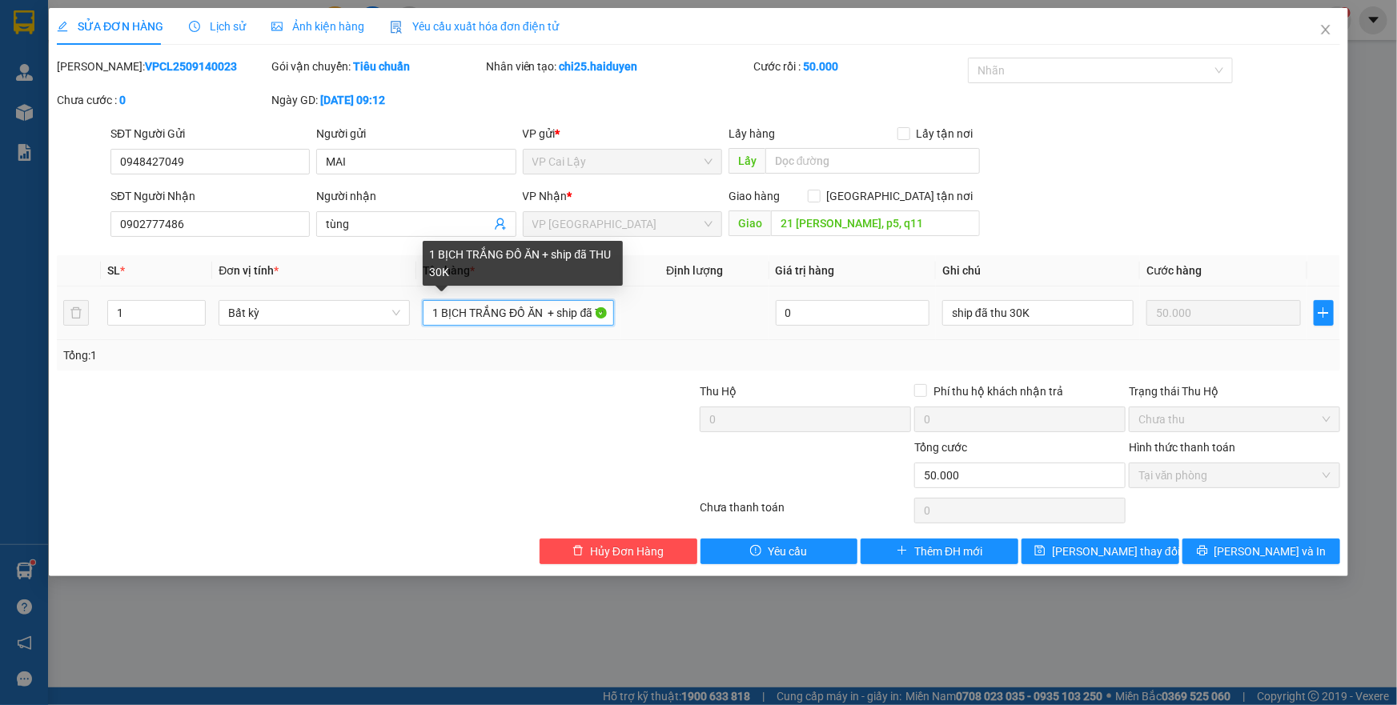
click at [568, 311] on input "1 BỊCH TRẮNG ĐỒ ĂN + ship đã THU 30K" at bounding box center [518, 313] width 191 height 26
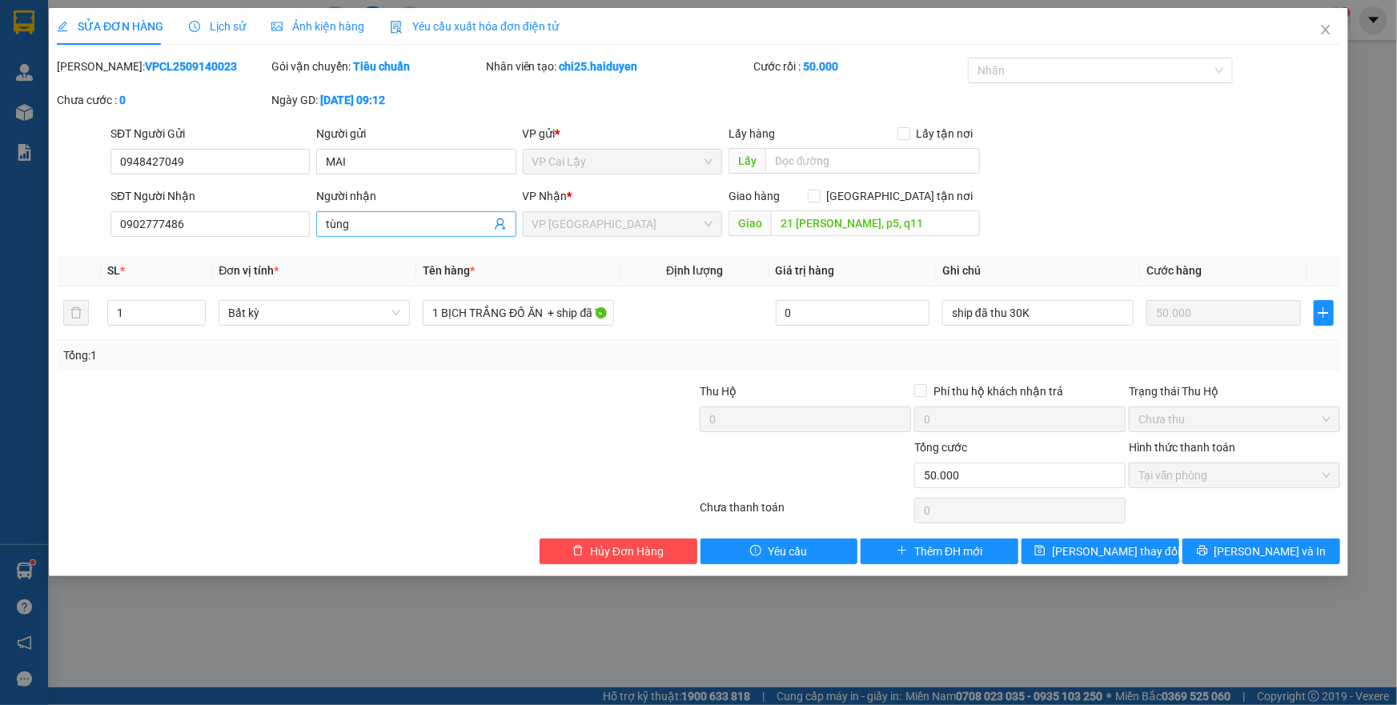
click at [375, 224] on input "tùng" at bounding box center [408, 224] width 164 height 18
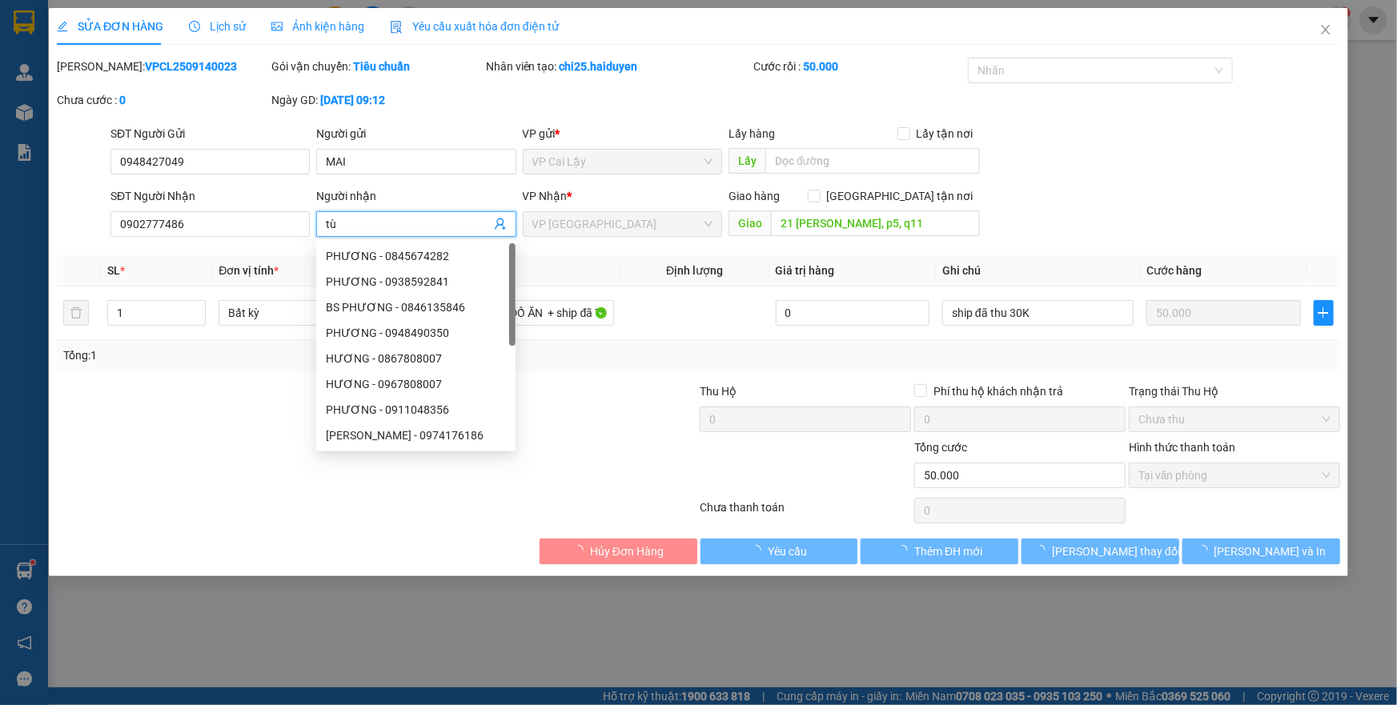
type input "t"
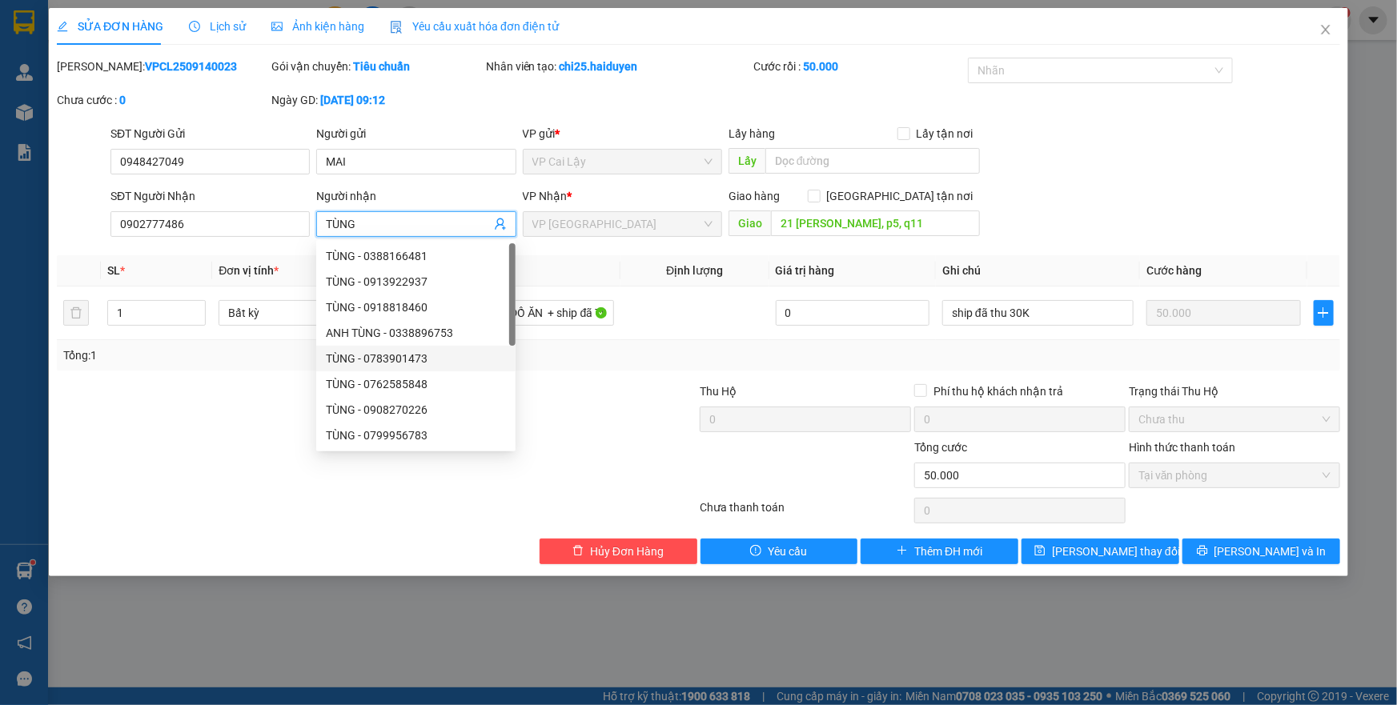
type input "TÙNG"
drag, startPoint x: 652, startPoint y: 363, endPoint x: 630, endPoint y: 367, distance: 21.9
click at [652, 363] on div "Tổng: 1" at bounding box center [698, 355] width 1283 height 30
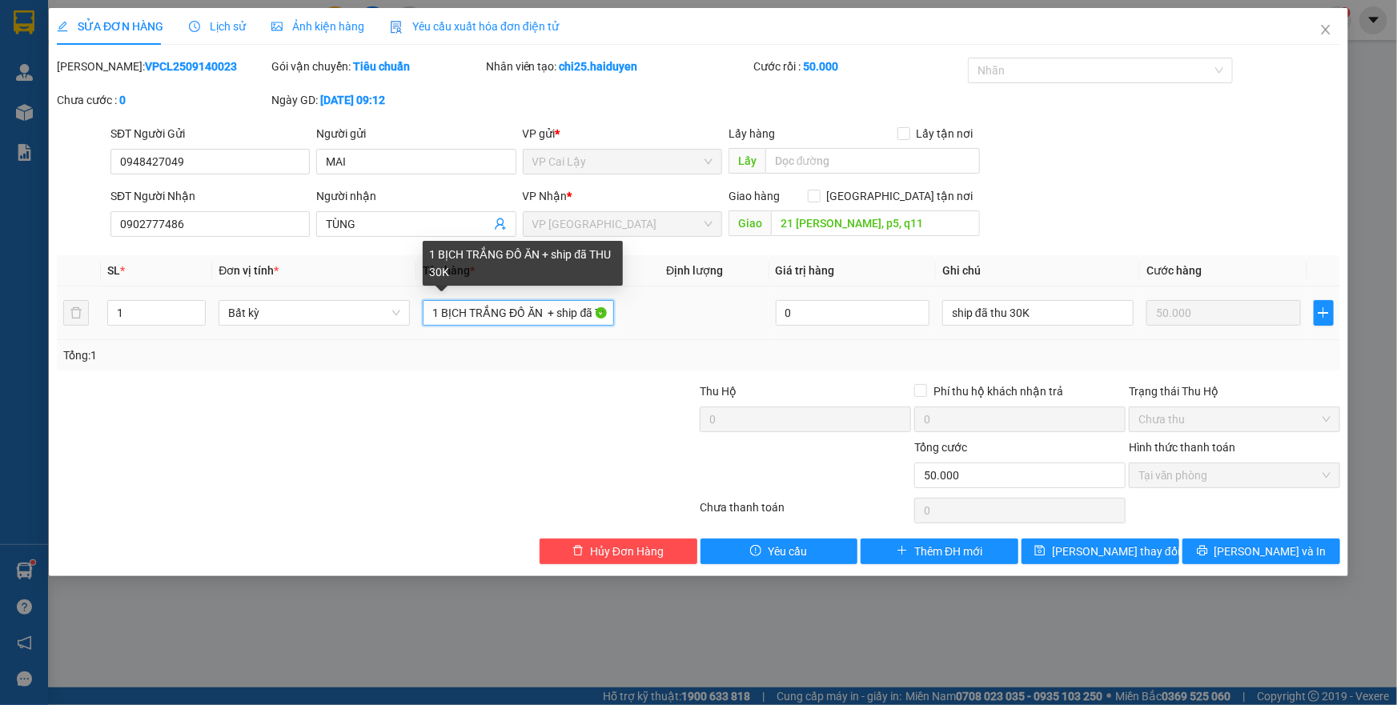
click at [548, 312] on input "1 BỊCH TRẮNG ĐỒ ĂN + ship đã THU 30K" at bounding box center [518, 313] width 191 height 26
click at [556, 311] on input "1 BỊCH TRẮNG ĐỒ ĂN + ship đã THU 30K" at bounding box center [518, 313] width 191 height 26
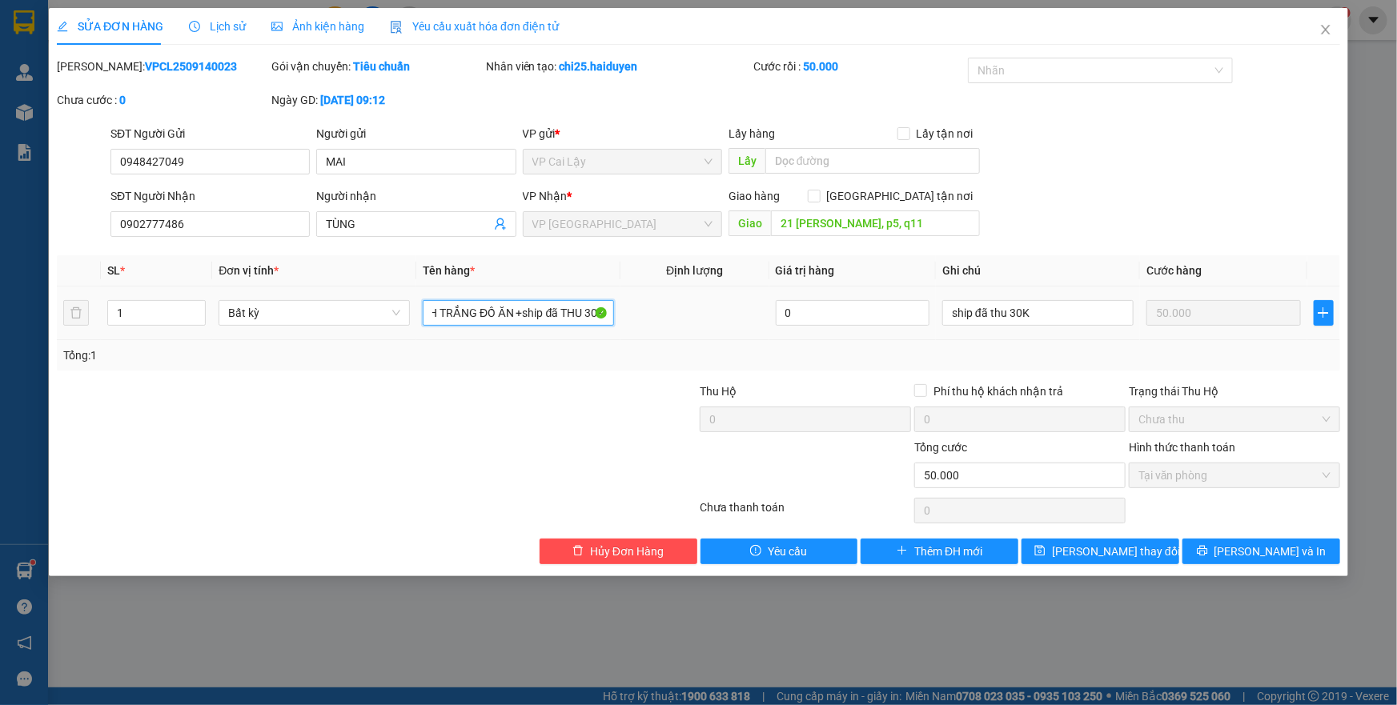
drag, startPoint x: 556, startPoint y: 311, endPoint x: 741, endPoint y: 336, distance: 185.9
click at [741, 336] on tr "1 Bất kỳ 1 BỊCH TRẮNG ĐỒ ĂN +ship đã THU 30K 0 ship đã thu 30K 50.000" at bounding box center [698, 314] width 1283 height 54
type input "1 [PERSON_NAME] ĐỒ ĂN+SHIP ĐÃ THU 30K"
click at [1055, 326] on div "ship đã thu 30K" at bounding box center [1037, 313] width 191 height 32
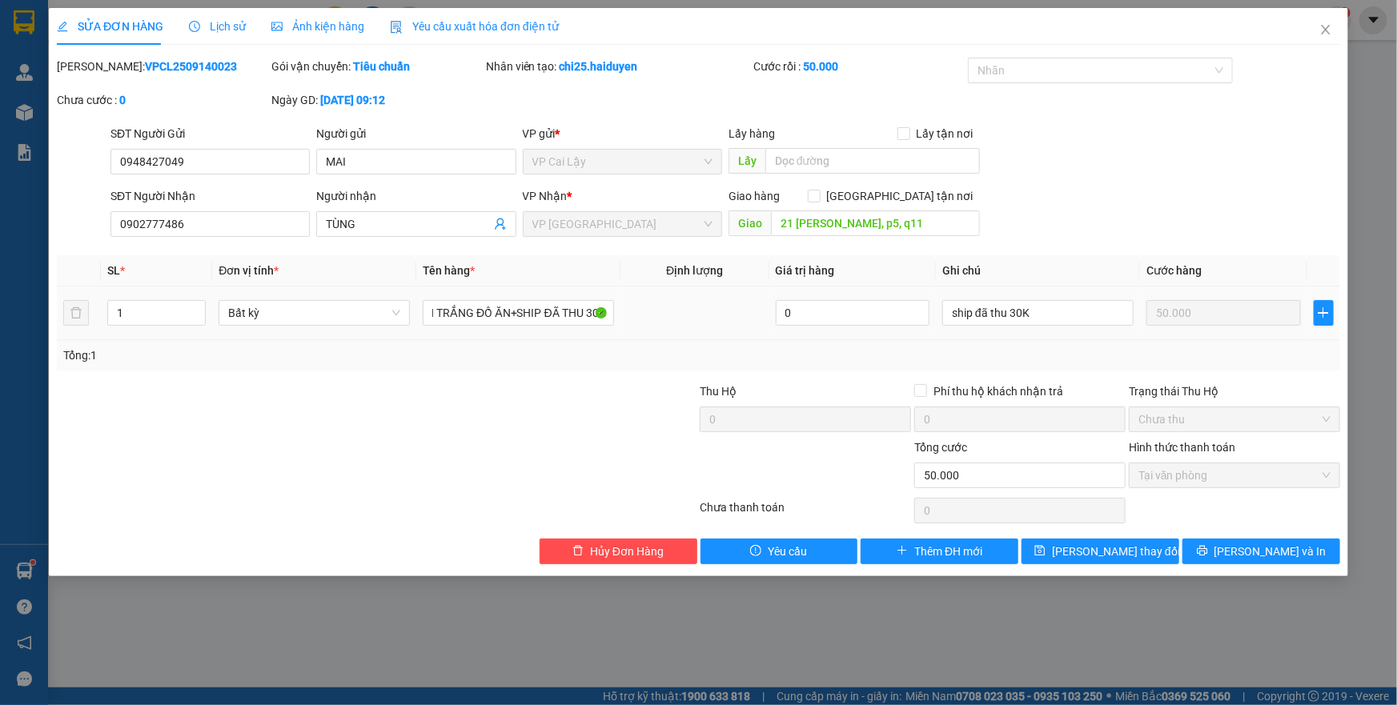
scroll to position [0, 0]
click at [1057, 321] on input "ship đã thu 30K" at bounding box center [1037, 313] width 191 height 26
type input "SHIP ĐÃ THU 30K"
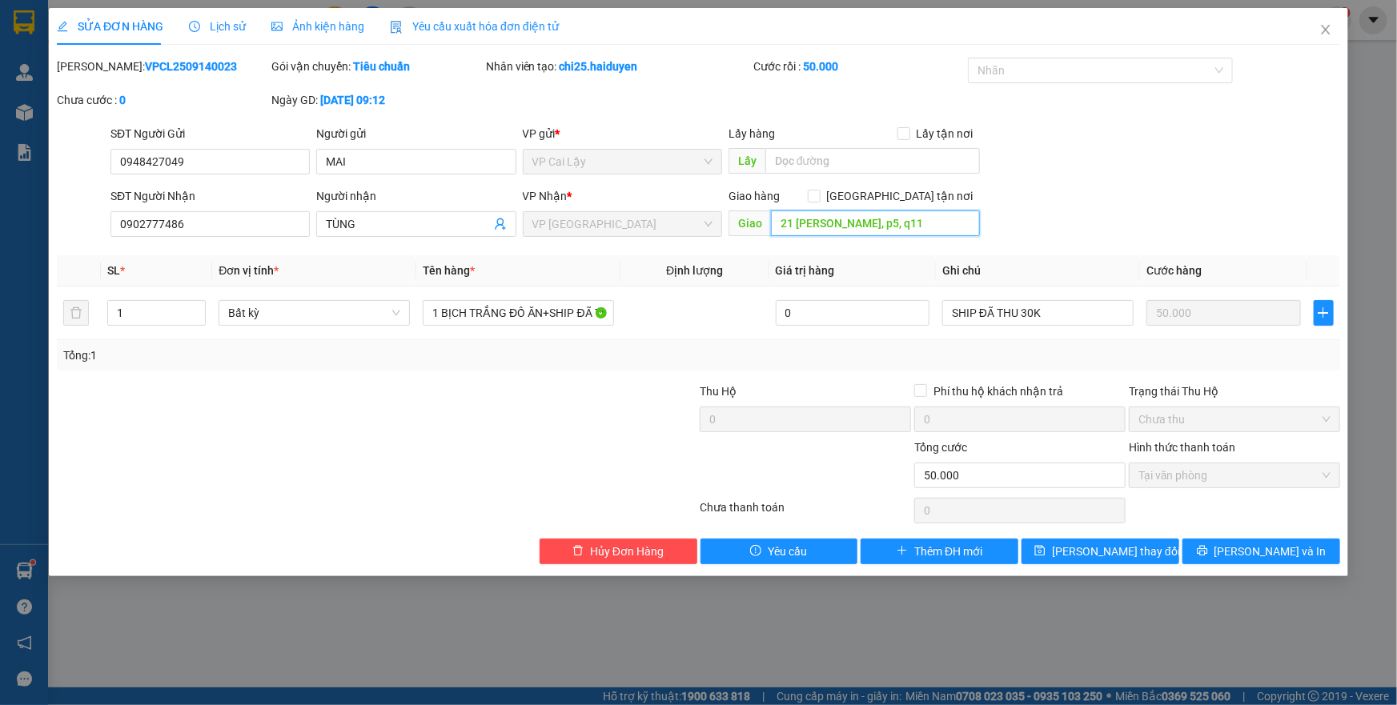
click at [922, 223] on input "21 trịnh đình trọng, p5, q11" at bounding box center [875, 224] width 209 height 26
click at [845, 148] on input "text" at bounding box center [872, 161] width 215 height 26
click at [930, 156] on input "21 TRỊNH ĐÌNH TRỌNG, P5 Q,11" at bounding box center [872, 161] width 215 height 26
click at [929, 157] on input "21 TRỊNH ĐÌNH TRỌNG, P5 Q,11" at bounding box center [872, 161] width 215 height 26
click at [929, 160] on input "21 TRỊNH ĐÌNH TRỌNG, P5 Q,11" at bounding box center [872, 161] width 215 height 26
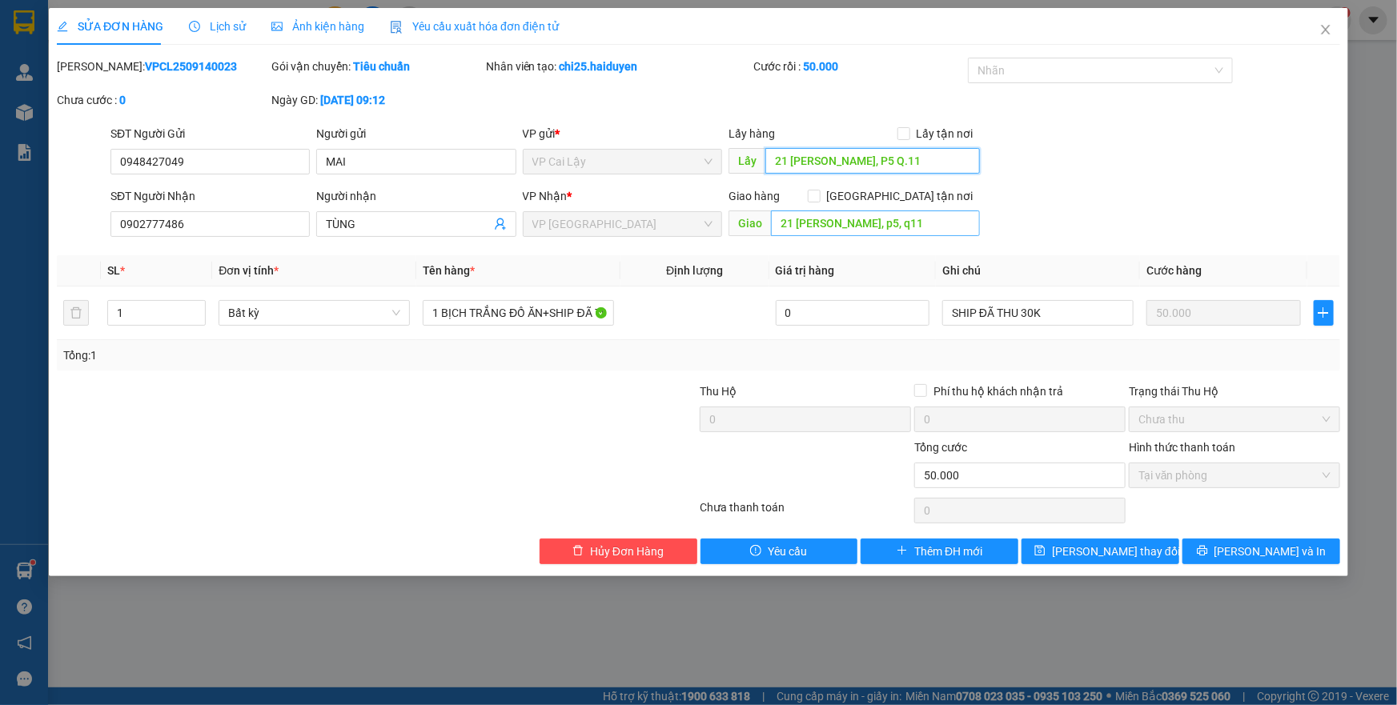
type input "21 TRỊNH ĐÌNH TRỌNG, P5 Q.11"
click at [925, 219] on input "21 trịnh đình trọng, p5, q11" at bounding box center [875, 224] width 209 height 26
click at [926, 219] on input "21 trịnh đình trọng, p5, q11" at bounding box center [875, 224] width 209 height 26
click at [941, 165] on input "21 TRỊNH ĐÌNH TRỌNG, P5 Q.11" at bounding box center [872, 161] width 215 height 26
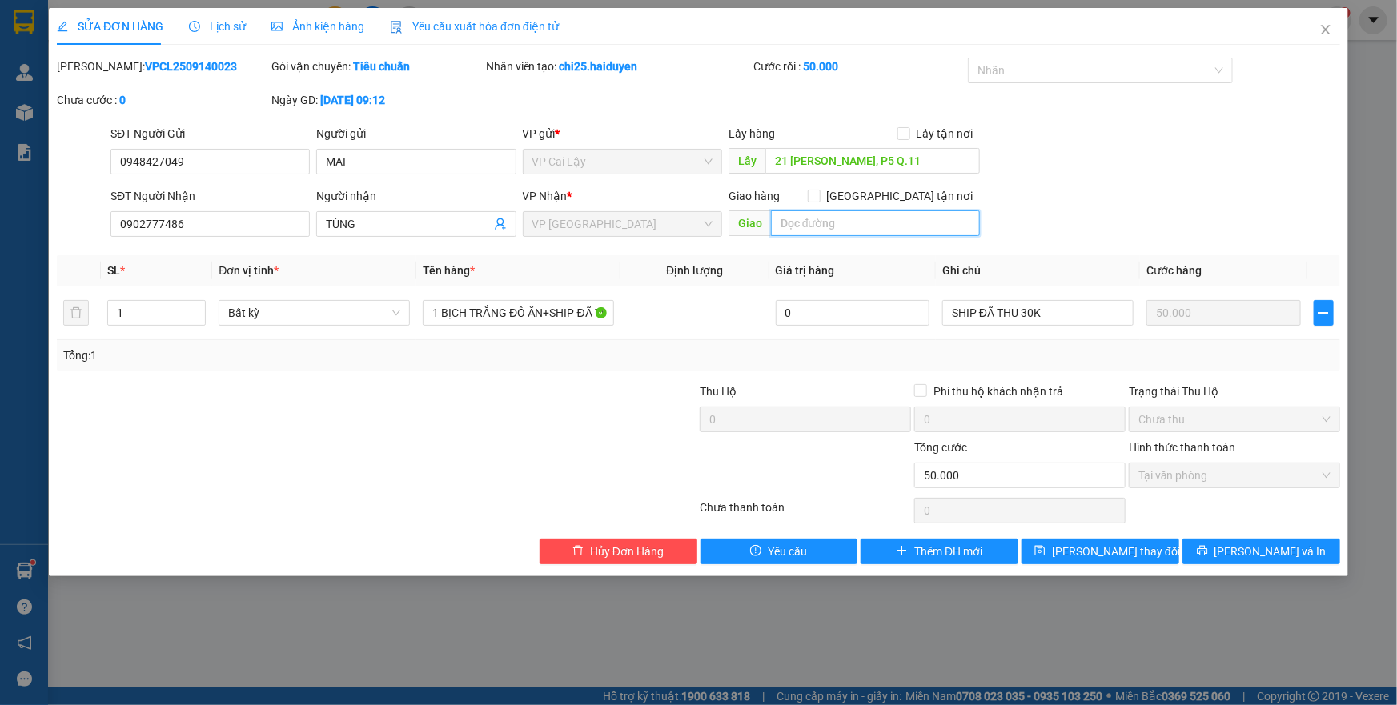
click at [882, 221] on input "text" at bounding box center [875, 224] width 209 height 26
paste input "21 TRỊNH ĐÌNH TRỌNG, P5 Q.11"
type input "21 TRỊNH ĐÌNH TRỌNG, P5 Q.11"
click at [937, 155] on input "21 TRỊNH ĐÌNH TRỌNG, P5 Q.11" at bounding box center [872, 161] width 215 height 26
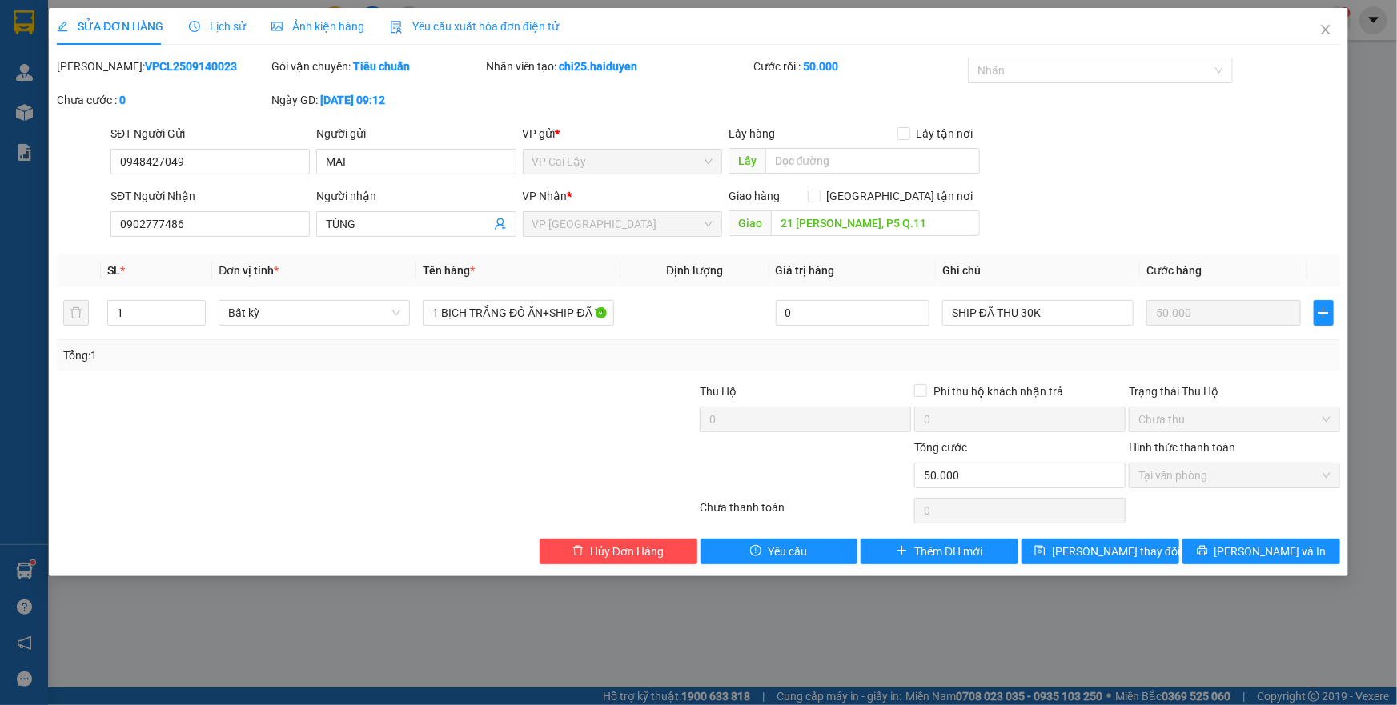
click at [1079, 187] on div "SĐT Người Nhận 0902777486 Người nhận TÙNG VP Nhận * VP Sài Gòn Giao hàng Giao t…" at bounding box center [725, 215] width 1236 height 56
click at [1133, 540] on button "Lưu thay đổi" at bounding box center [1100, 552] width 158 height 26
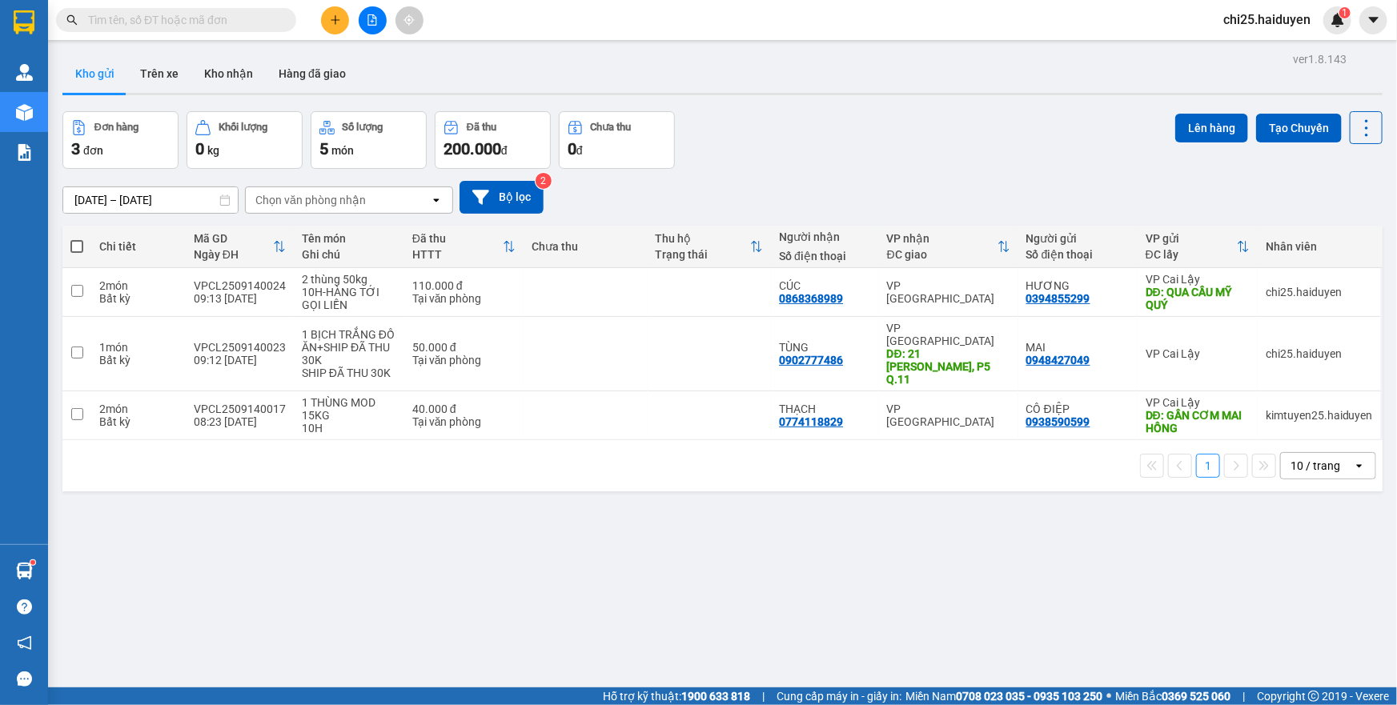
click at [291, 183] on div "12/09/2025 – 14/09/2025 Press the down arrow key to interact with the calendar …" at bounding box center [722, 197] width 1320 height 33
click at [297, 199] on div "Chọn văn phòng nhận" at bounding box center [310, 200] width 110 height 16
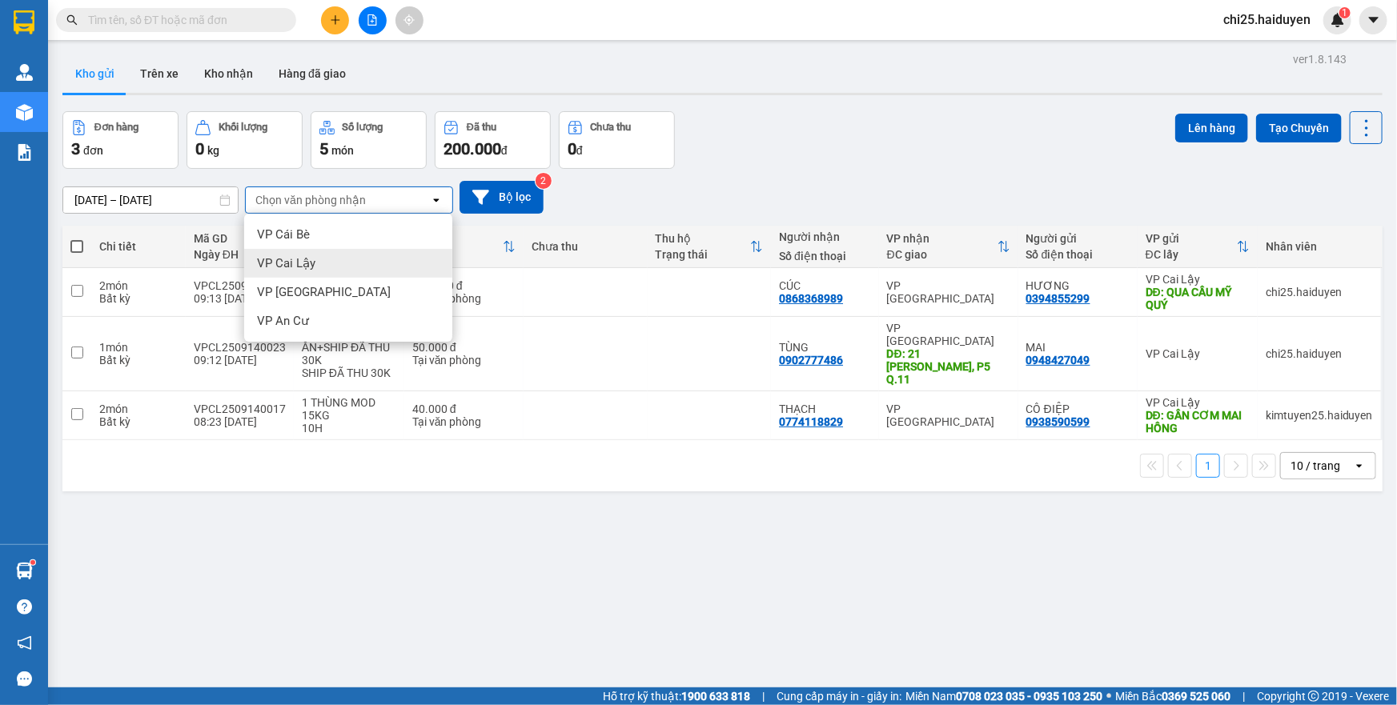
click at [303, 262] on span "VP Cai Lậy" at bounding box center [286, 263] width 58 height 16
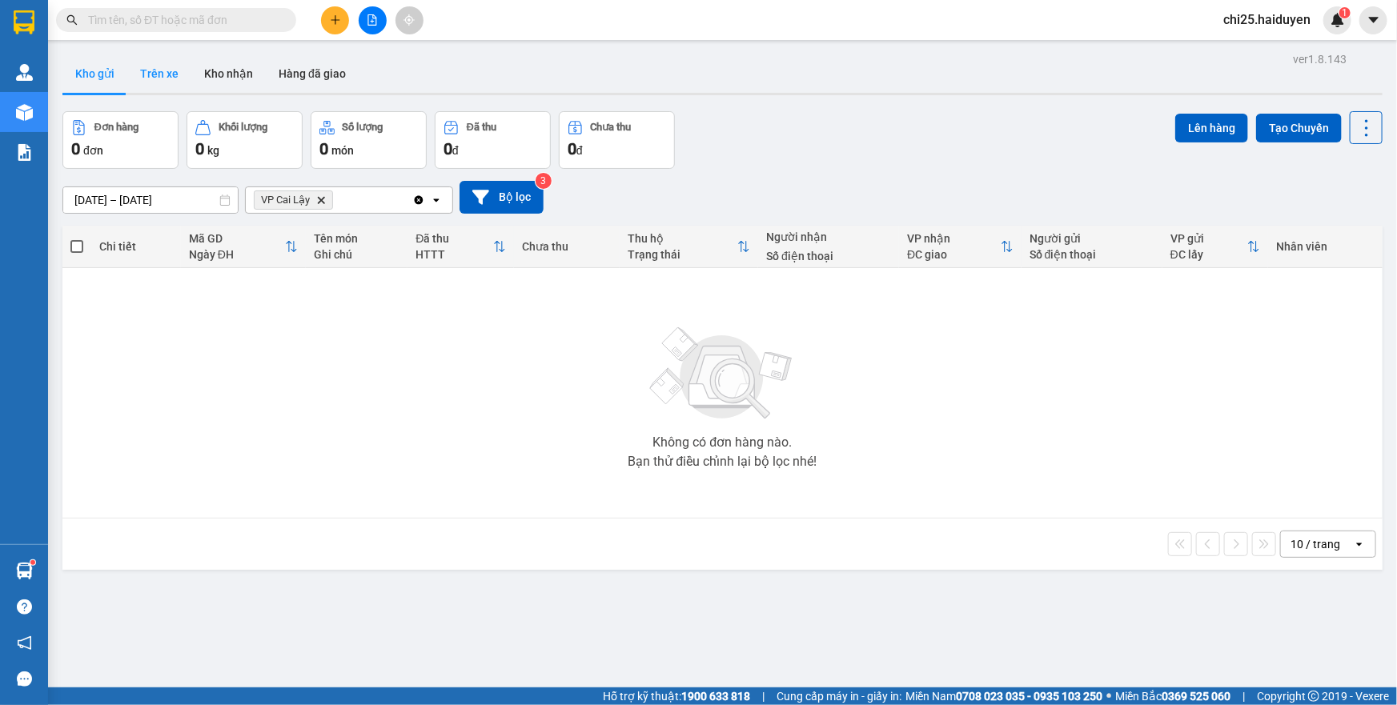
click at [147, 83] on button "Trên xe" at bounding box center [159, 73] width 64 height 38
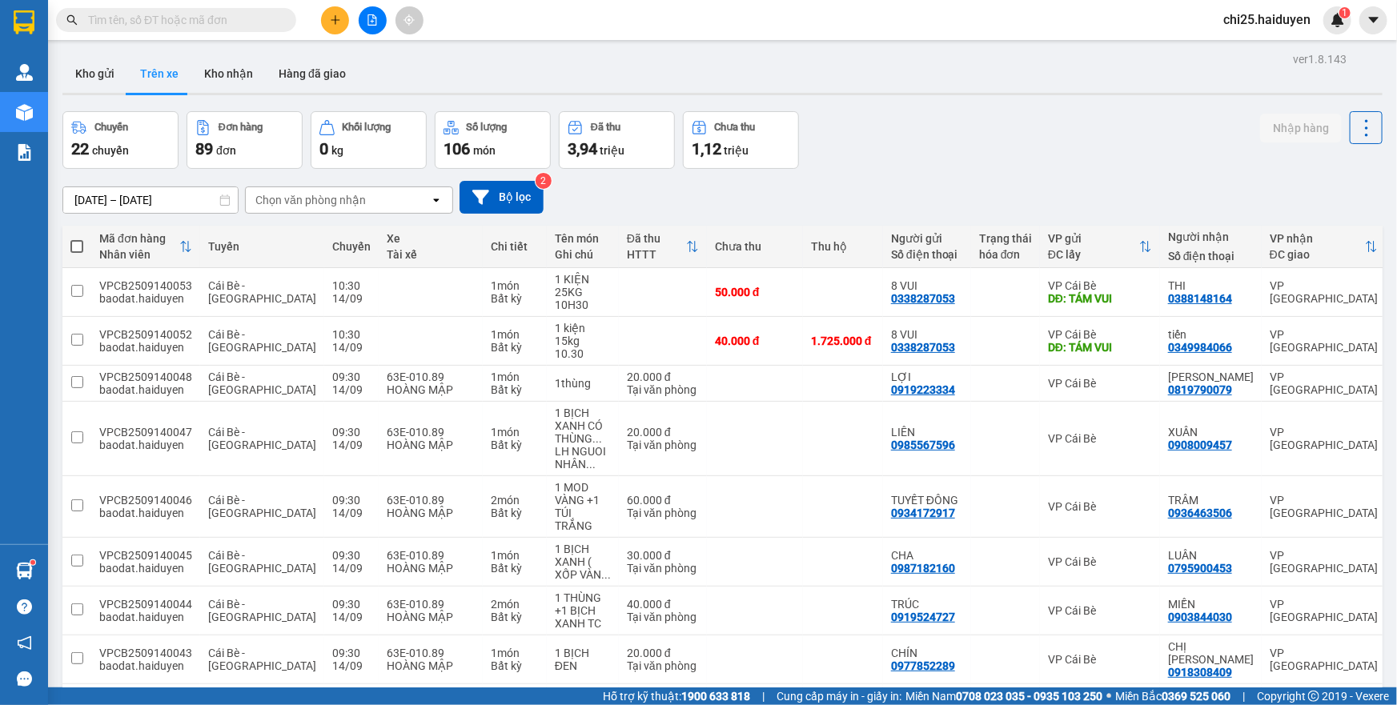
click at [262, 28] on input "text" at bounding box center [182, 20] width 189 height 18
click at [151, 23] on input "text" at bounding box center [182, 20] width 189 height 18
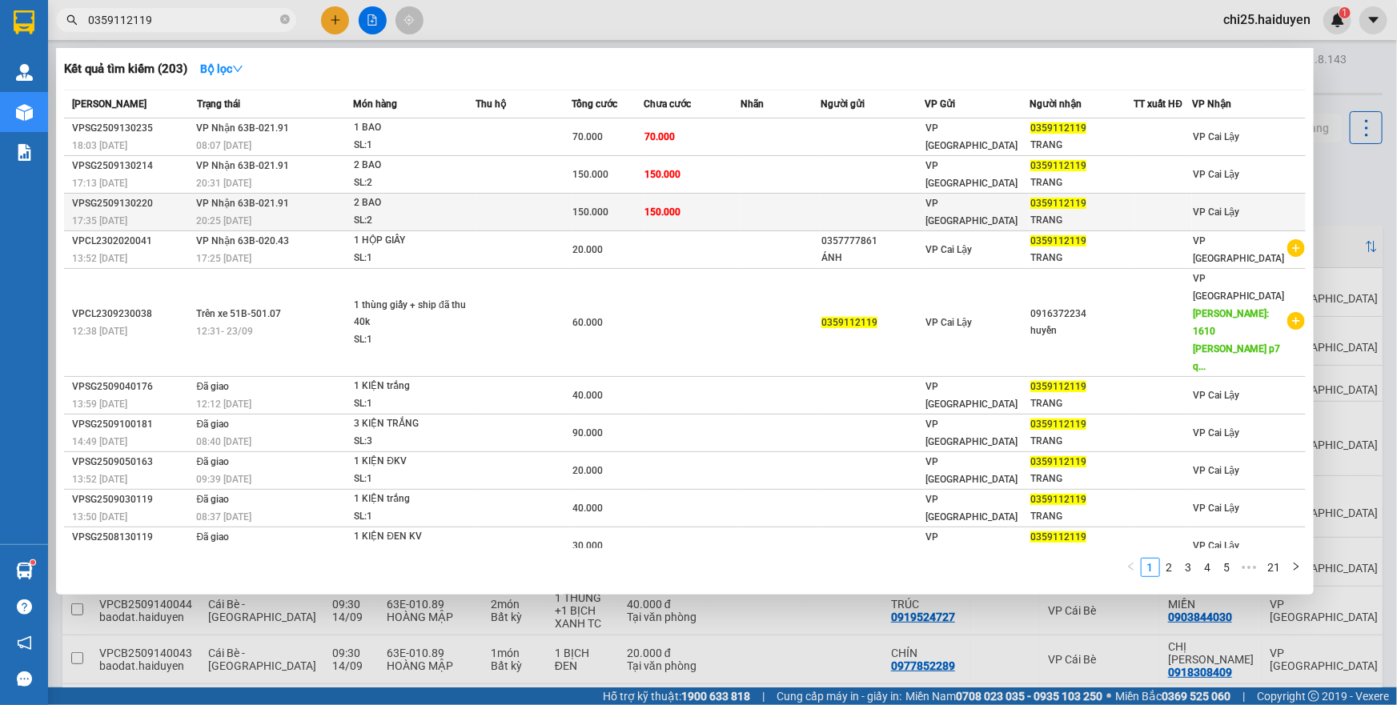
type input "0359112119"
click at [801, 212] on td at bounding box center [781, 213] width 80 height 38
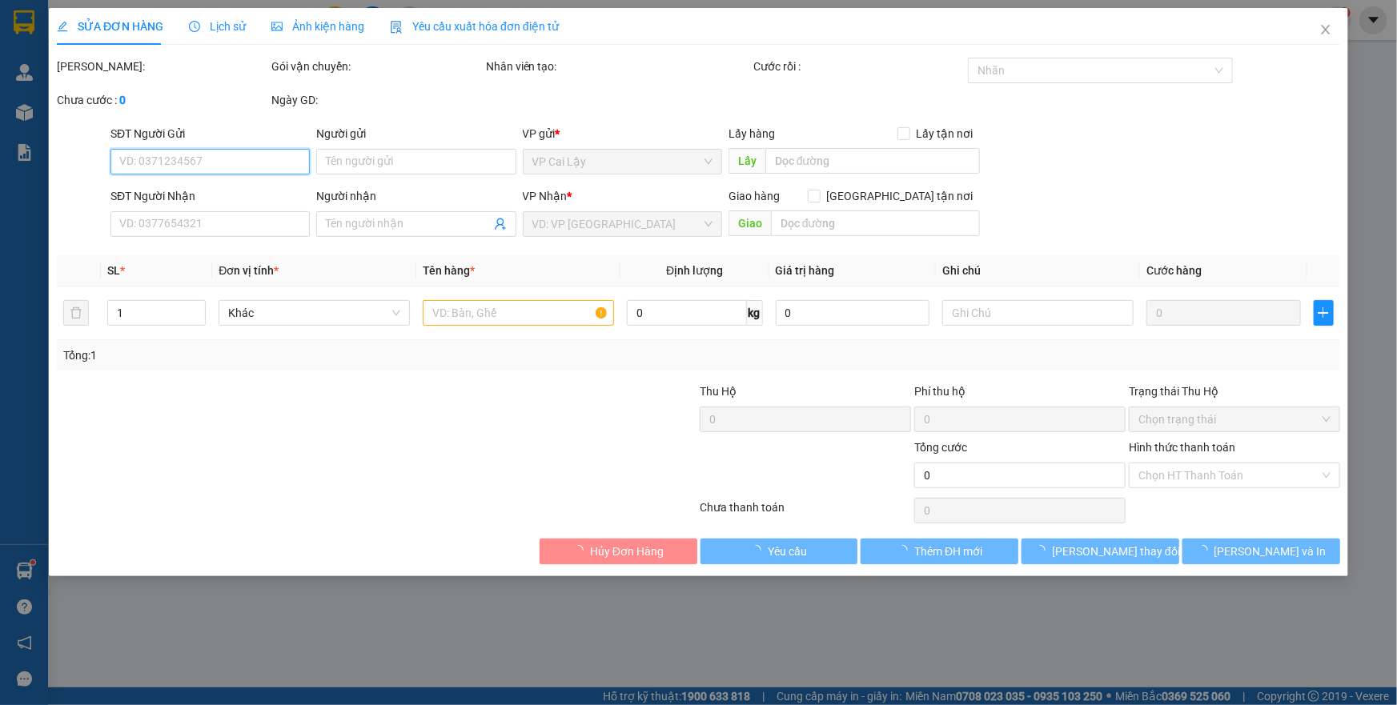
type input "0359112119"
type input "TRANG"
type input "150.000"
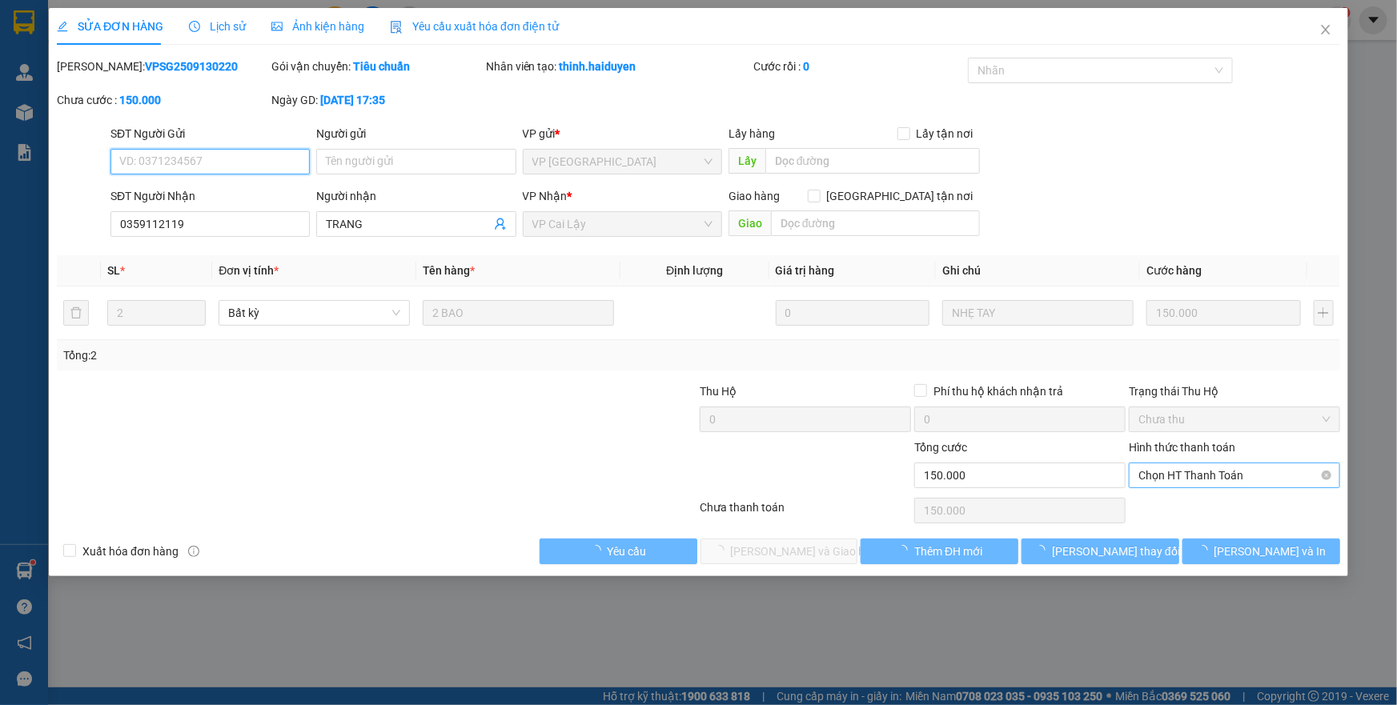
click at [1214, 481] on span "Chọn HT Thanh Toán" at bounding box center [1234, 476] width 192 height 24
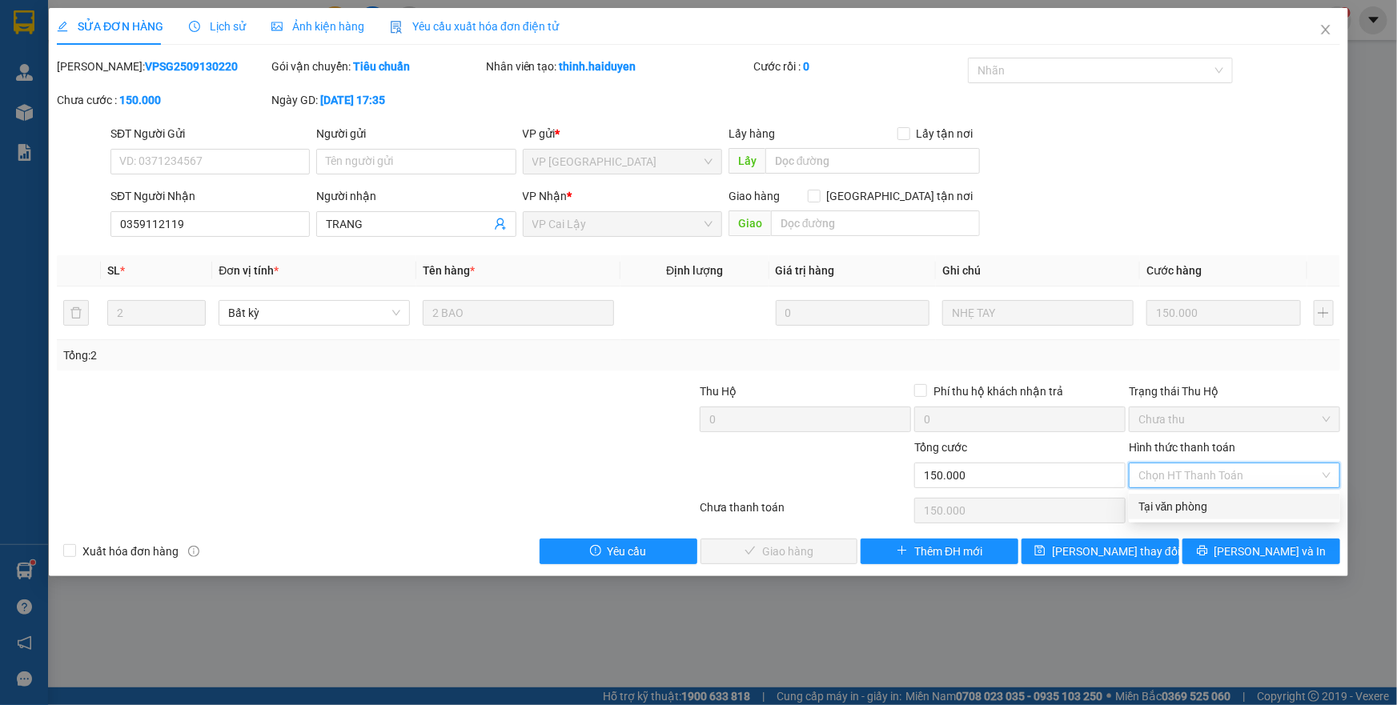
click at [1211, 504] on div "Tại văn phòng" at bounding box center [1234, 507] width 192 height 18
type input "0"
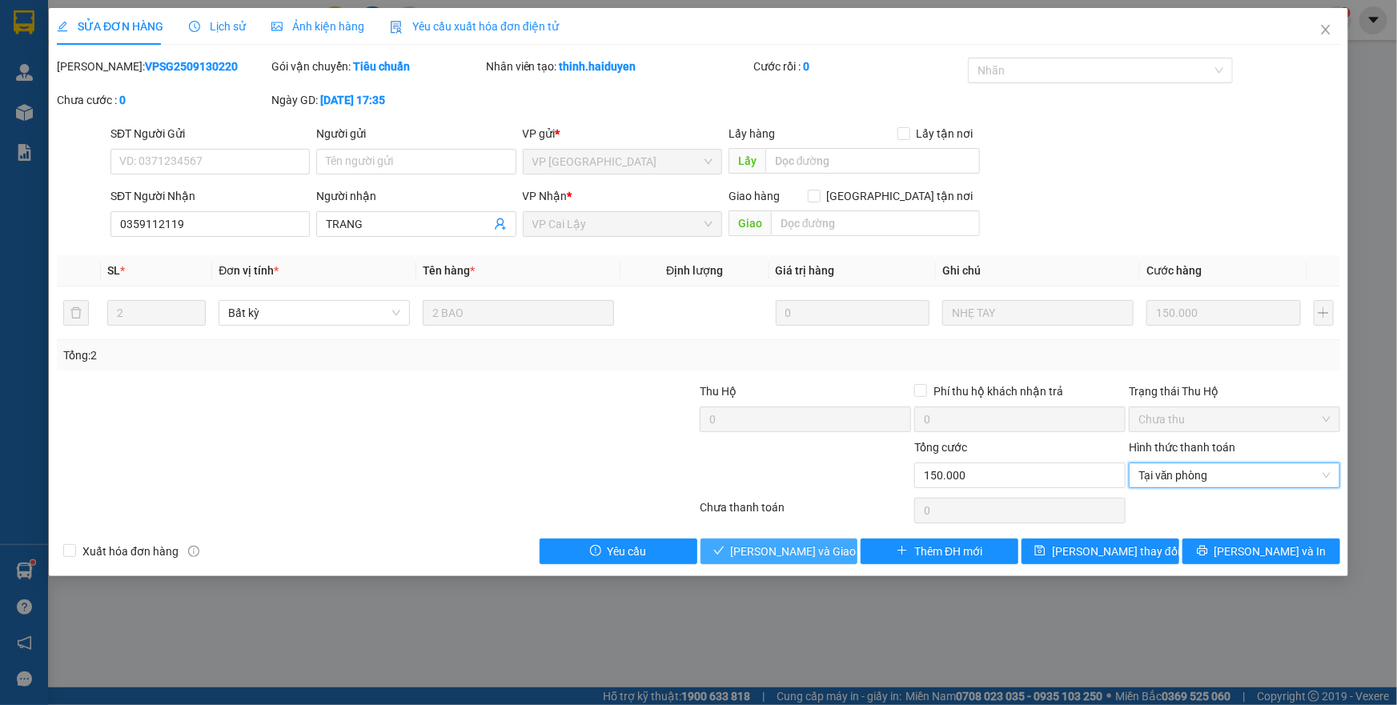
click at [802, 548] on span "Lưu và Giao hàng" at bounding box center [808, 552] width 154 height 18
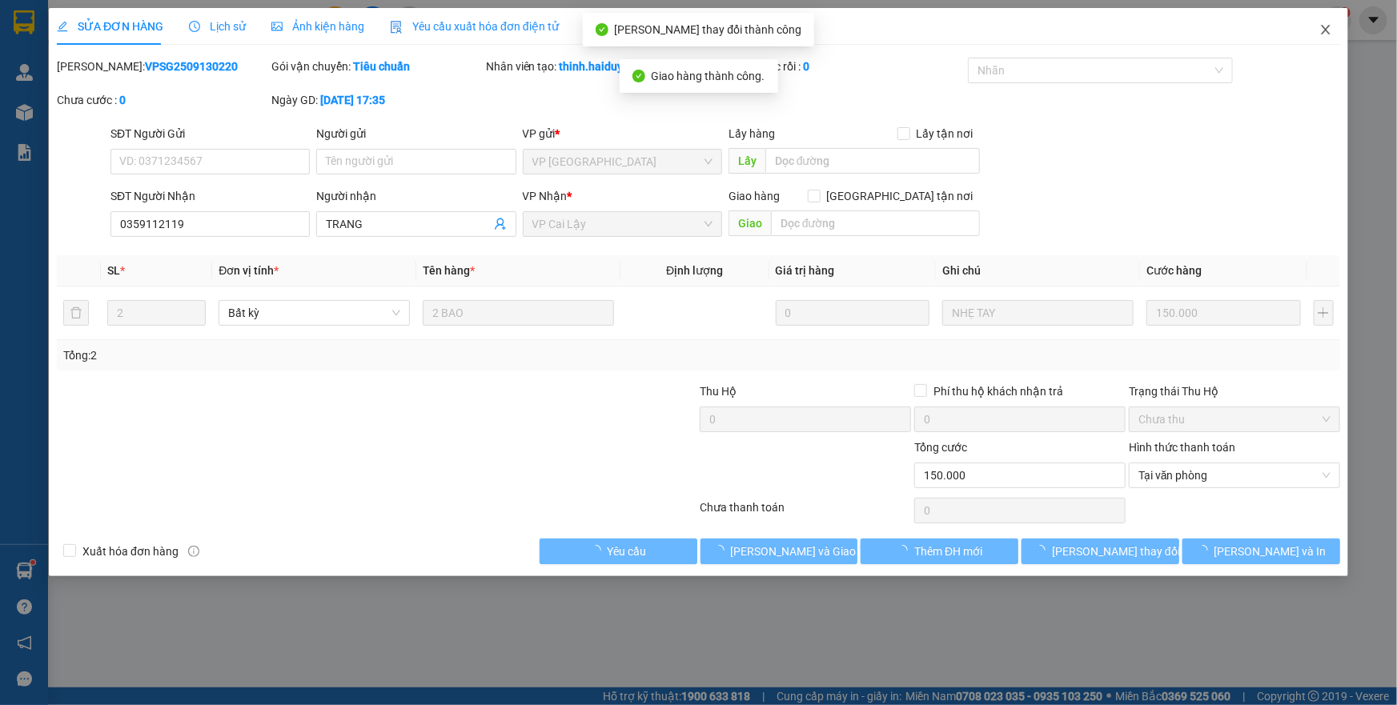
click at [1324, 34] on icon "close" at bounding box center [1325, 29] width 13 height 13
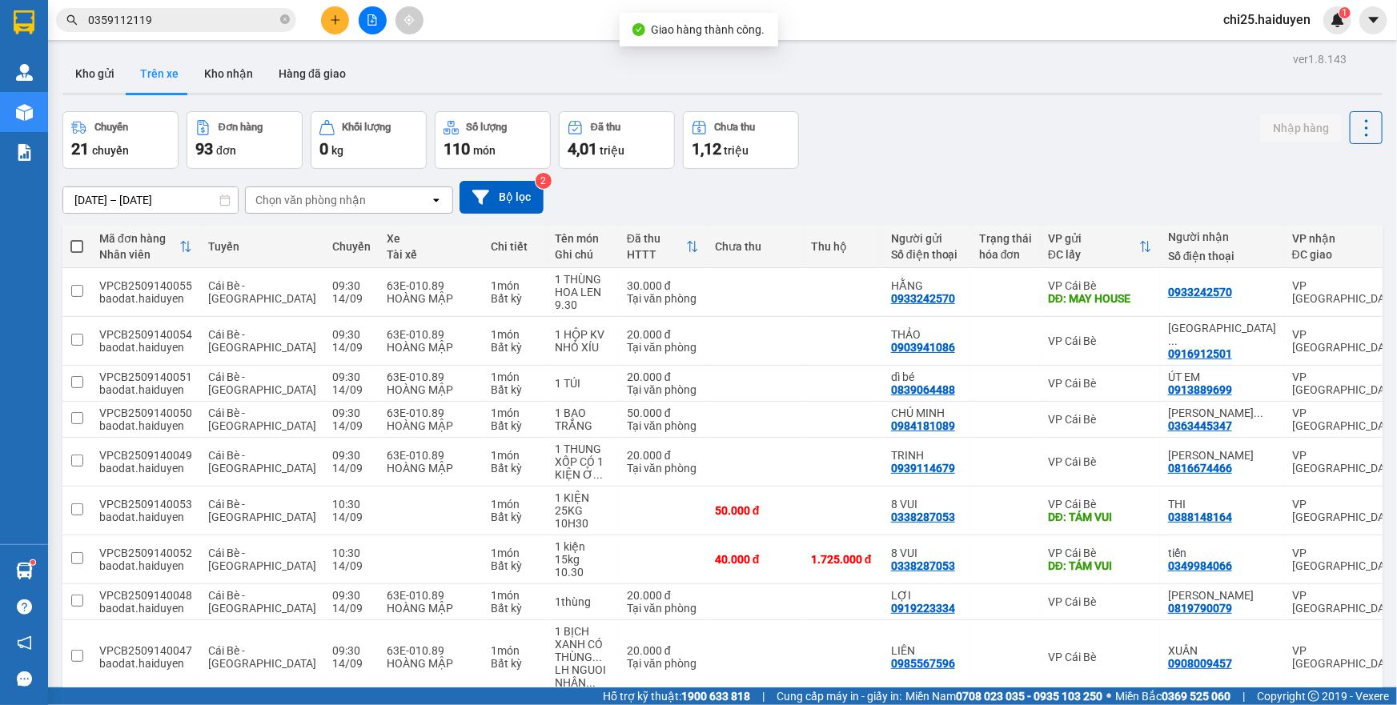
click at [225, 26] on input "0359112119" at bounding box center [182, 20] width 189 height 18
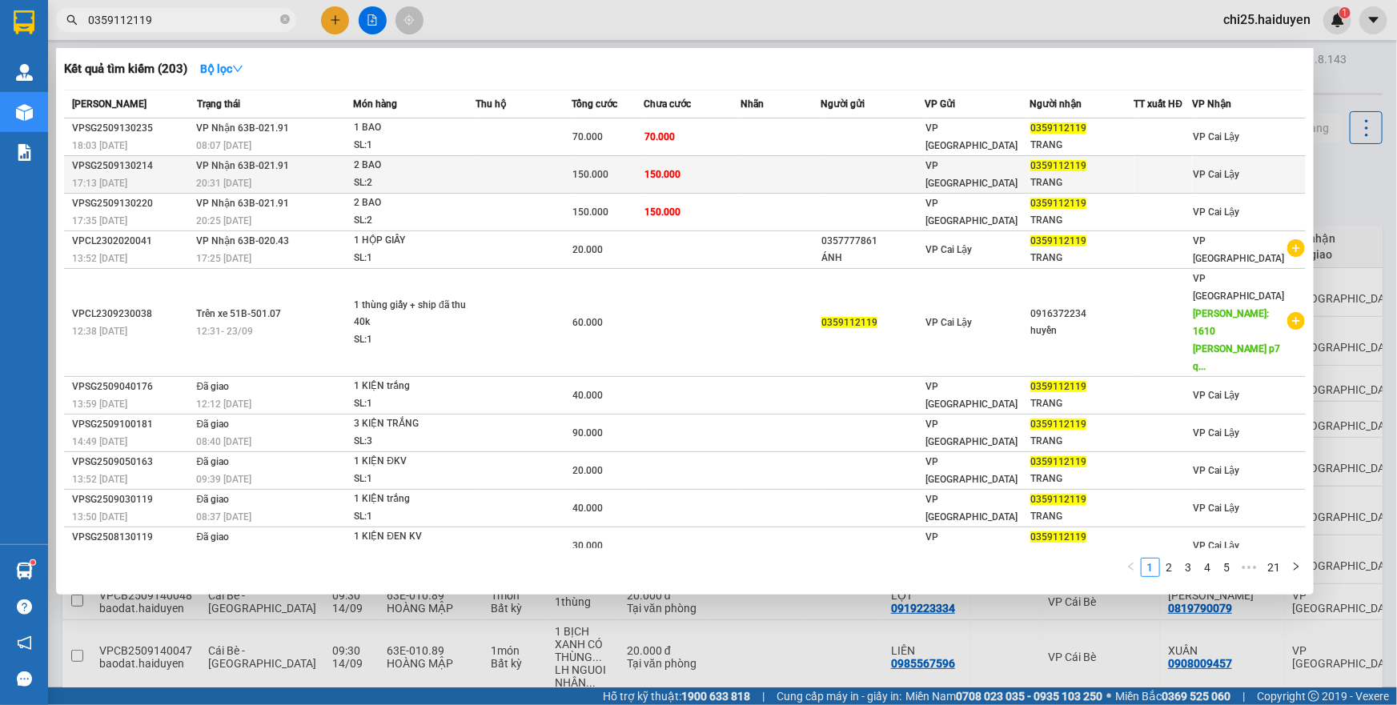
click at [541, 173] on td at bounding box center [524, 175] width 96 height 38
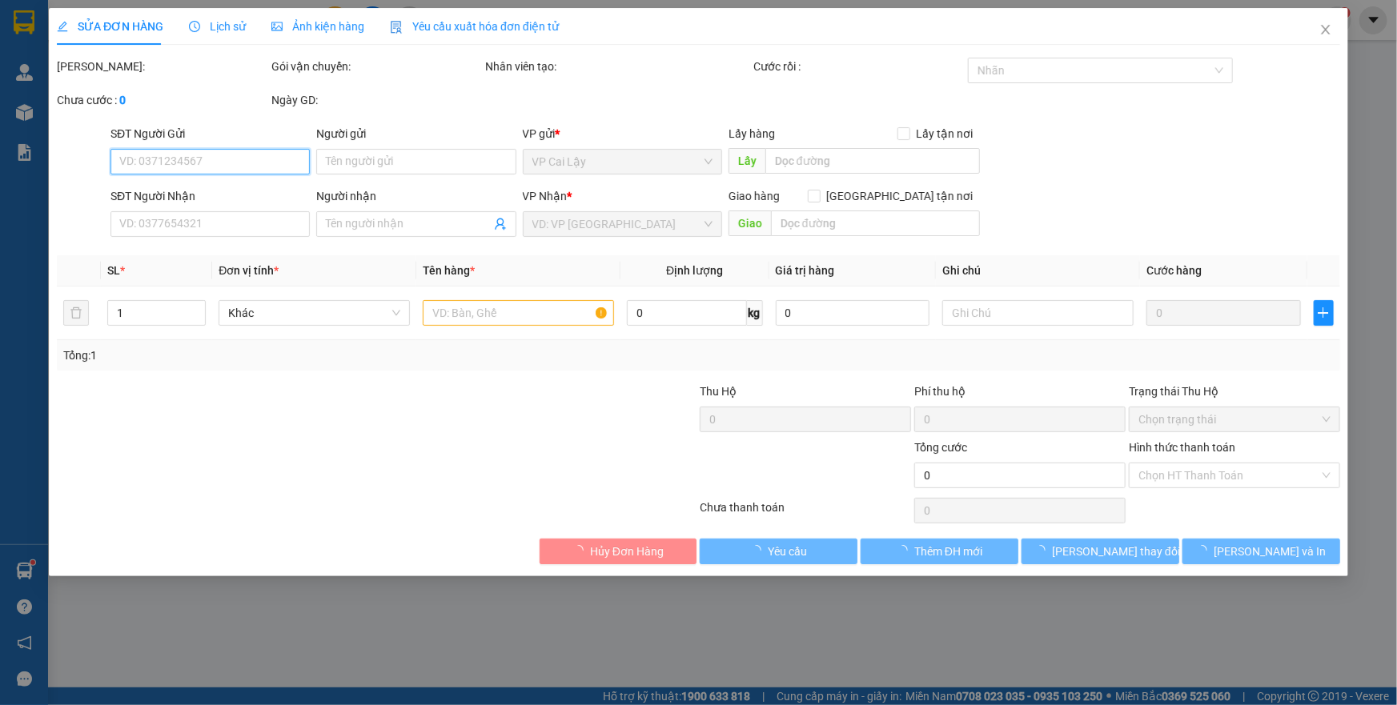
type input "0359112119"
type input "TRANG"
type input "150.000"
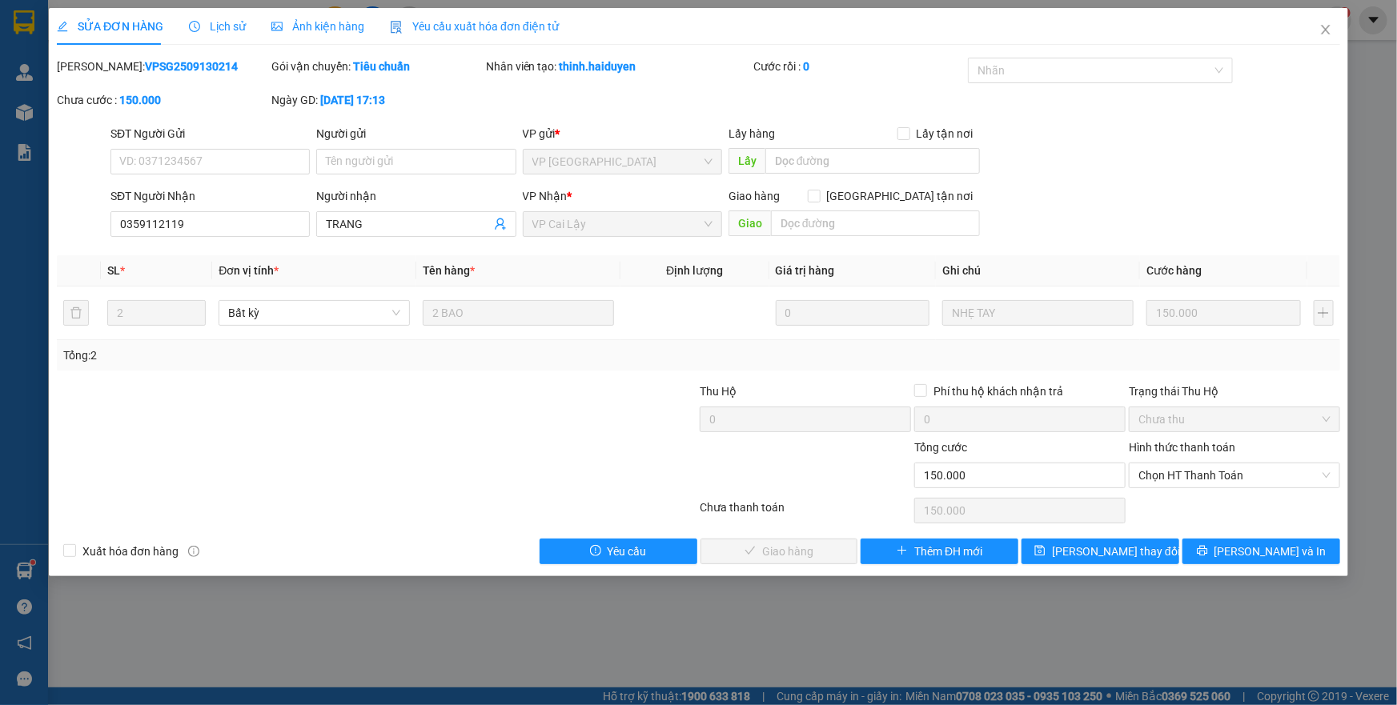
click at [1194, 460] on div "Hình thức thanh toán" at bounding box center [1234, 451] width 211 height 24
click at [1202, 481] on span "Chọn HT Thanh Toán" at bounding box center [1234, 476] width 192 height 24
click at [1200, 504] on div "Tại văn phòng" at bounding box center [1234, 507] width 192 height 18
type input "0"
click at [758, 554] on span "Lưu và Giao hàng" at bounding box center [808, 552] width 154 height 18
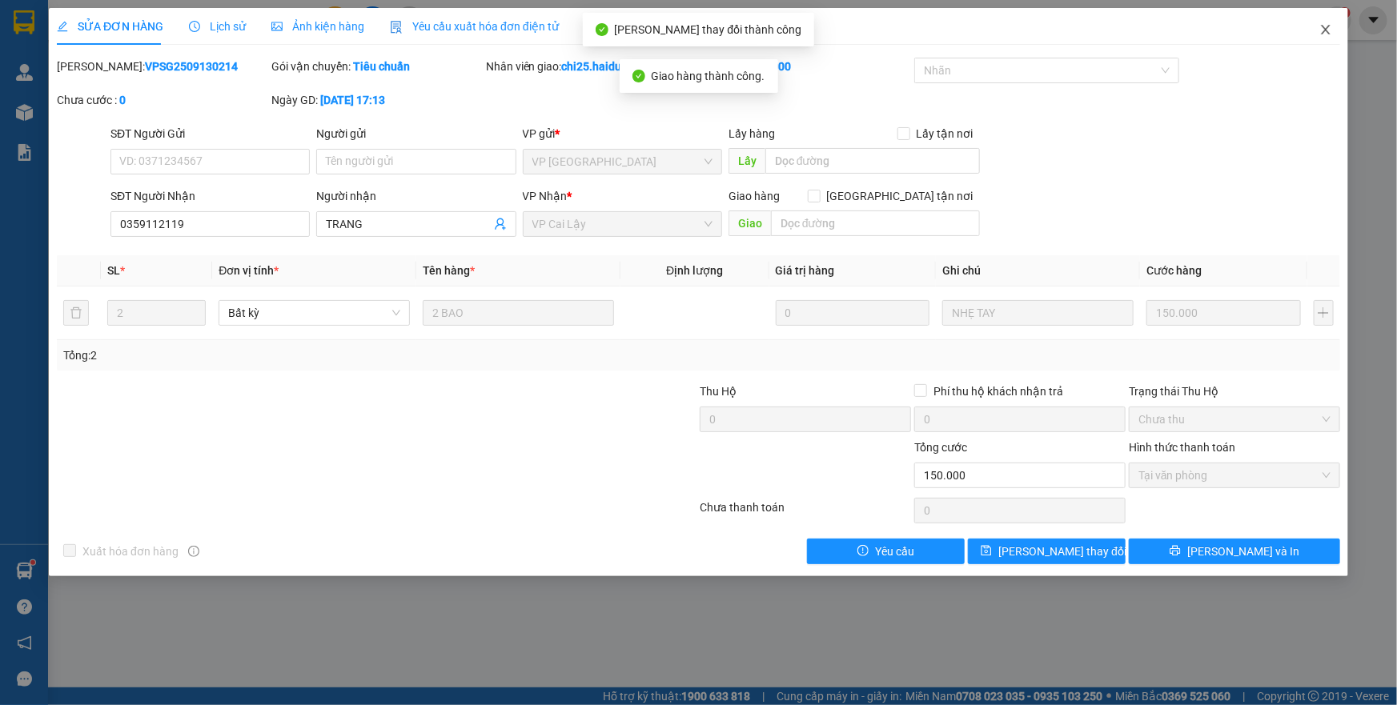
click at [1322, 26] on icon "close" at bounding box center [1325, 30] width 9 height 10
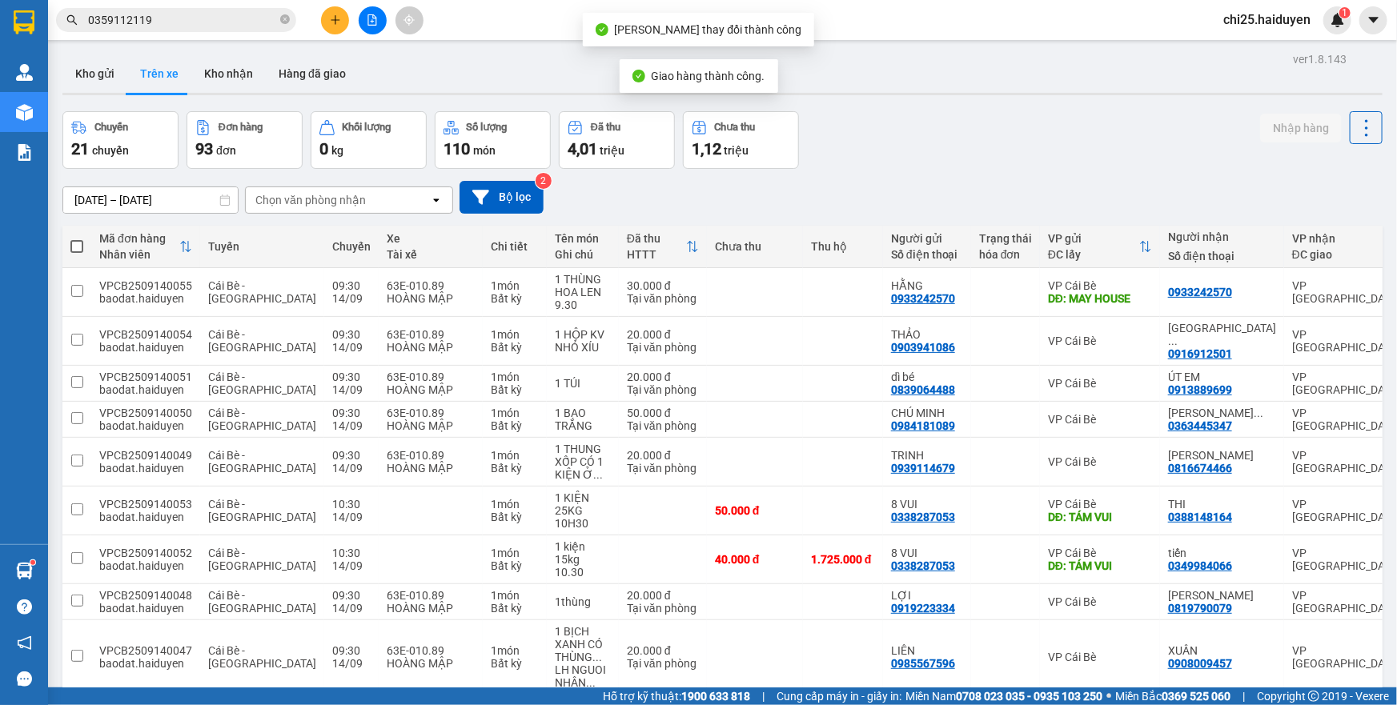
click at [227, 10] on span "0359112119" at bounding box center [176, 20] width 240 height 24
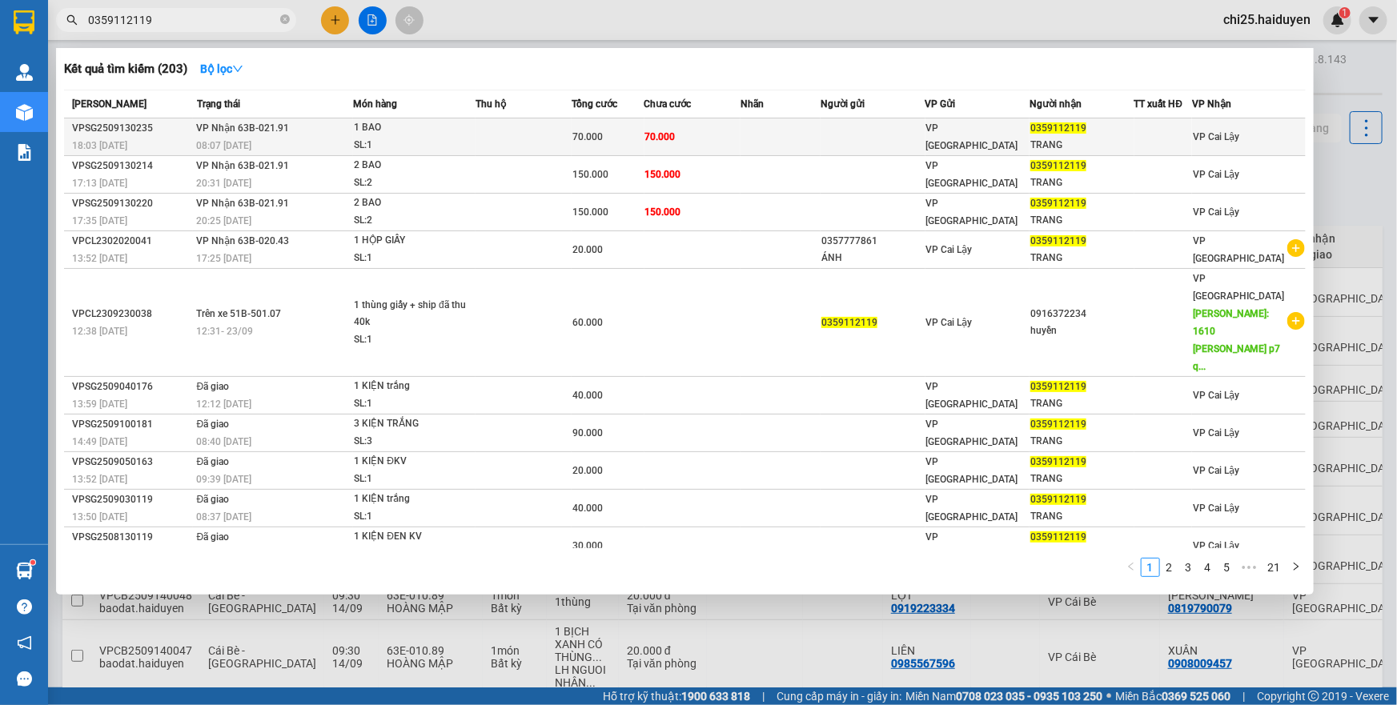
click at [572, 126] on td at bounding box center [524, 137] width 96 height 38
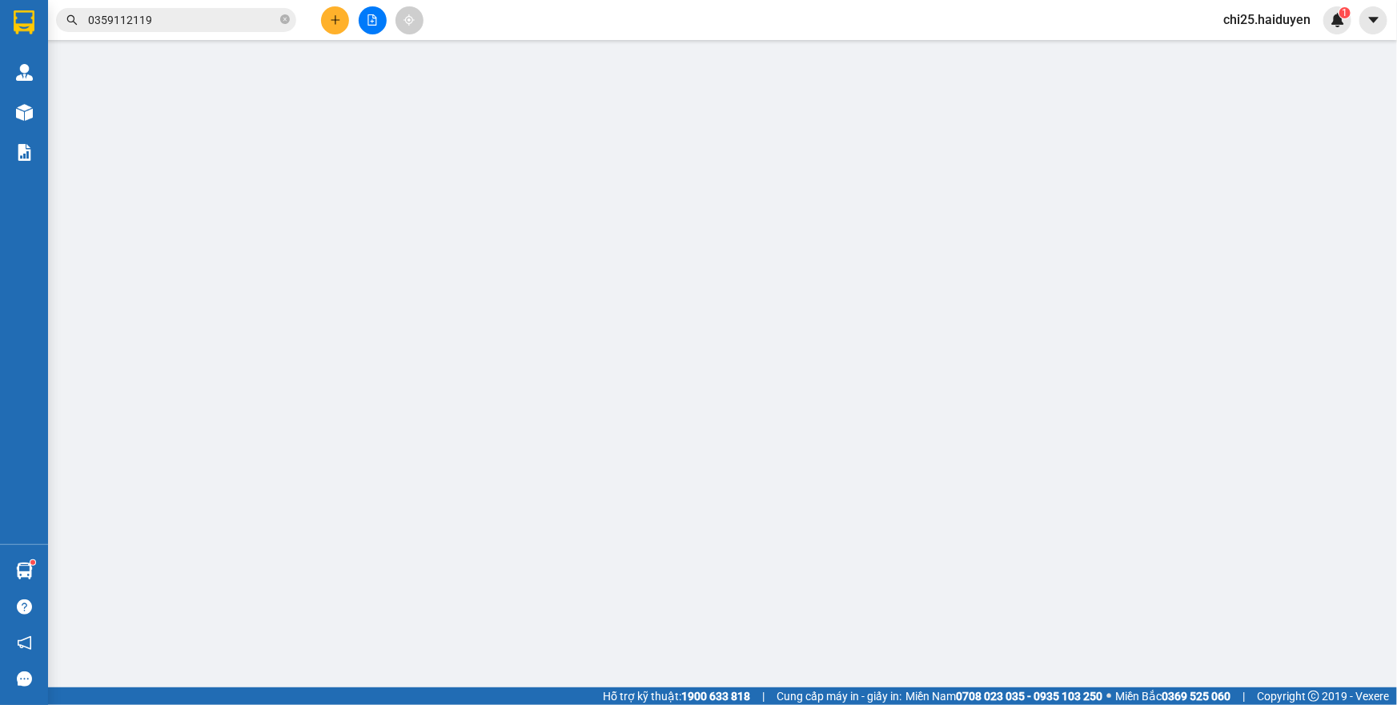
type input "0359112119"
type input "TRANG"
type input "70.000"
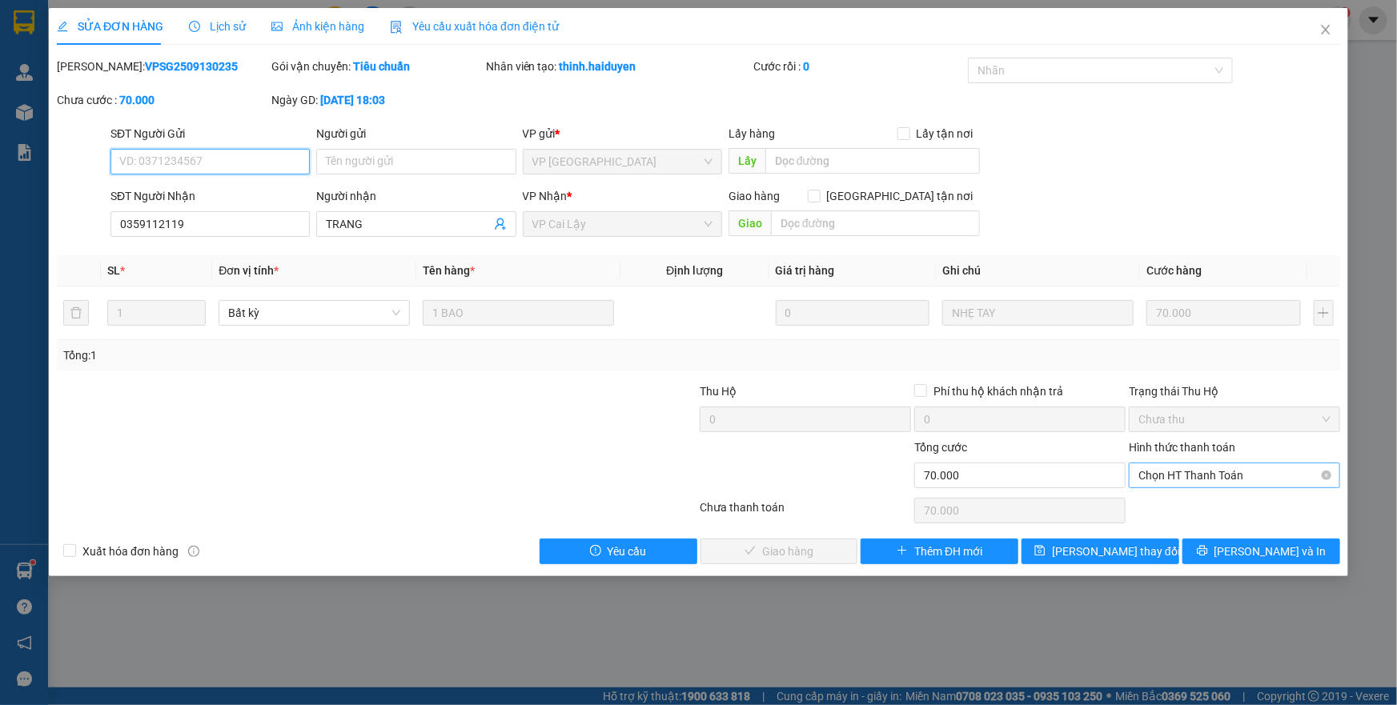
click at [1205, 475] on span "Chọn HT Thanh Toán" at bounding box center [1234, 476] width 192 height 24
click at [1192, 509] on div "Tại văn phòng" at bounding box center [1234, 507] width 192 height 18
type input "0"
click at [809, 544] on span "Lưu và Giao hàng" at bounding box center [808, 552] width 154 height 18
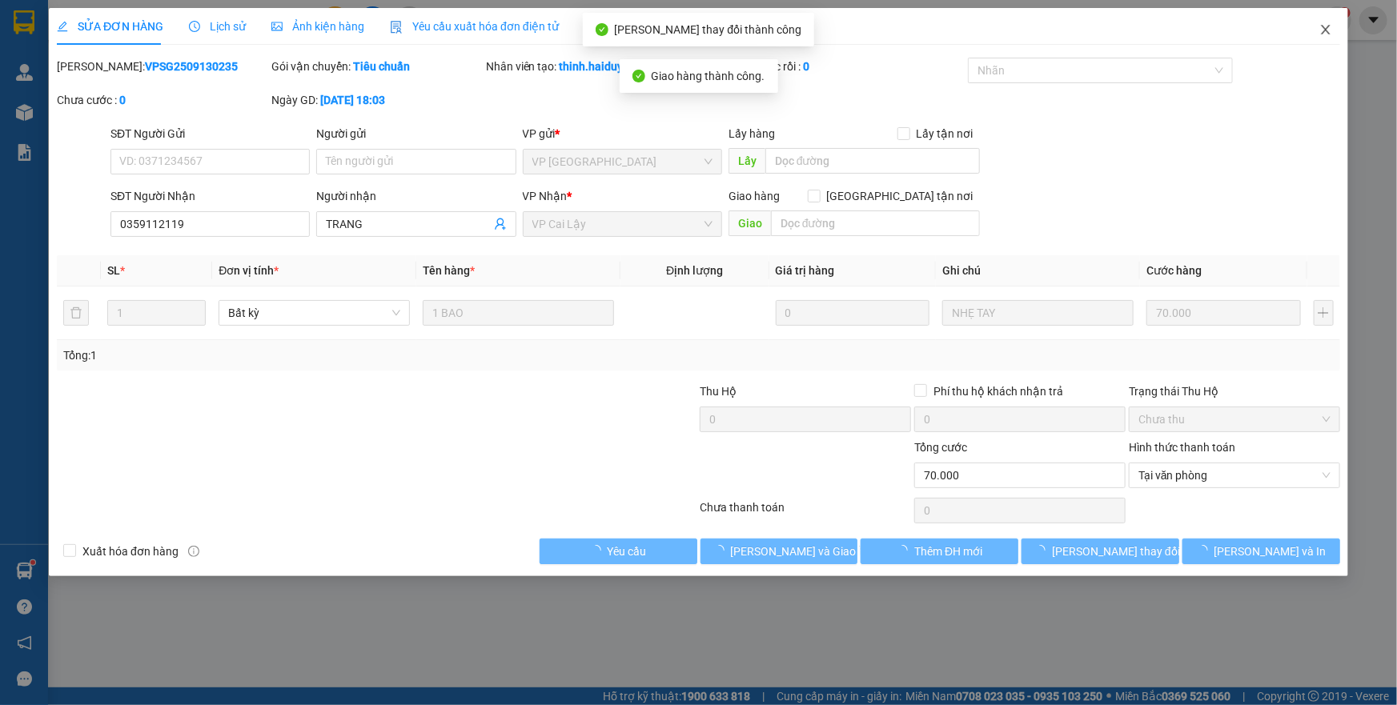
click at [1323, 30] on icon "close" at bounding box center [1325, 29] width 13 height 13
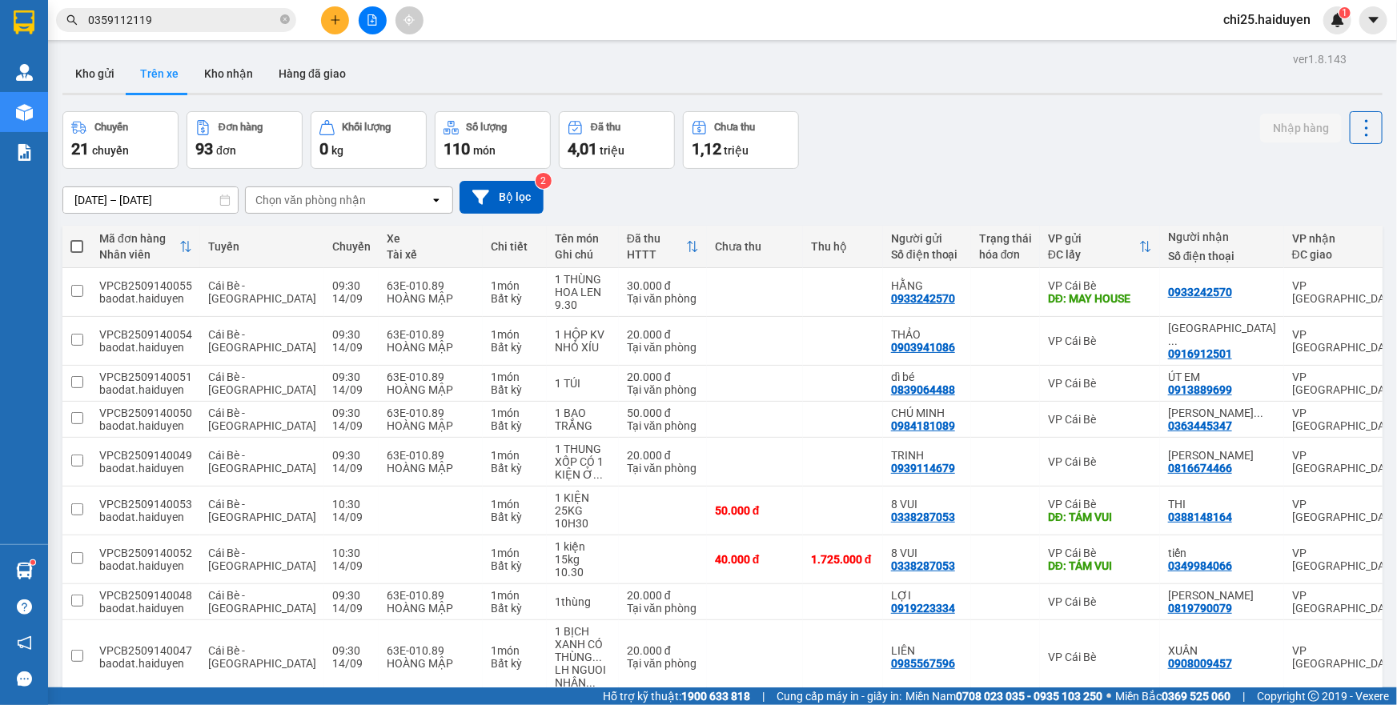
click at [245, 23] on input "0359112119" at bounding box center [182, 20] width 189 height 18
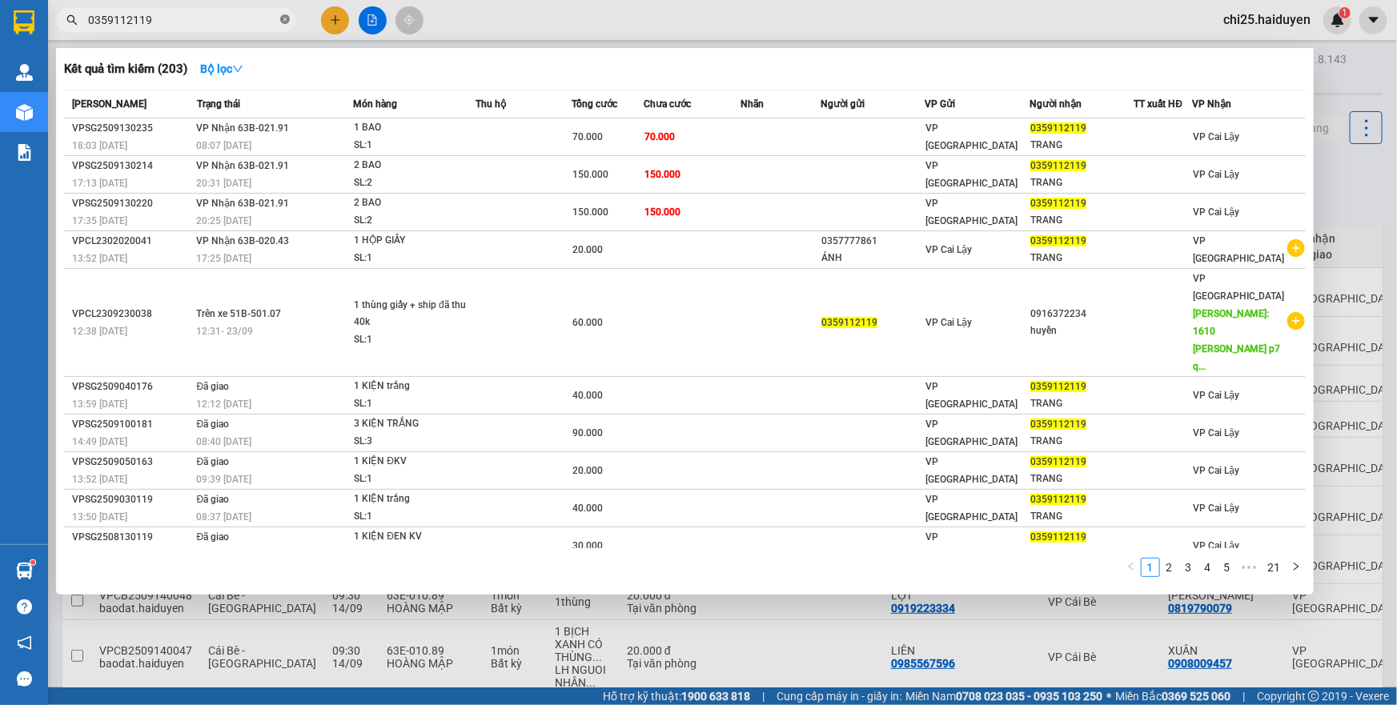
click at [282, 23] on icon "close-circle" at bounding box center [285, 19] width 10 height 10
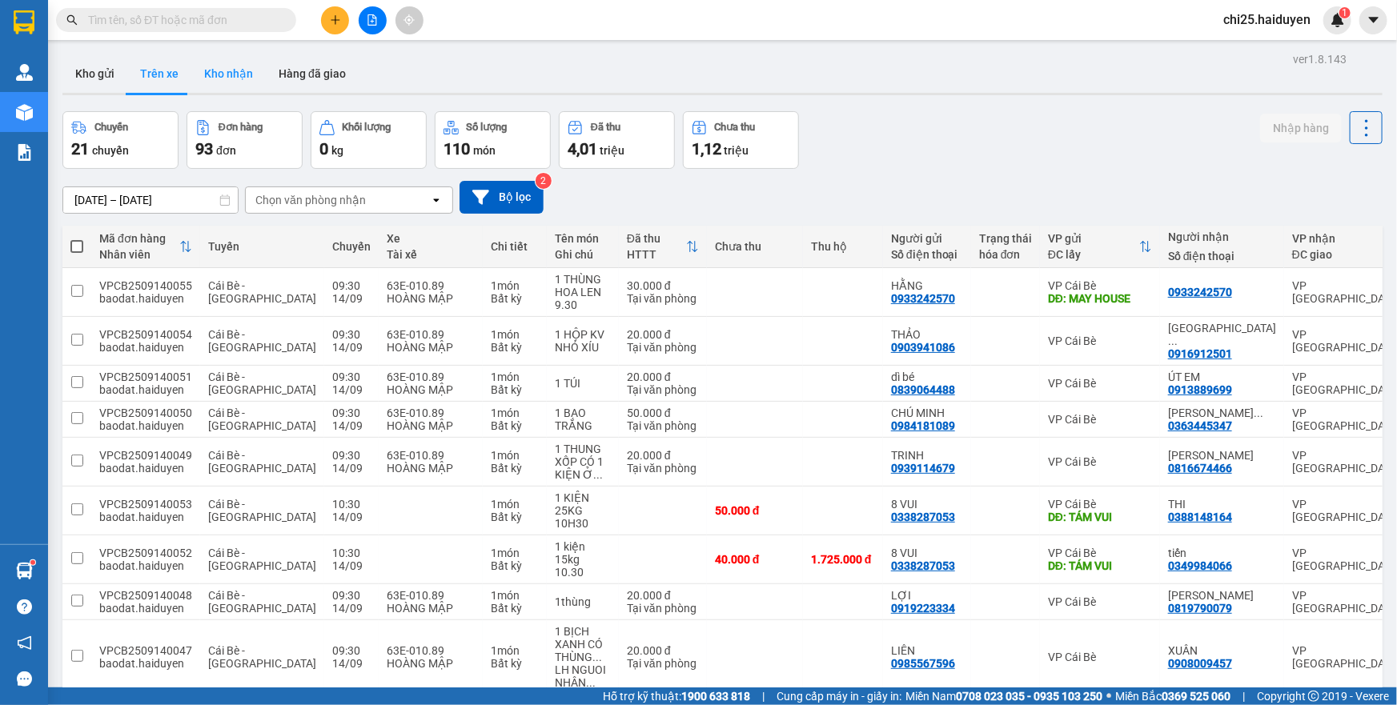
click at [228, 66] on button "Kho nhận" at bounding box center [228, 73] width 74 height 38
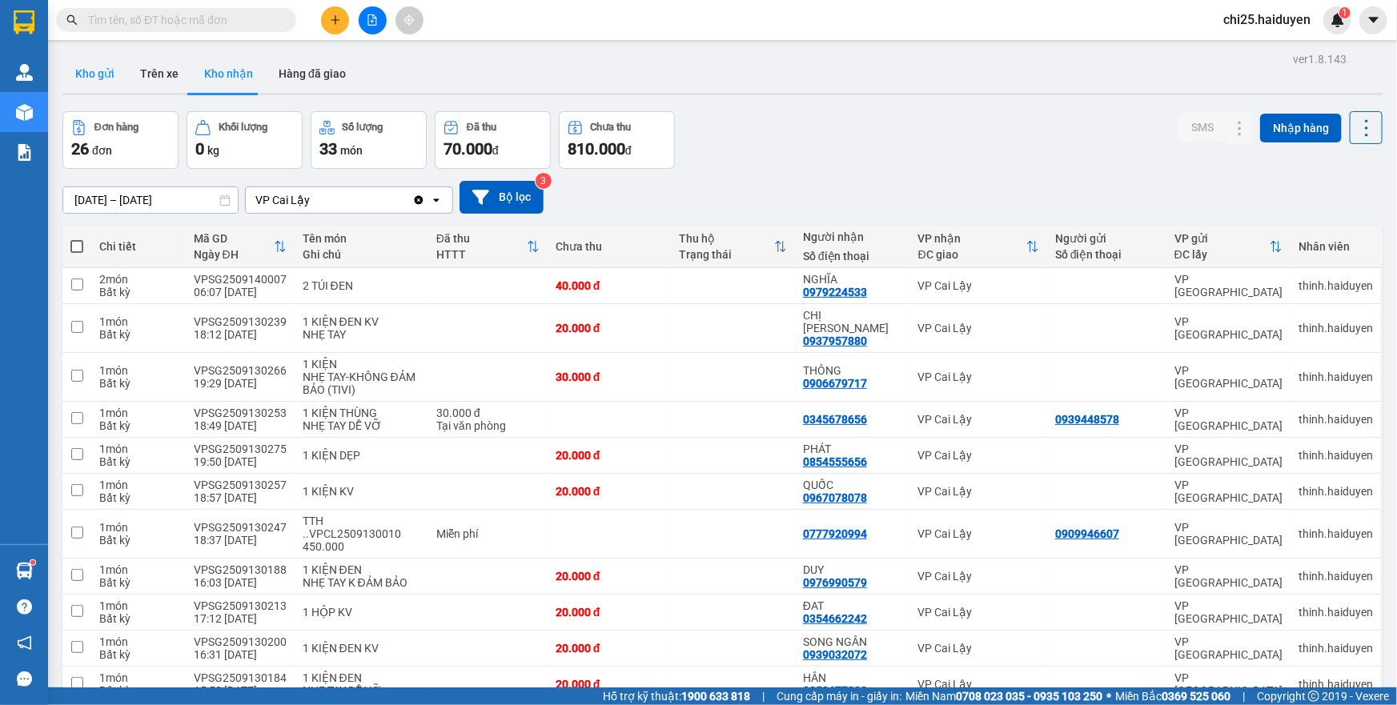
click at [114, 70] on button "Kho gửi" at bounding box center [94, 73] width 65 height 38
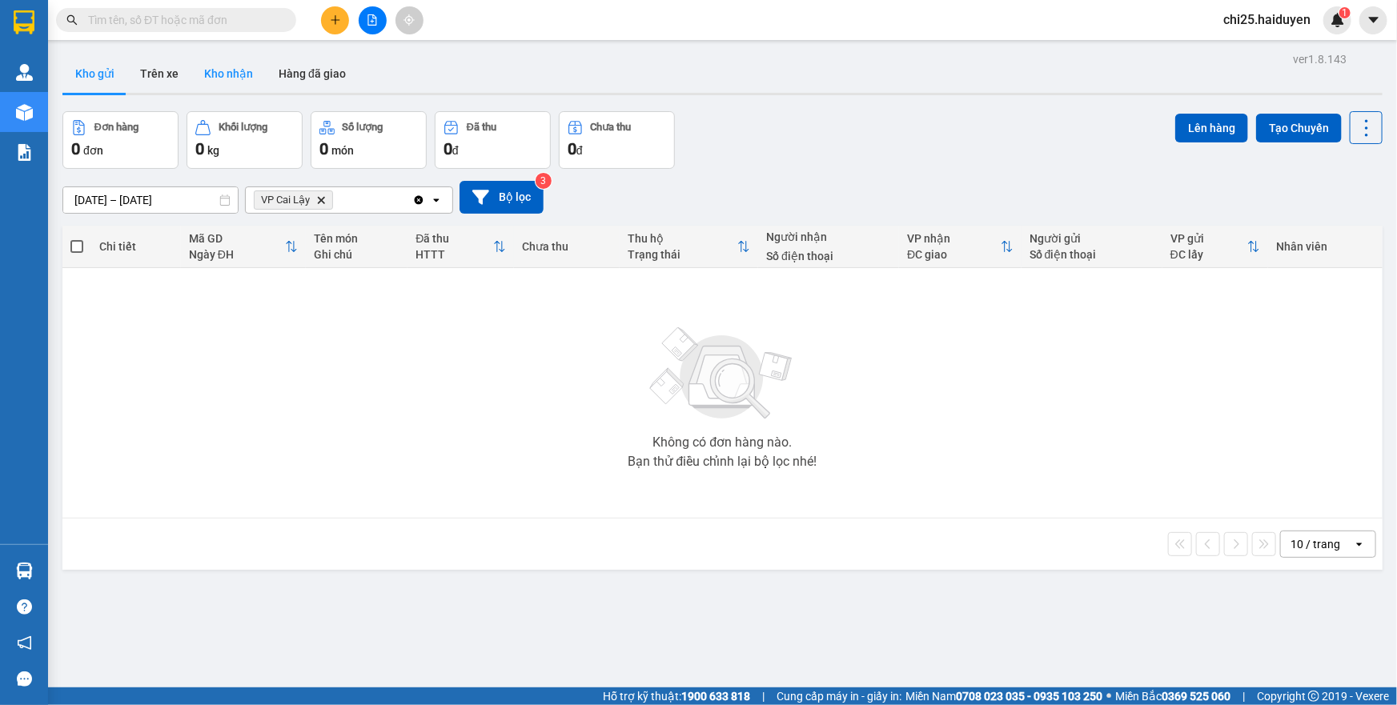
click at [227, 78] on button "Kho nhận" at bounding box center [228, 73] width 74 height 38
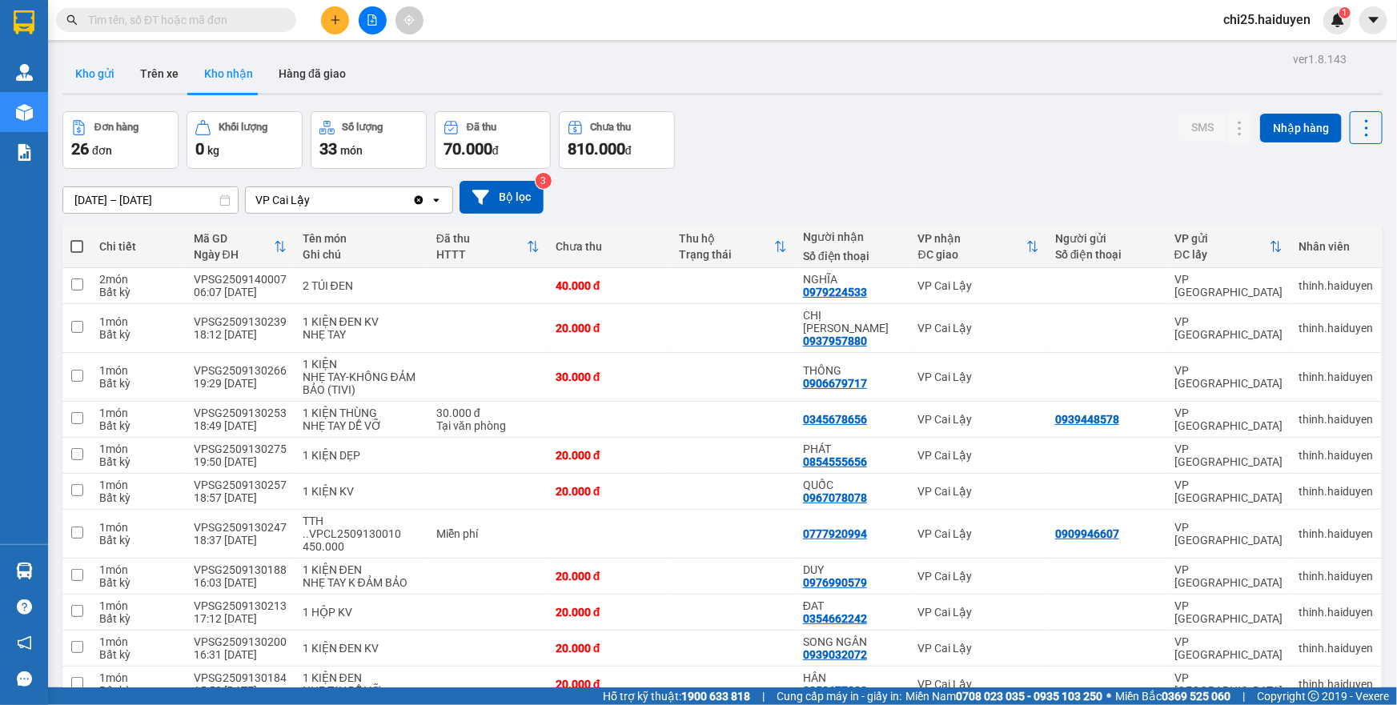
click at [98, 74] on button "Kho gửi" at bounding box center [94, 73] width 65 height 38
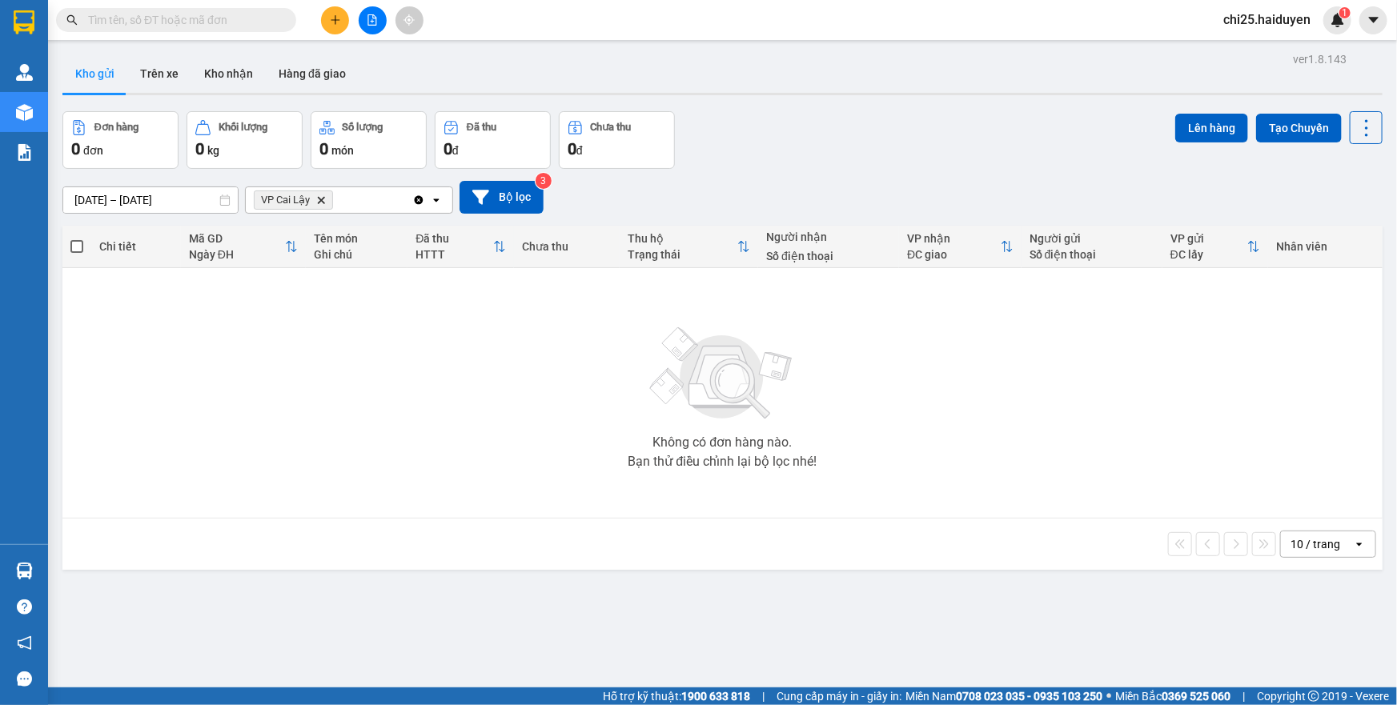
click at [315, 201] on span "[PERSON_NAME] Lậy Delete" at bounding box center [293, 200] width 79 height 19
click at [324, 202] on icon "Delete" at bounding box center [321, 200] width 10 height 10
